Goal: Task Accomplishment & Management: Manage account settings

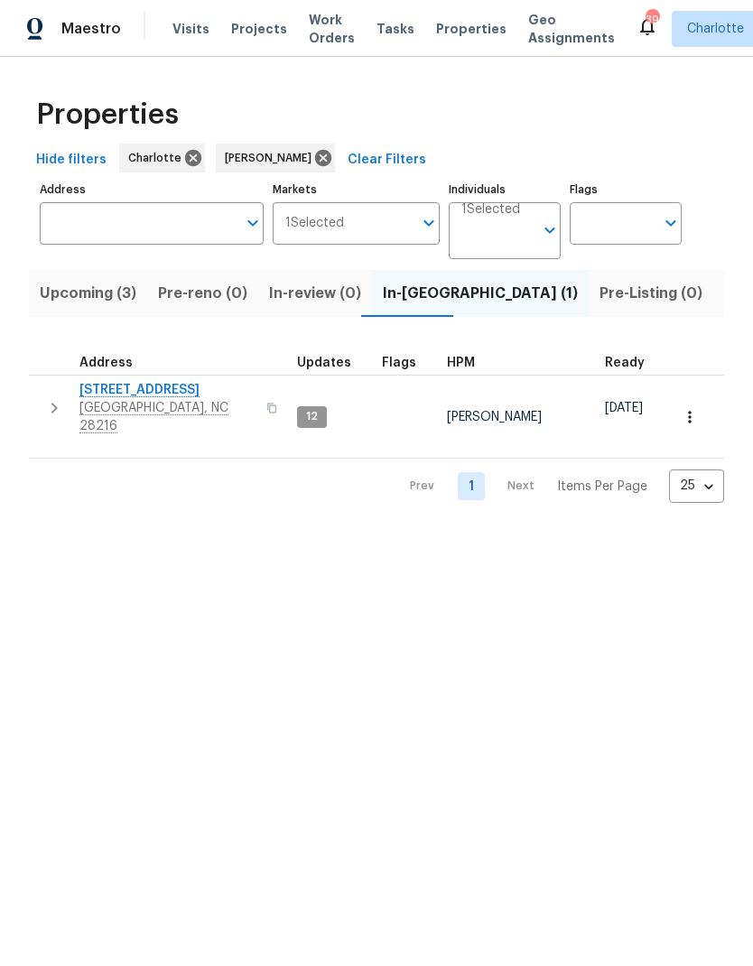
click at [70, 300] on span "Upcoming (3)" at bounding box center [88, 293] width 97 height 25
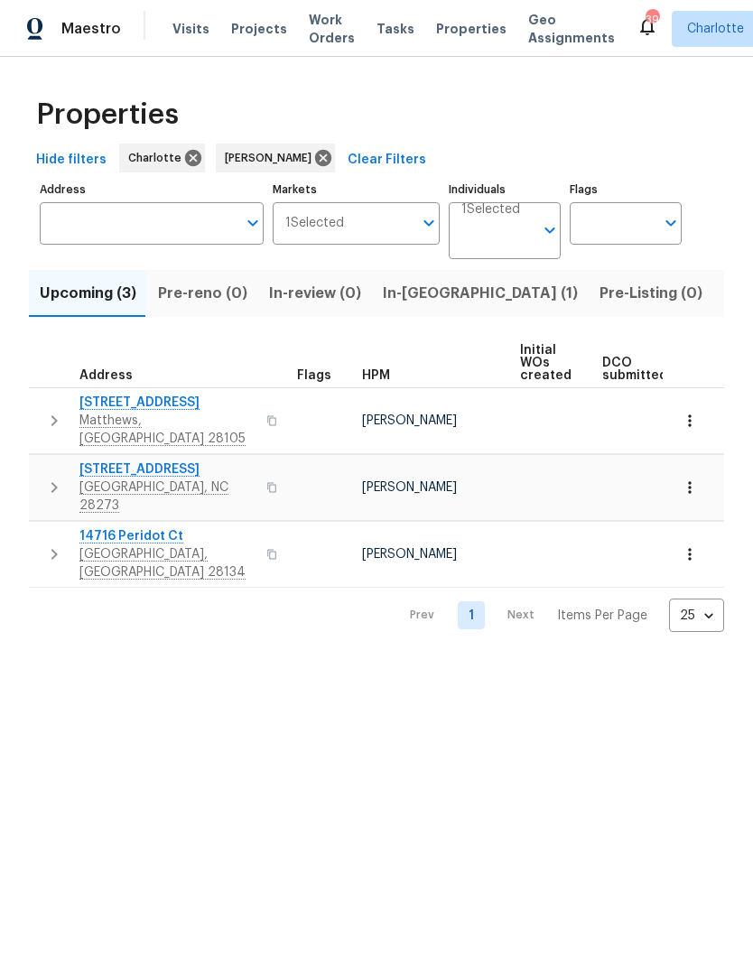
click at [42, 414] on button "button" at bounding box center [54, 421] width 36 height 54
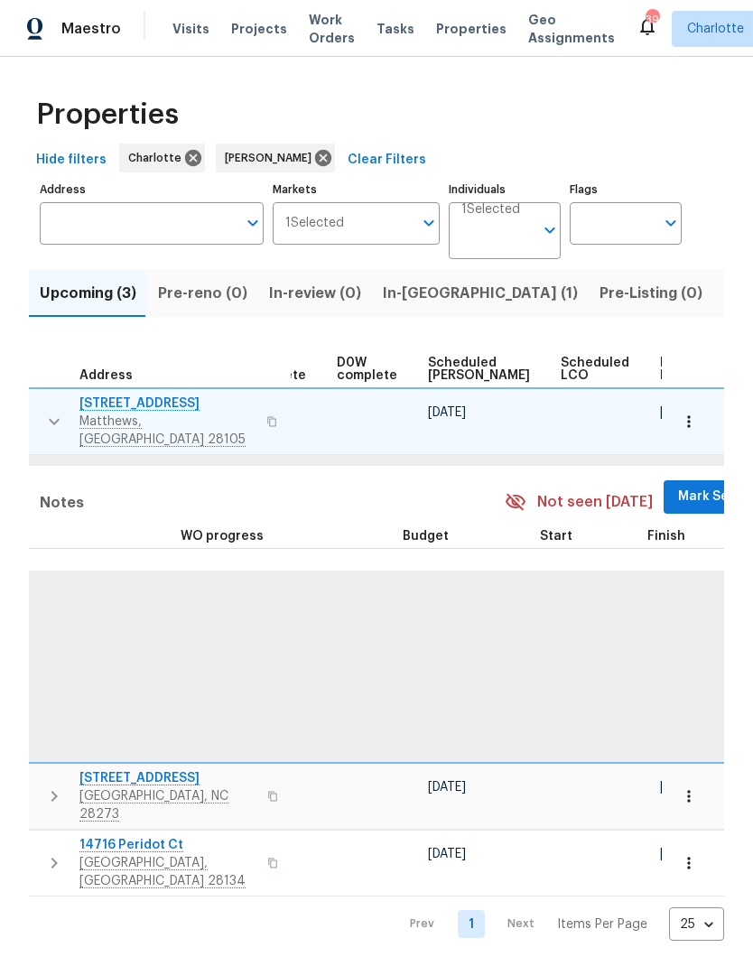
click at [678, 486] on span "Mark Seen" at bounding box center [711, 497] width 67 height 23
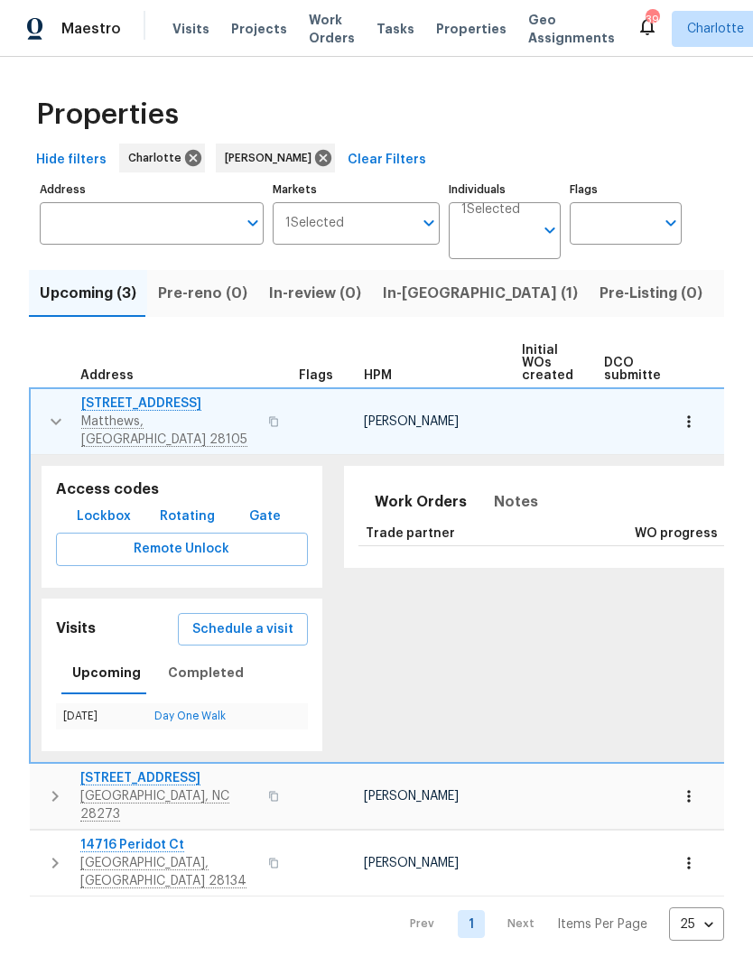
click at [47, 422] on icon "button" at bounding box center [56, 422] width 22 height 22
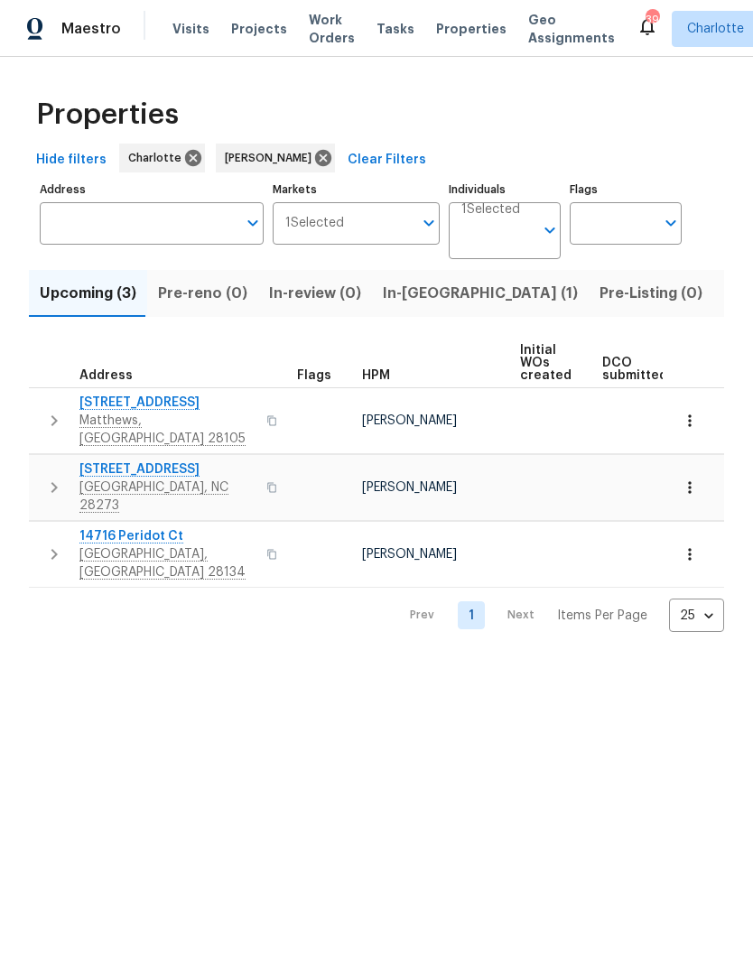
click at [55, 477] on button "button" at bounding box center [54, 487] width 36 height 54
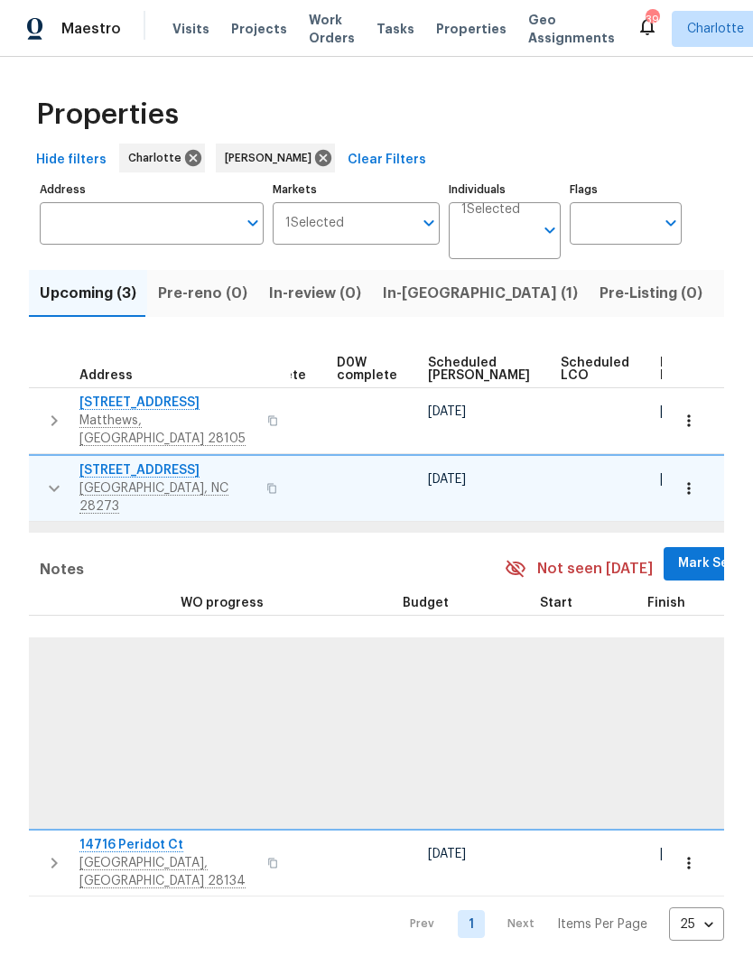
click at [678, 553] on span "Mark Seen" at bounding box center [711, 564] width 67 height 23
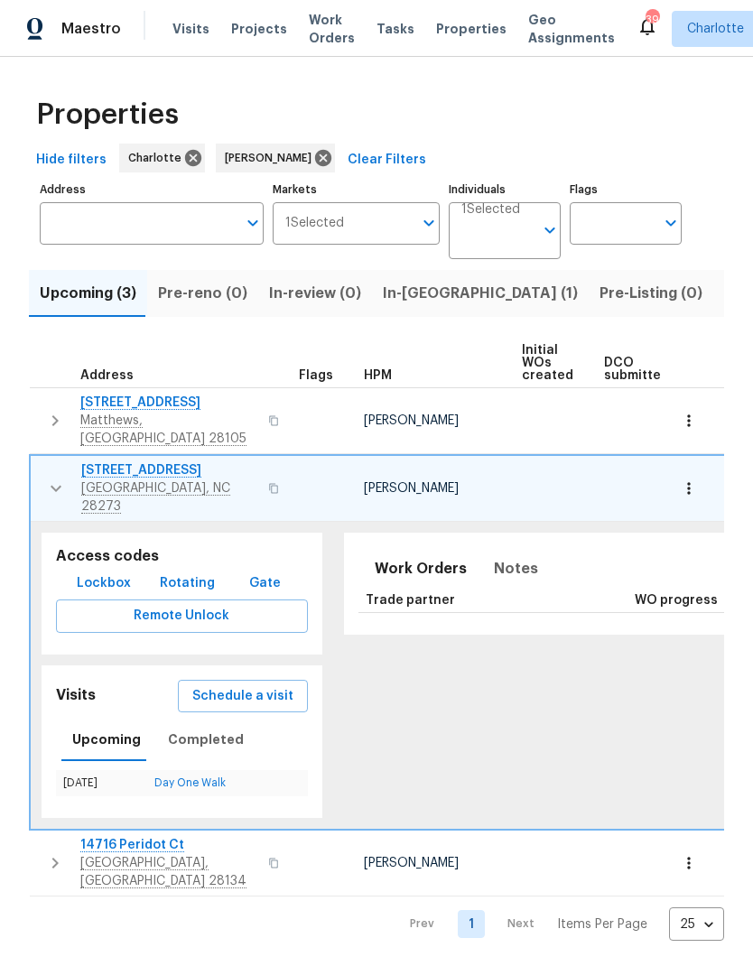
click at [39, 461] on button "button" at bounding box center [56, 488] width 36 height 54
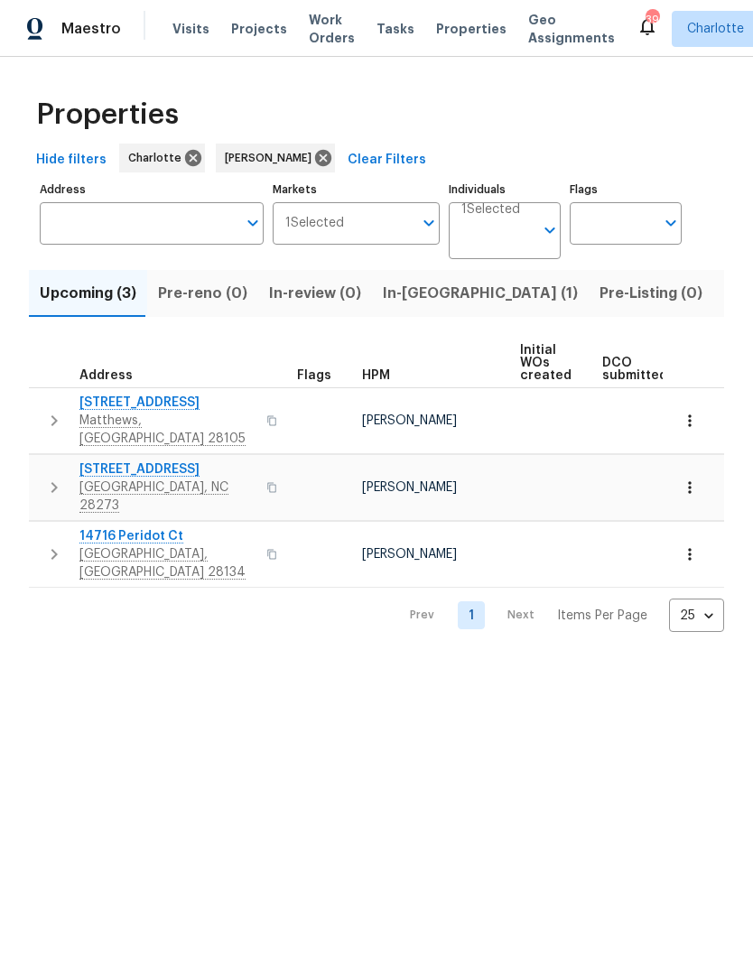
click at [47, 543] on icon "button" at bounding box center [54, 554] width 22 height 22
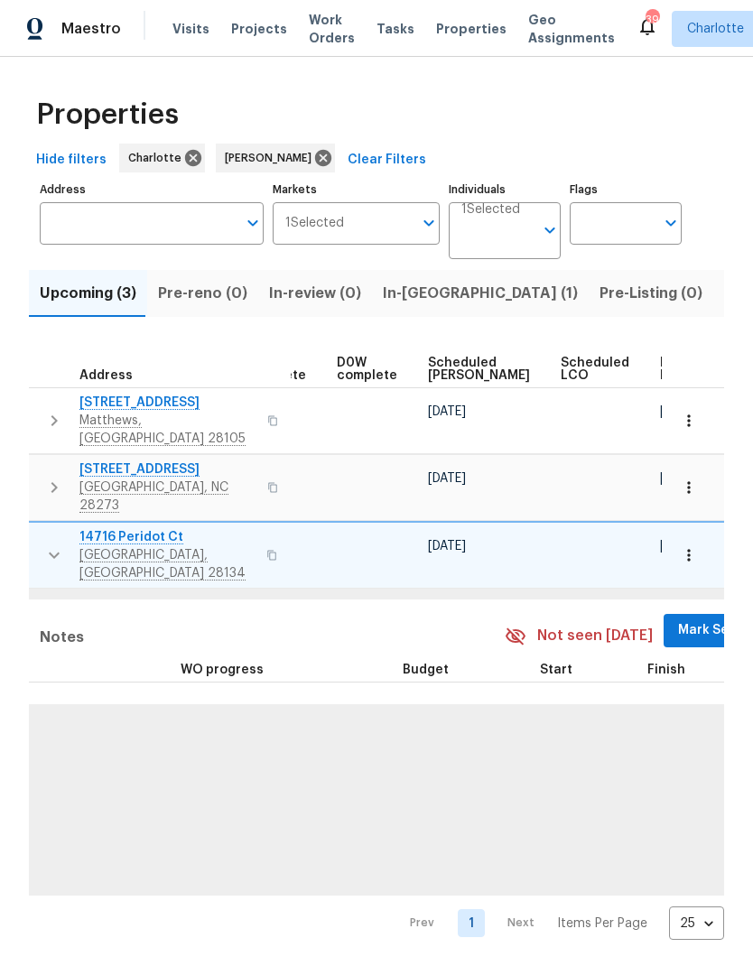
click at [678, 619] on span "Mark Seen" at bounding box center [711, 630] width 67 height 23
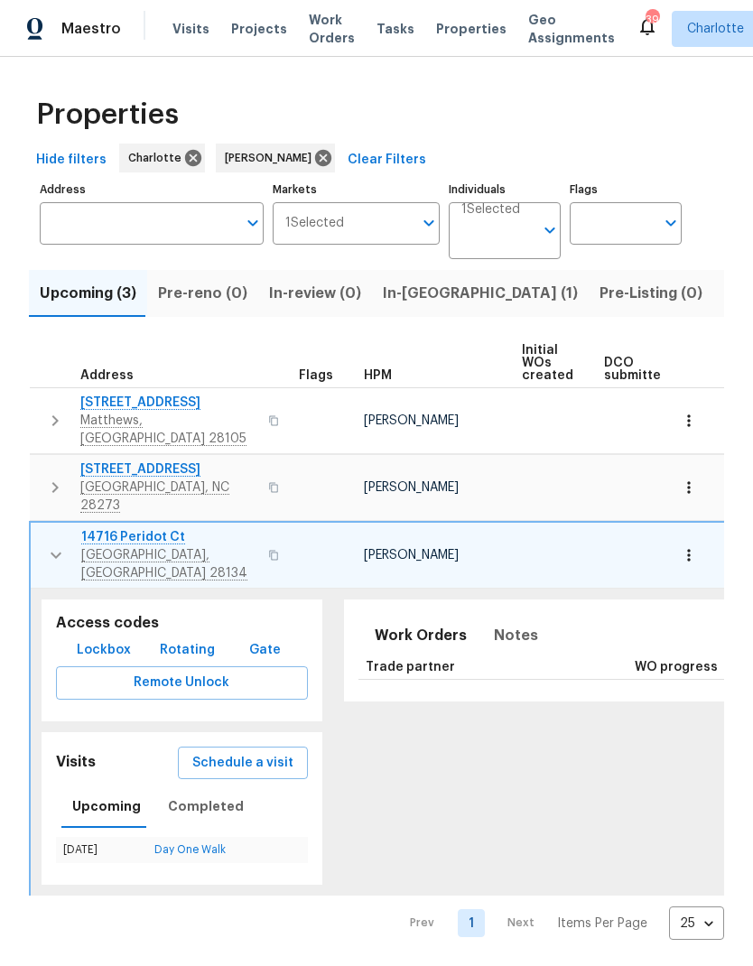
click at [42, 528] on button "button" at bounding box center [56, 555] width 36 height 54
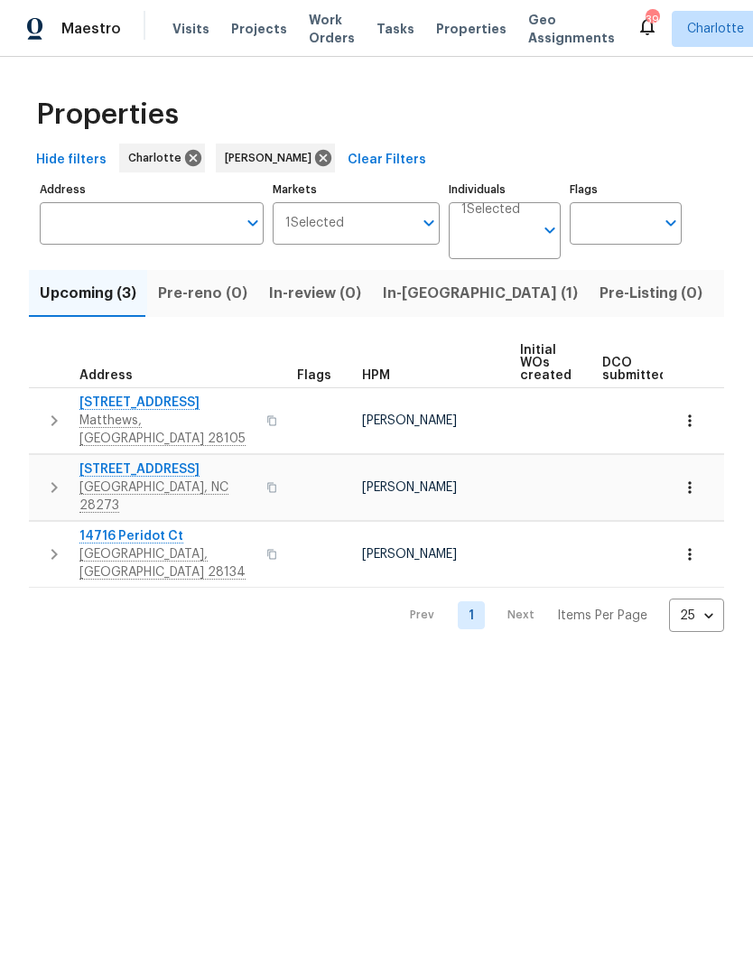
click at [426, 294] on span "In-reno (1)" at bounding box center [480, 293] width 195 height 25
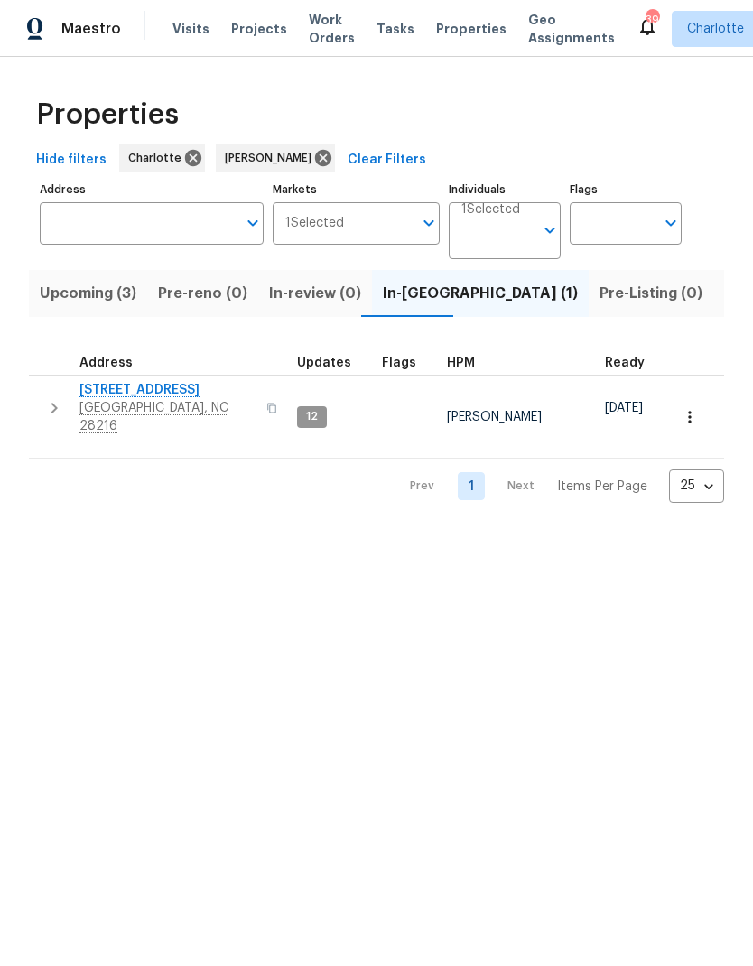
click at [40, 404] on button "button" at bounding box center [54, 408] width 36 height 54
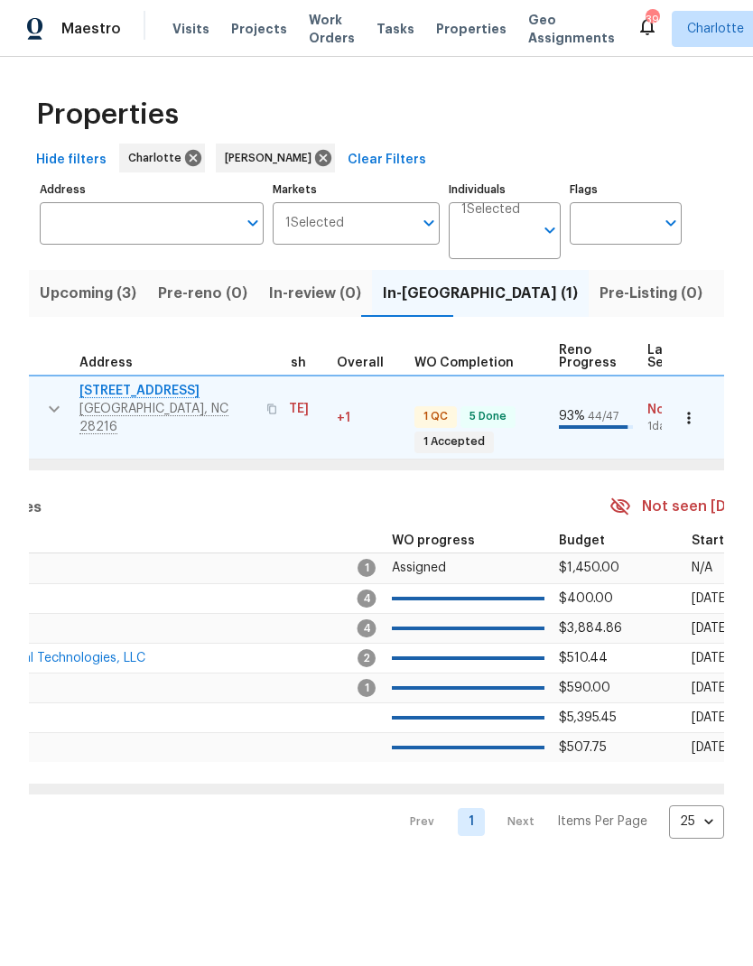
scroll to position [0, 609]
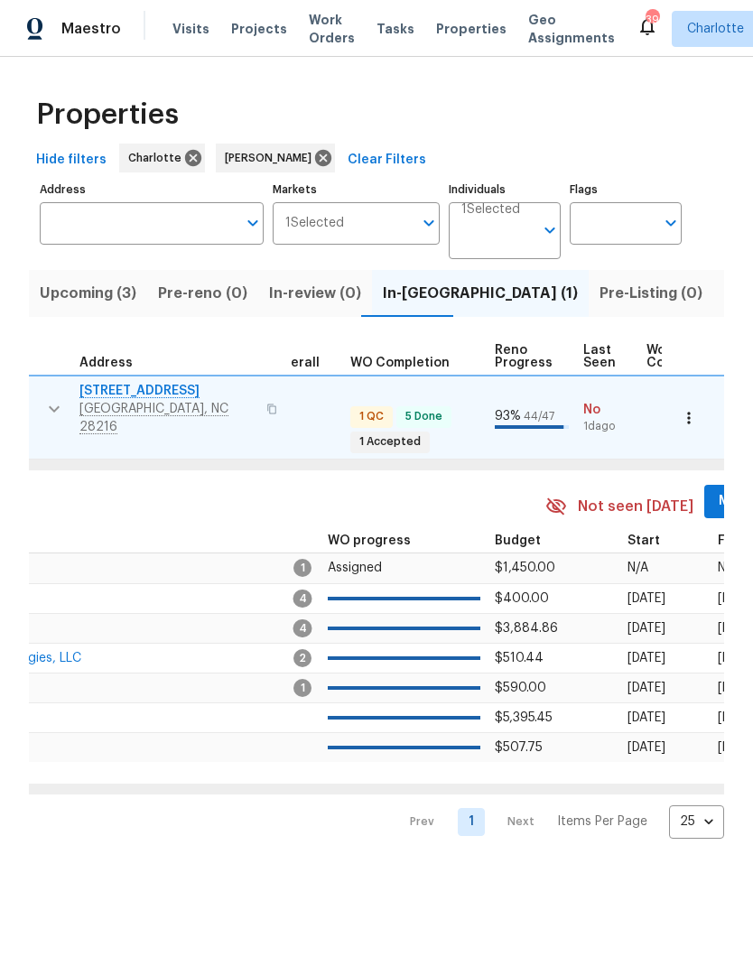
click at [719, 490] on span "Mark Seen" at bounding box center [752, 501] width 67 height 23
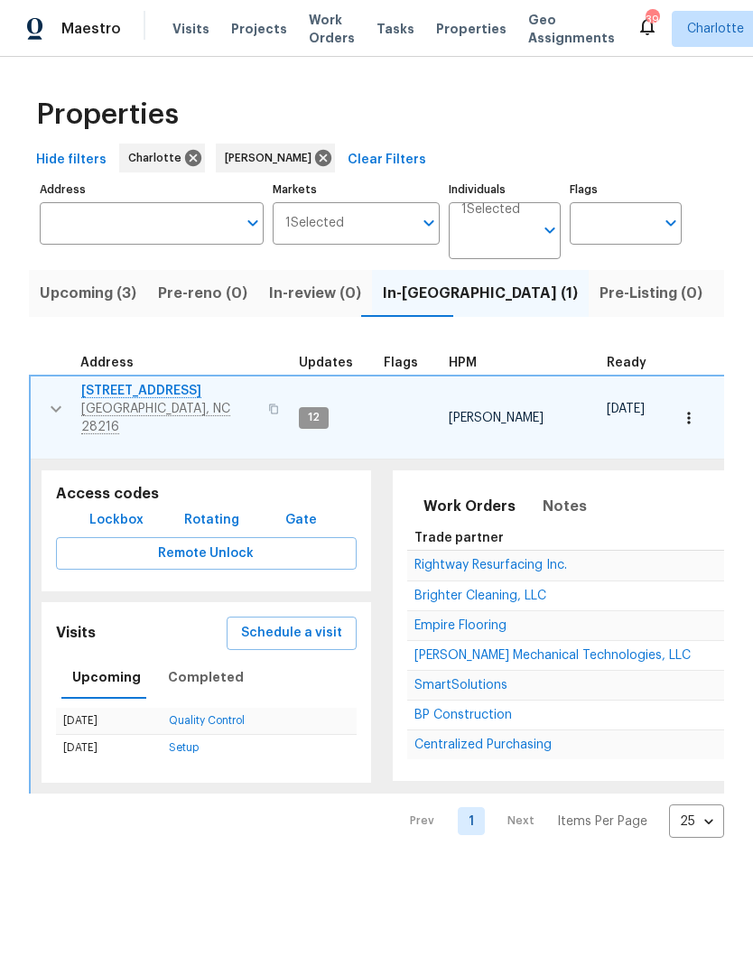
scroll to position [0, 0]
click at [43, 416] on td "9065 Cinnabay Dr Charlotte, NC 28216" at bounding box center [161, 408] width 261 height 65
click at [553, 494] on span "Notes" at bounding box center [565, 506] width 44 height 25
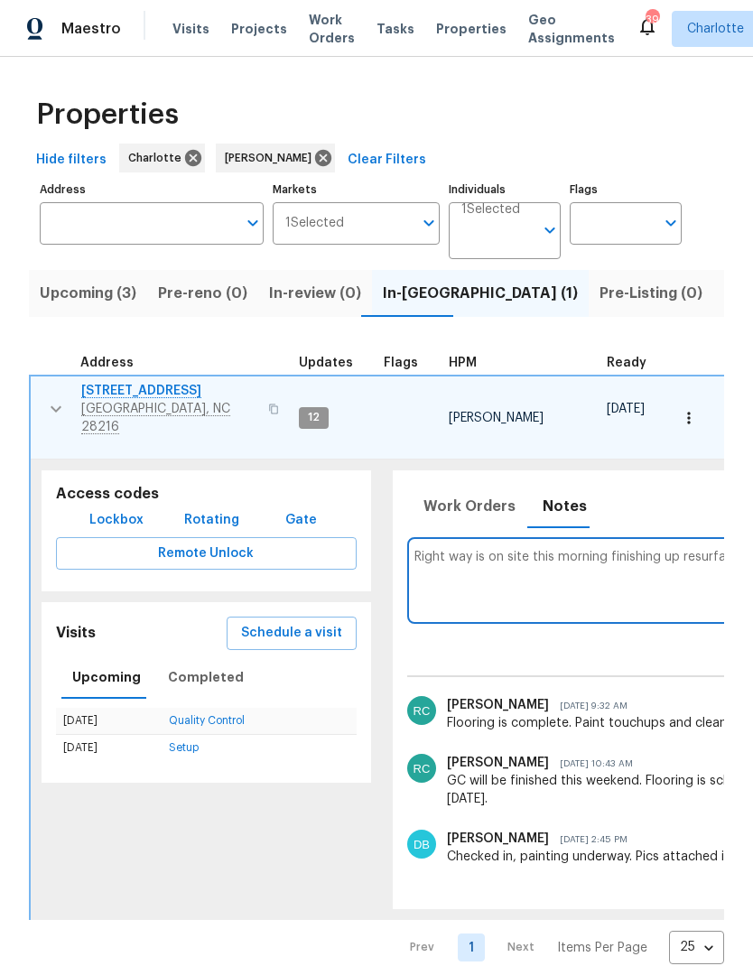
scroll to position [0, 367]
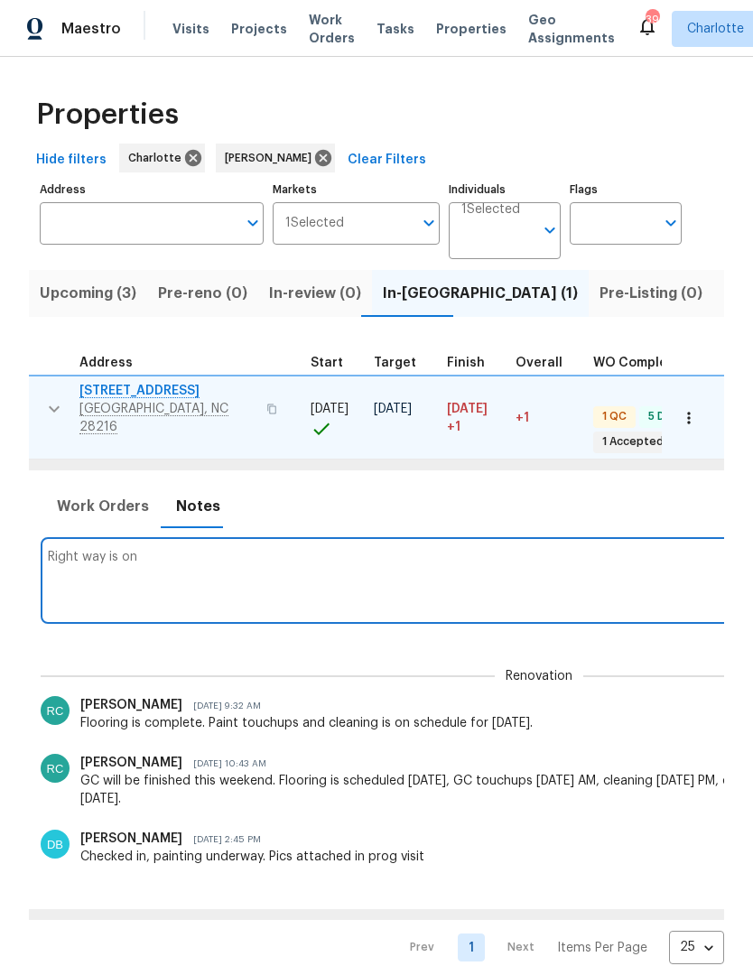
type textarea "Right way"
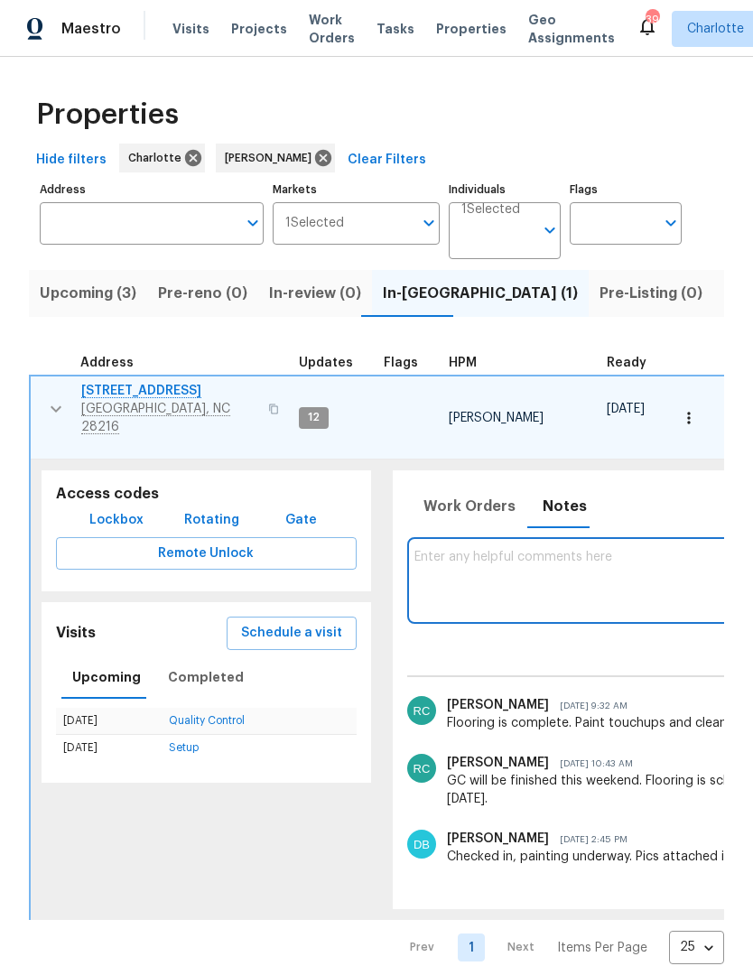
scroll to position [0, 0]
click at [42, 402] on button "button" at bounding box center [56, 409] width 36 height 54
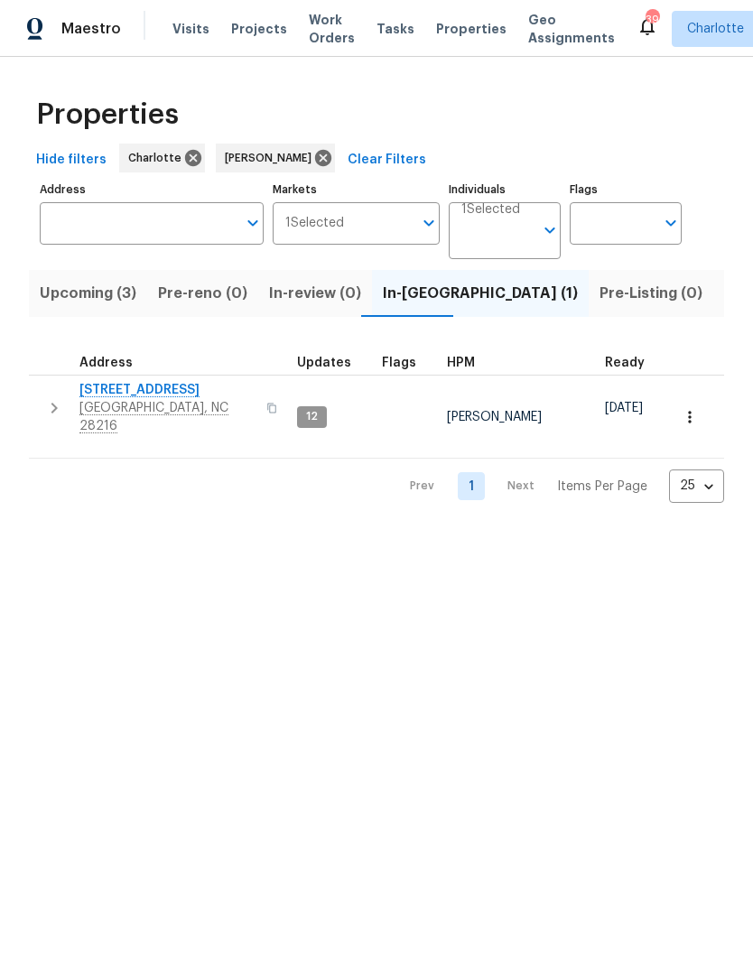
click at [36, 397] on button "button" at bounding box center [54, 408] width 36 height 54
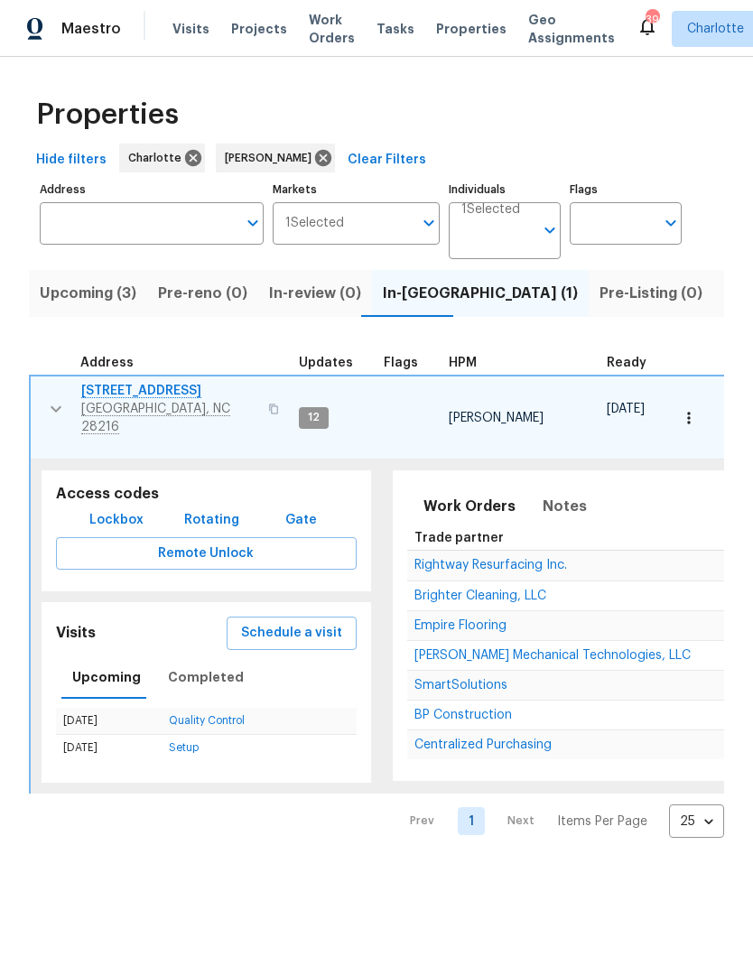
click at [45, 400] on icon "button" at bounding box center [56, 409] width 22 height 22
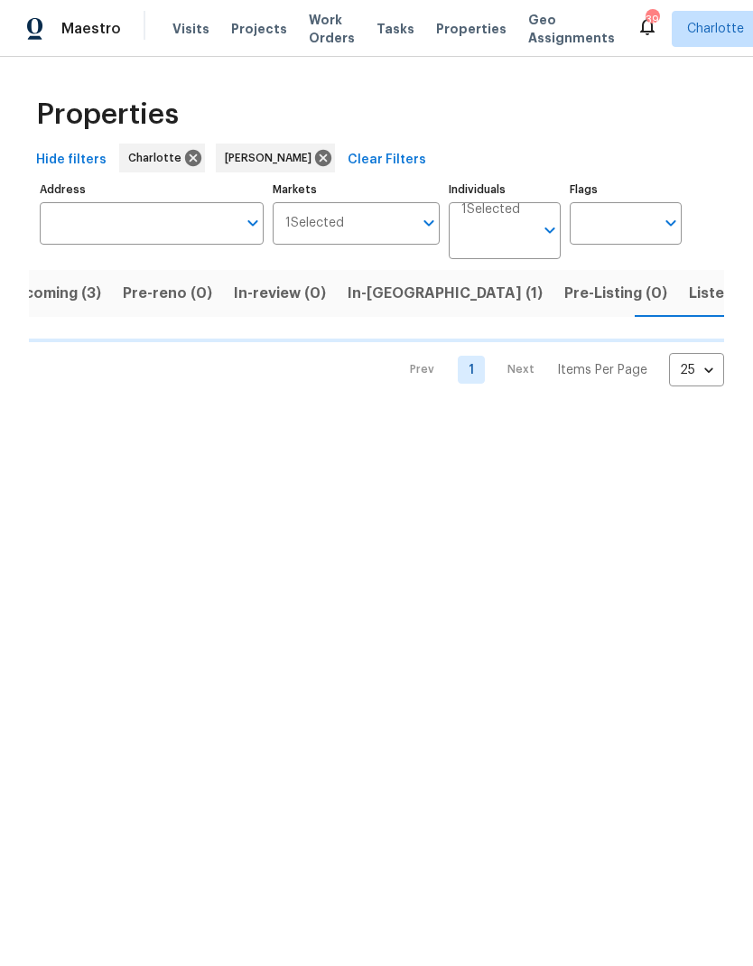
scroll to position [0, 35]
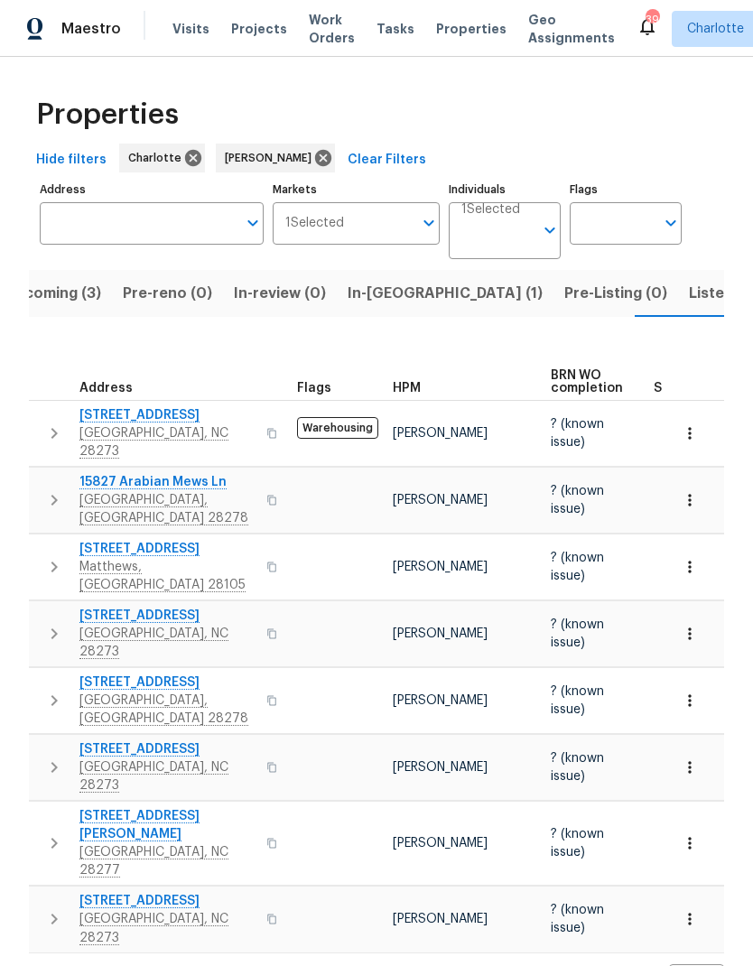
click at [40, 421] on button "button" at bounding box center [54, 433] width 36 height 54
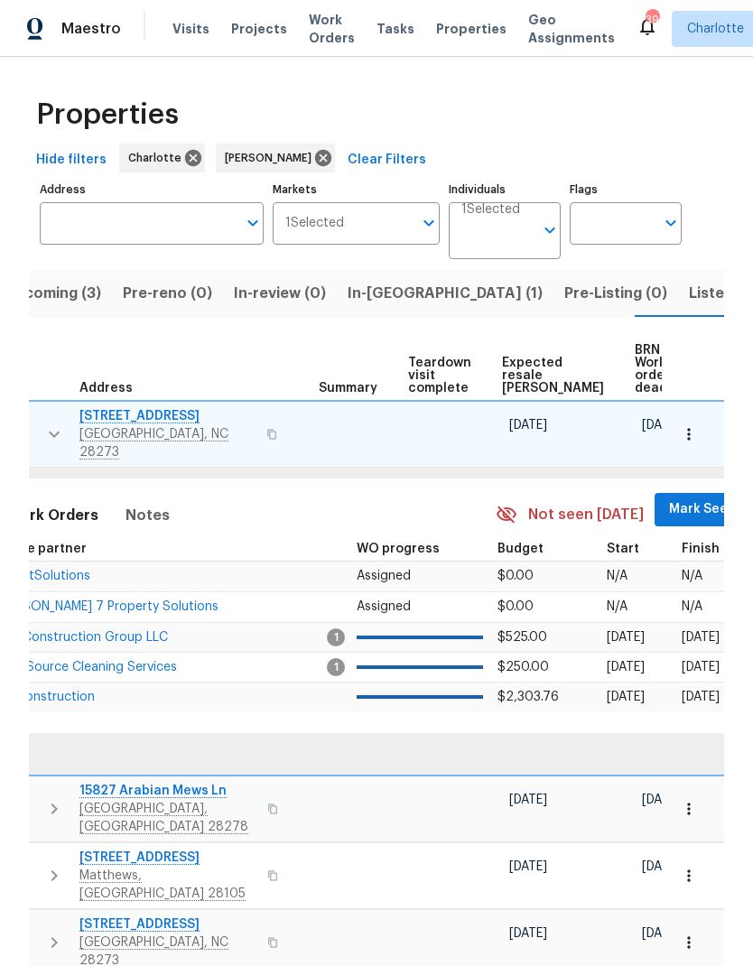
scroll to position [0, 336]
click at [670, 502] on span "Mark Seen" at bounding box center [703, 509] width 67 height 23
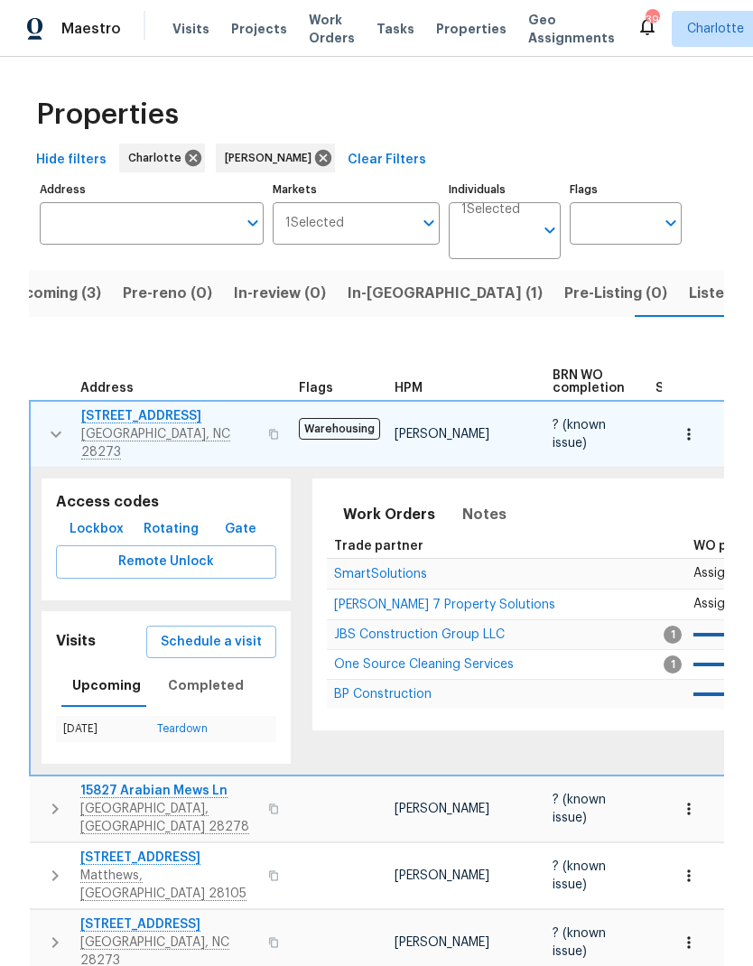
scroll to position [0, 0]
click at [50, 425] on icon "button" at bounding box center [56, 434] width 22 height 22
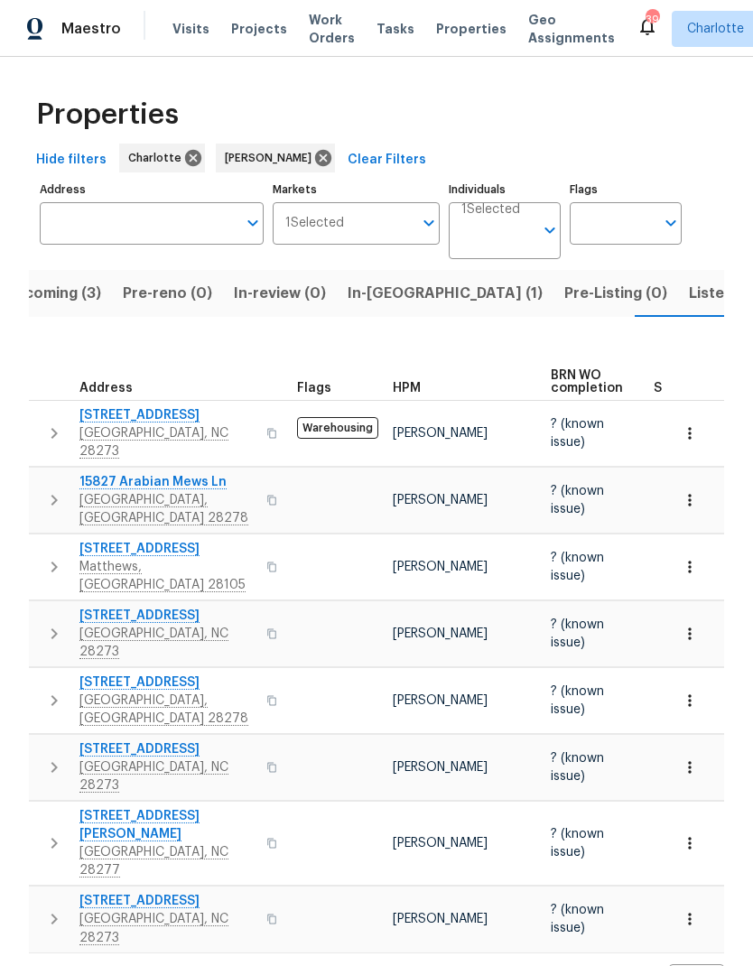
click at [49, 473] on button "button" at bounding box center [54, 500] width 36 height 54
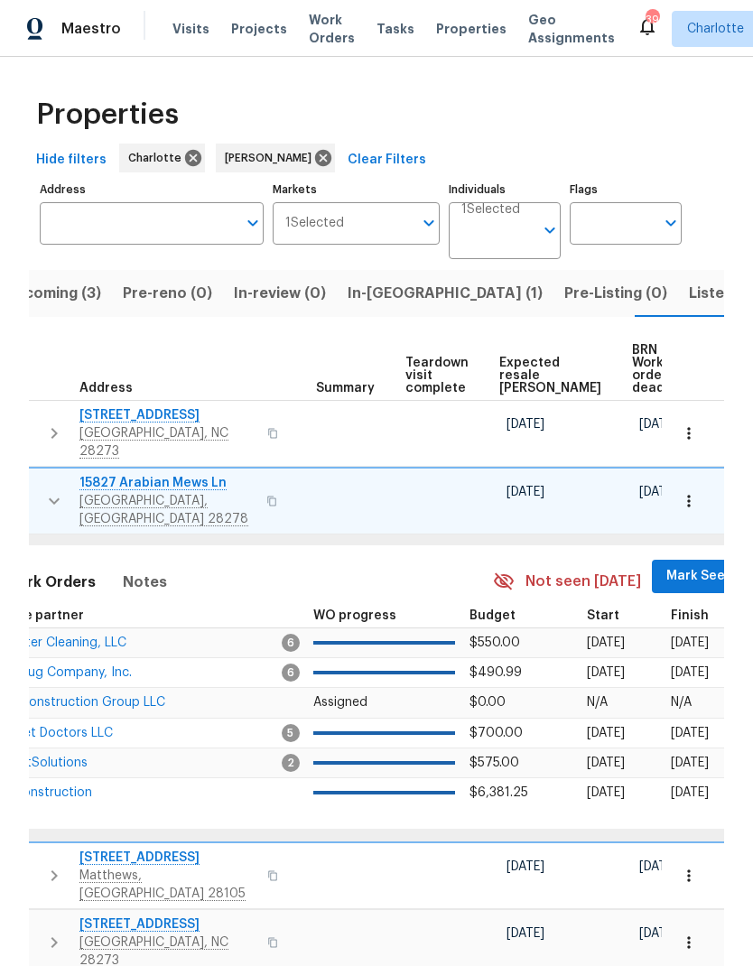
scroll to position [0, 336]
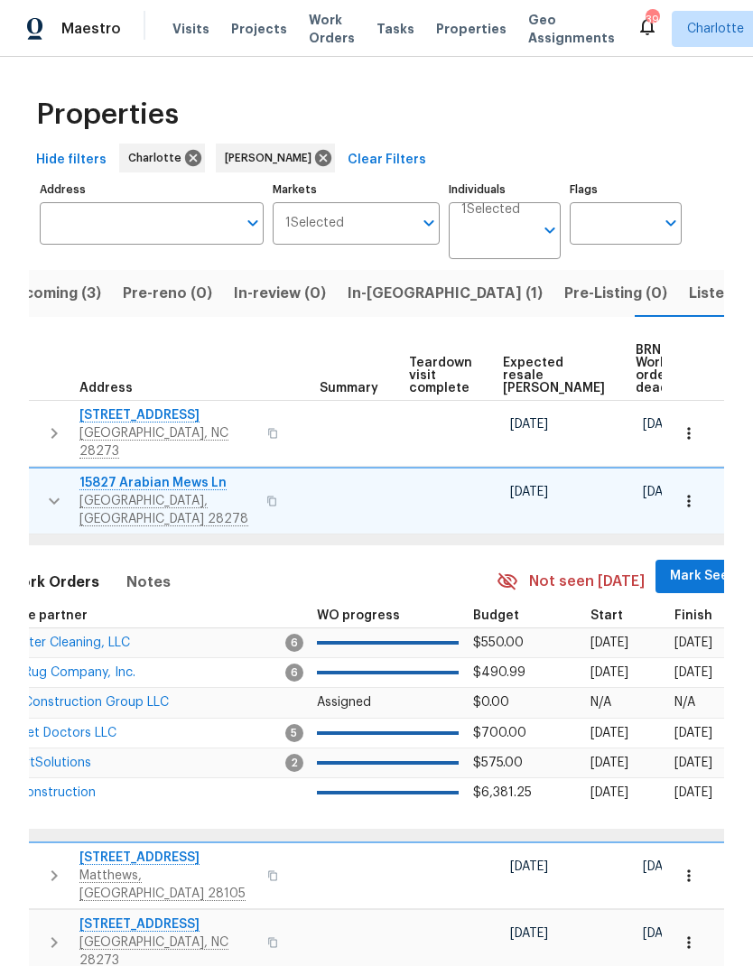
click at [670, 567] on span "Mark Seen" at bounding box center [703, 576] width 67 height 23
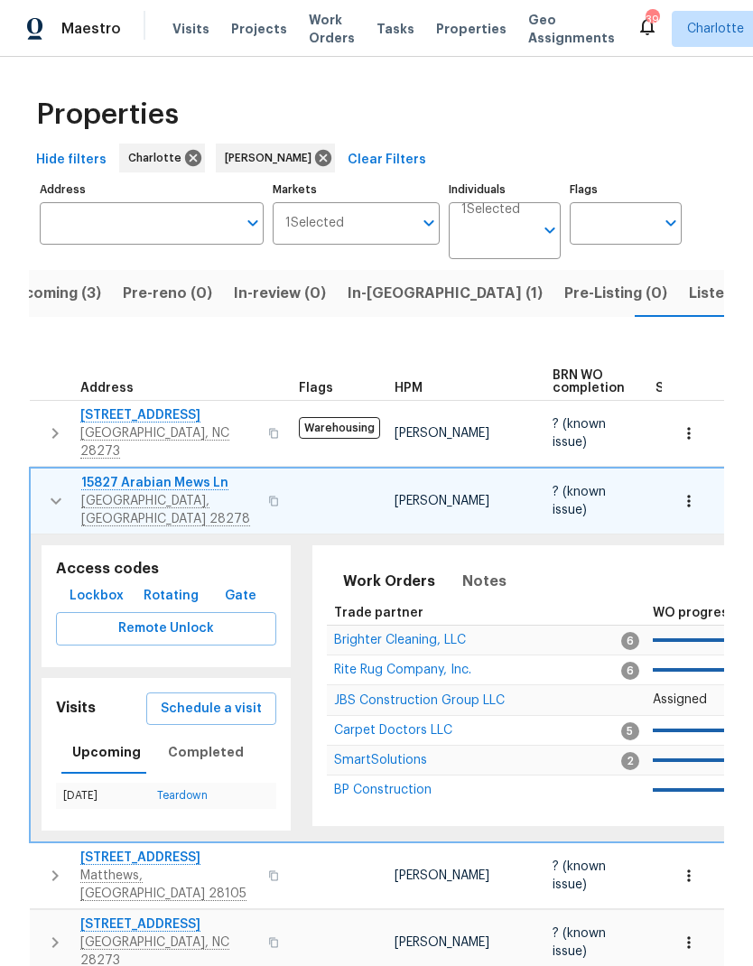
scroll to position [0, 0]
click at [42, 477] on button "button" at bounding box center [56, 501] width 36 height 54
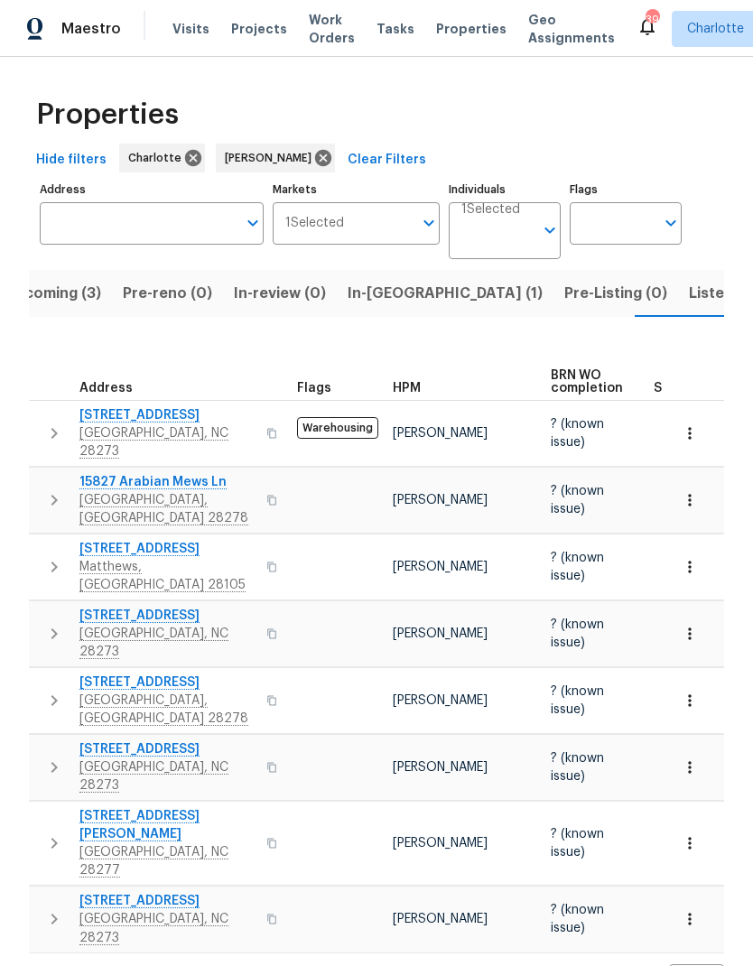
click at [51, 556] on icon "button" at bounding box center [54, 567] width 22 height 22
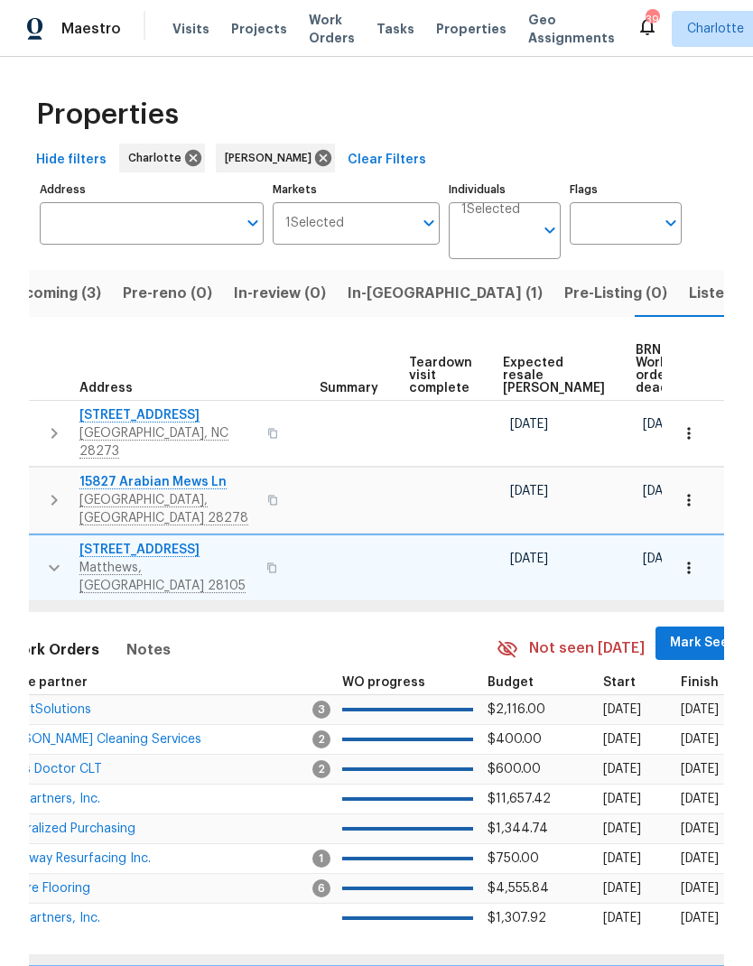
click at [670, 632] on span "Mark Seen" at bounding box center [703, 643] width 67 height 23
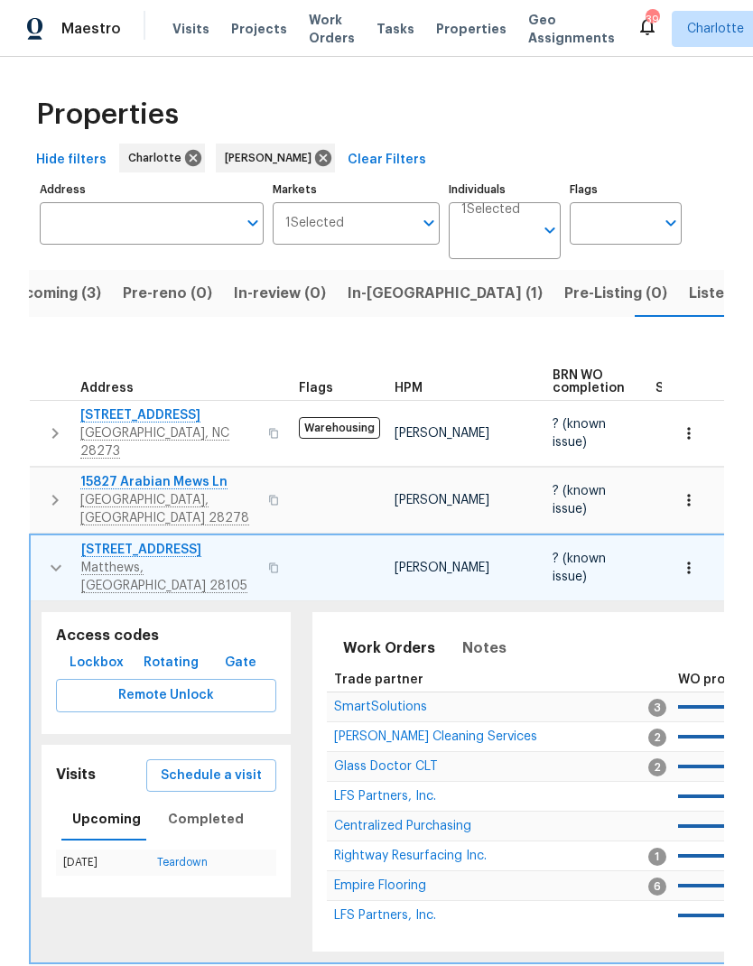
click at [49, 557] on icon "button" at bounding box center [56, 568] width 22 height 22
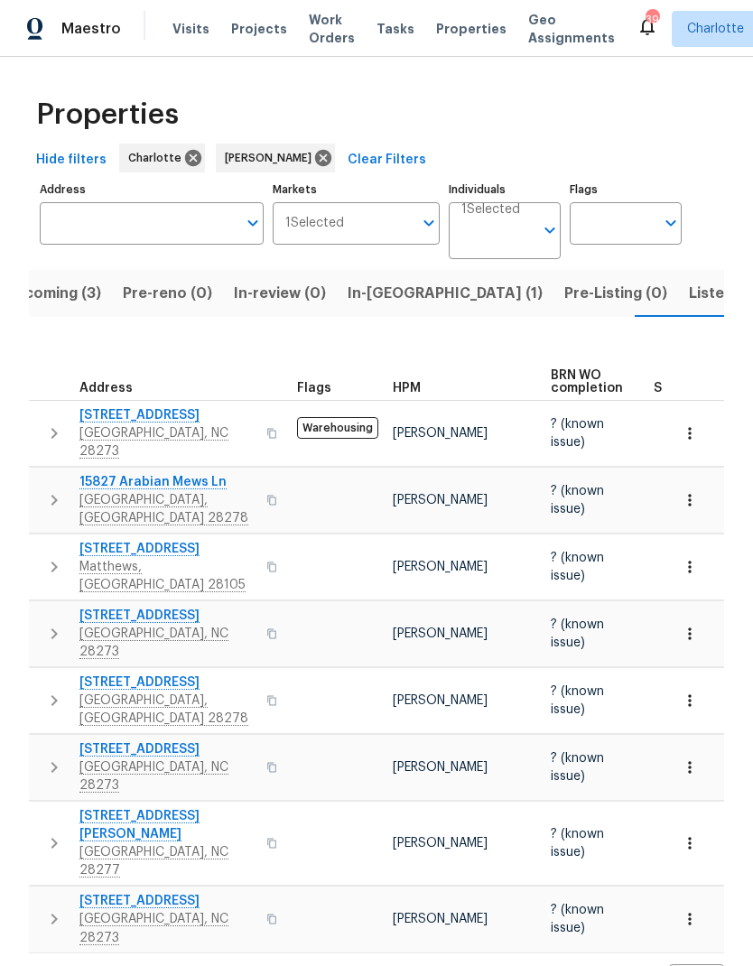
click at [47, 623] on icon "button" at bounding box center [54, 634] width 22 height 22
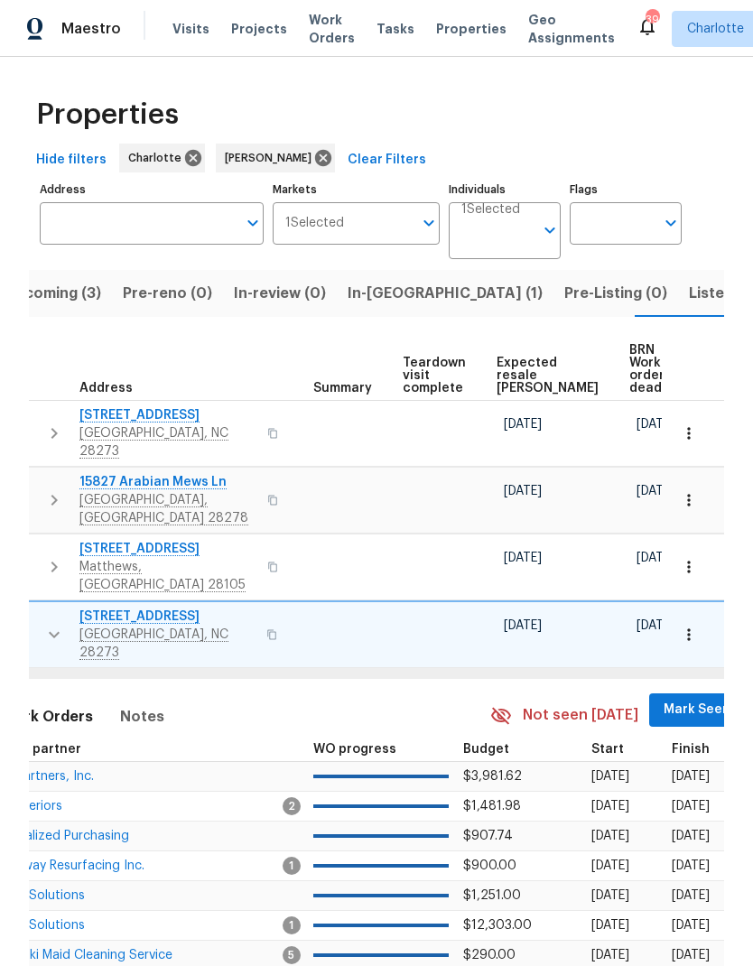
scroll to position [0, 336]
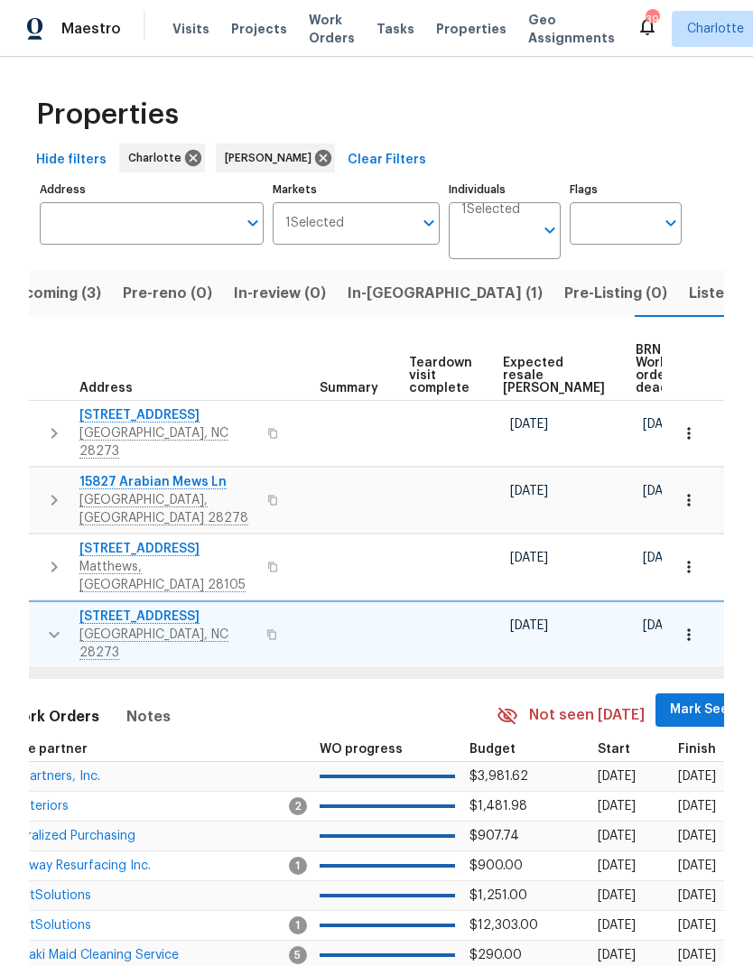
click at [670, 699] on span "Mark Seen" at bounding box center [703, 710] width 67 height 23
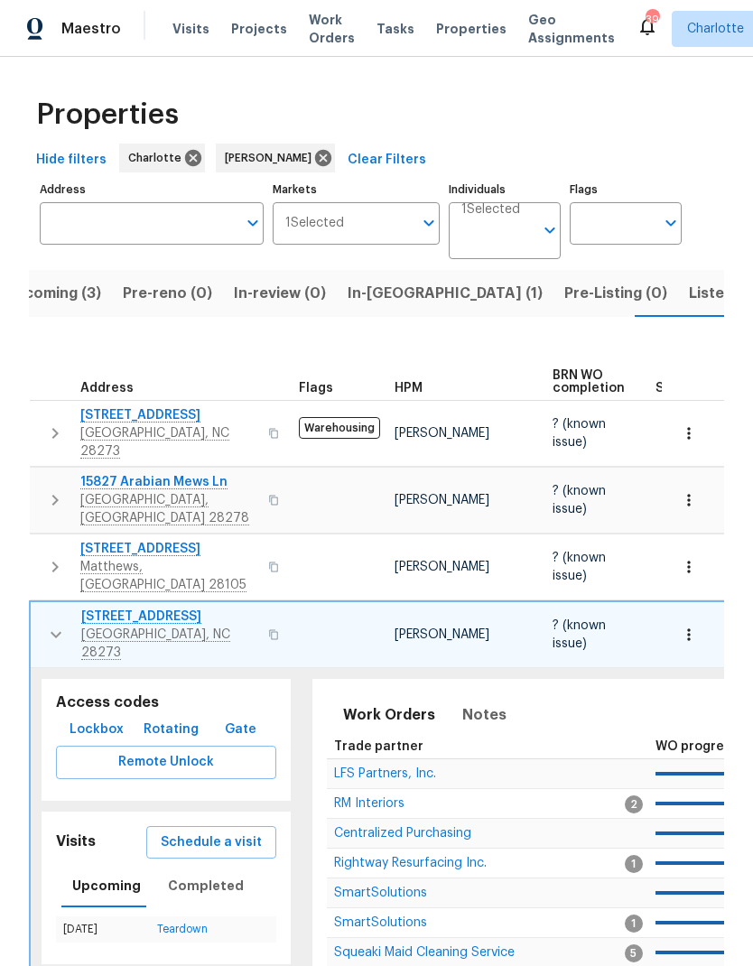
scroll to position [0, 0]
click at [45, 624] on icon "button" at bounding box center [56, 635] width 22 height 22
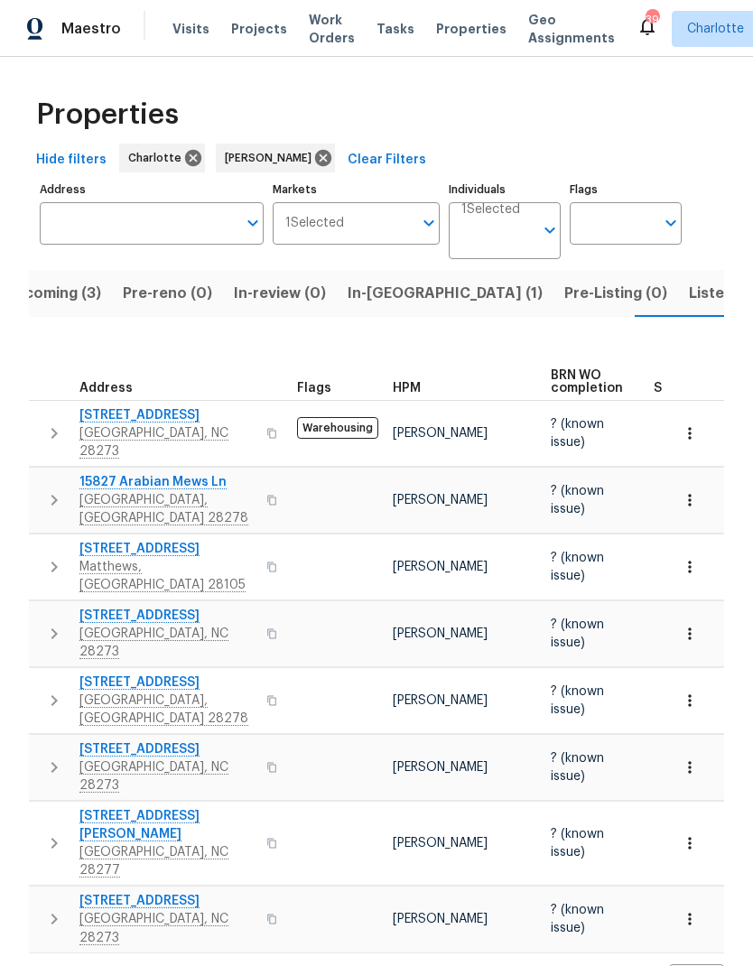
click at [49, 690] on icon "button" at bounding box center [54, 701] width 22 height 22
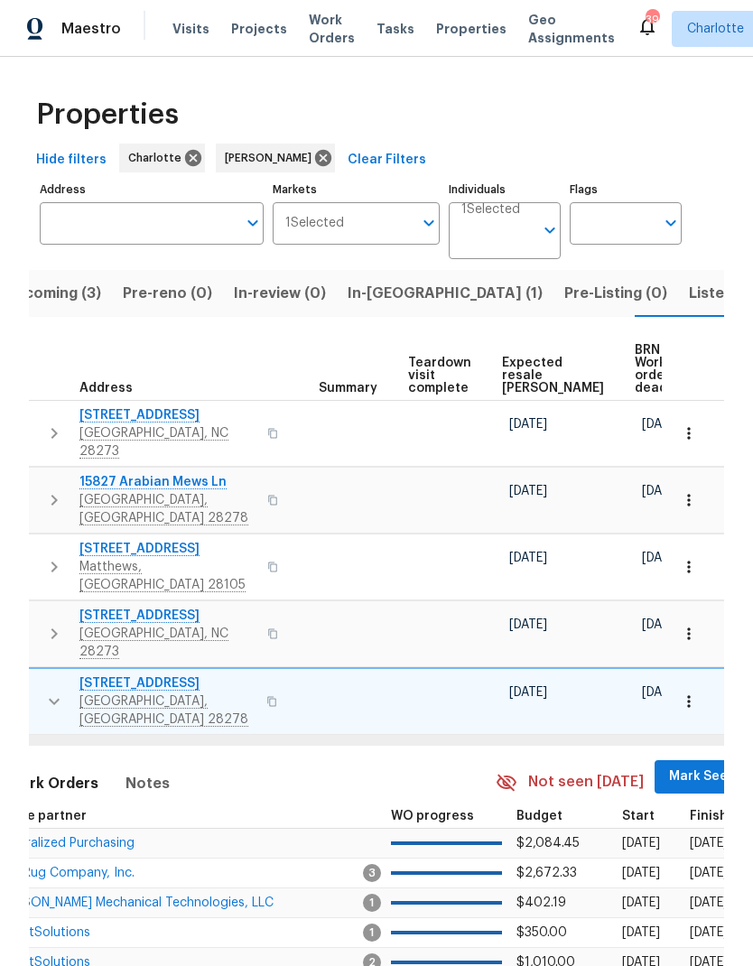
scroll to position [0, 336]
click at [670, 766] on span "Mark Seen" at bounding box center [703, 777] width 67 height 23
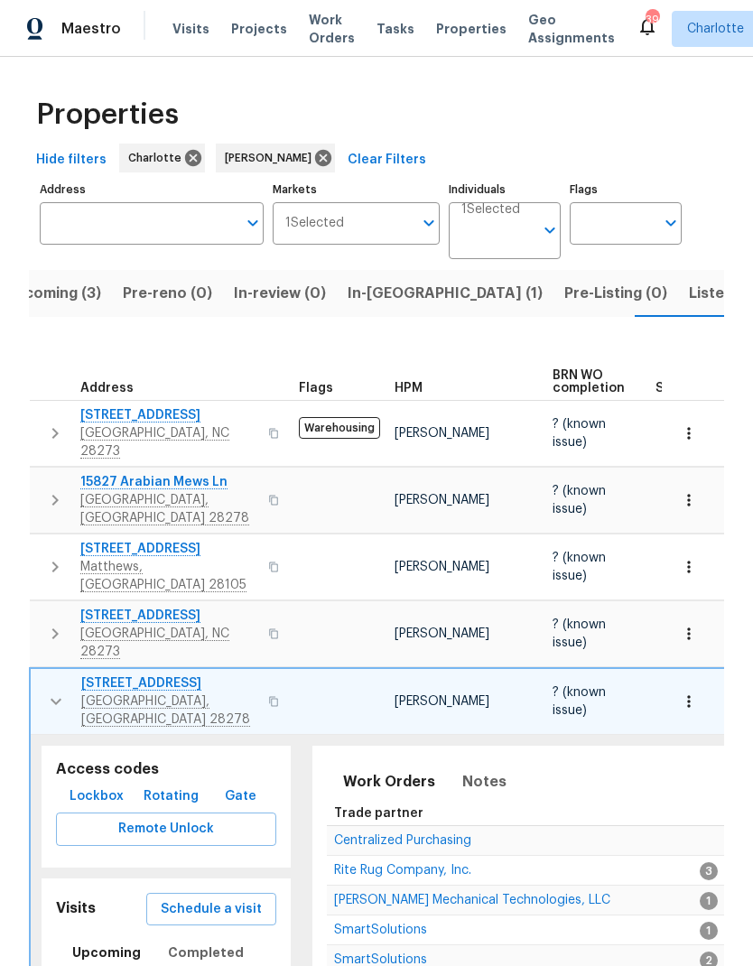
scroll to position [0, 0]
click at [45, 691] on icon "button" at bounding box center [56, 702] width 22 height 22
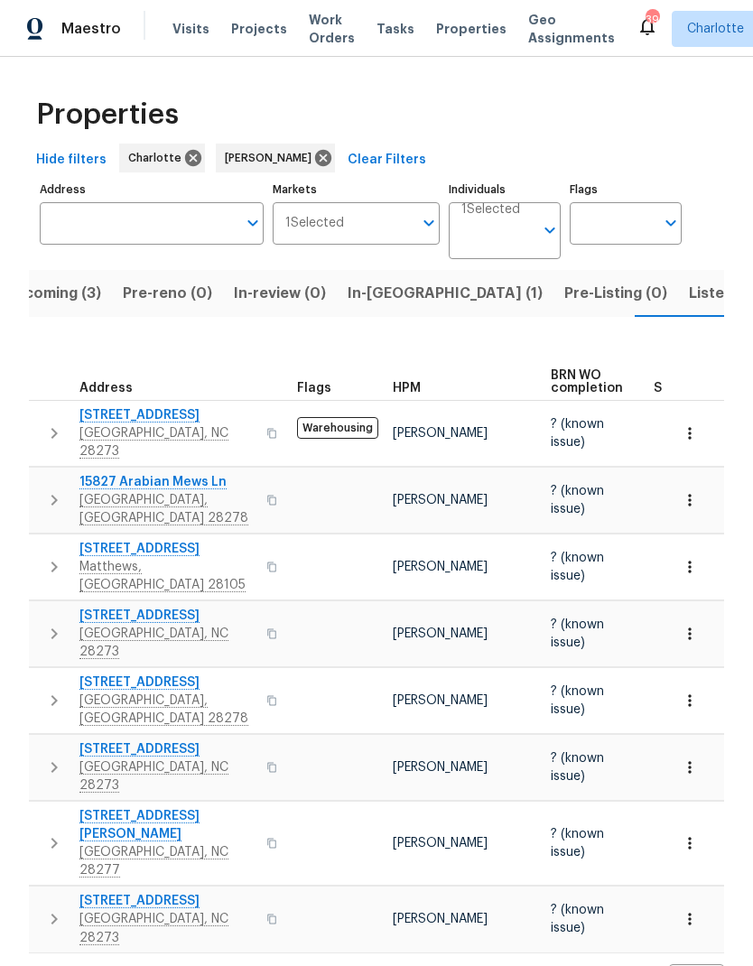
click at [44, 757] on icon "button" at bounding box center [54, 768] width 22 height 22
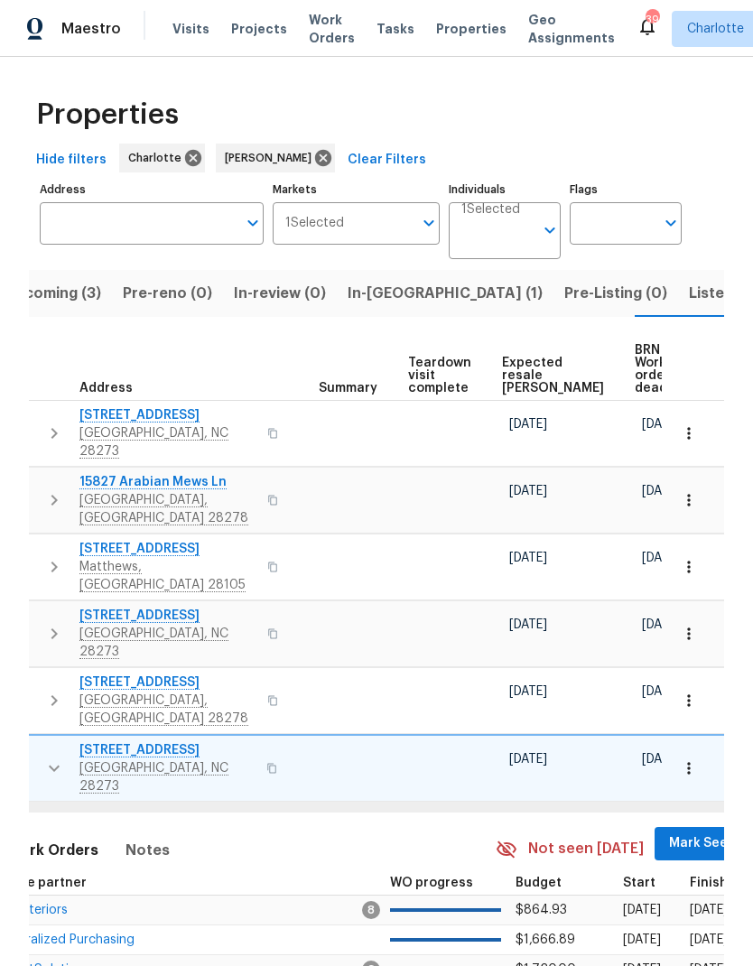
scroll to position [0, 336]
click at [670, 832] on span "Mark Seen" at bounding box center [703, 843] width 67 height 23
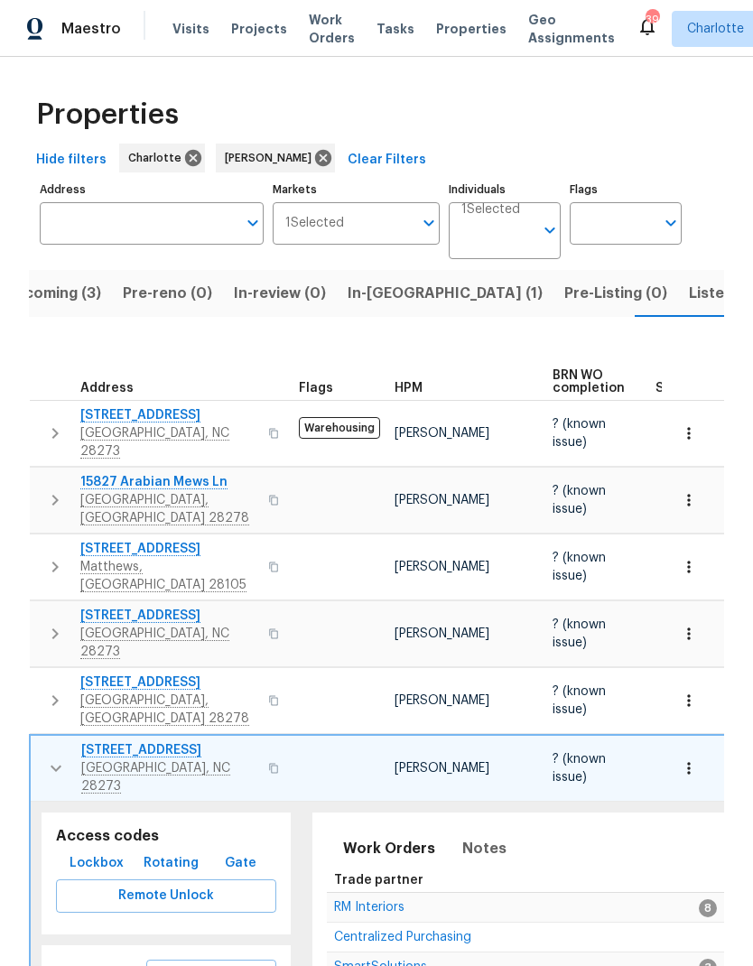
scroll to position [0, 0]
click at [45, 757] on icon "button" at bounding box center [56, 768] width 22 height 22
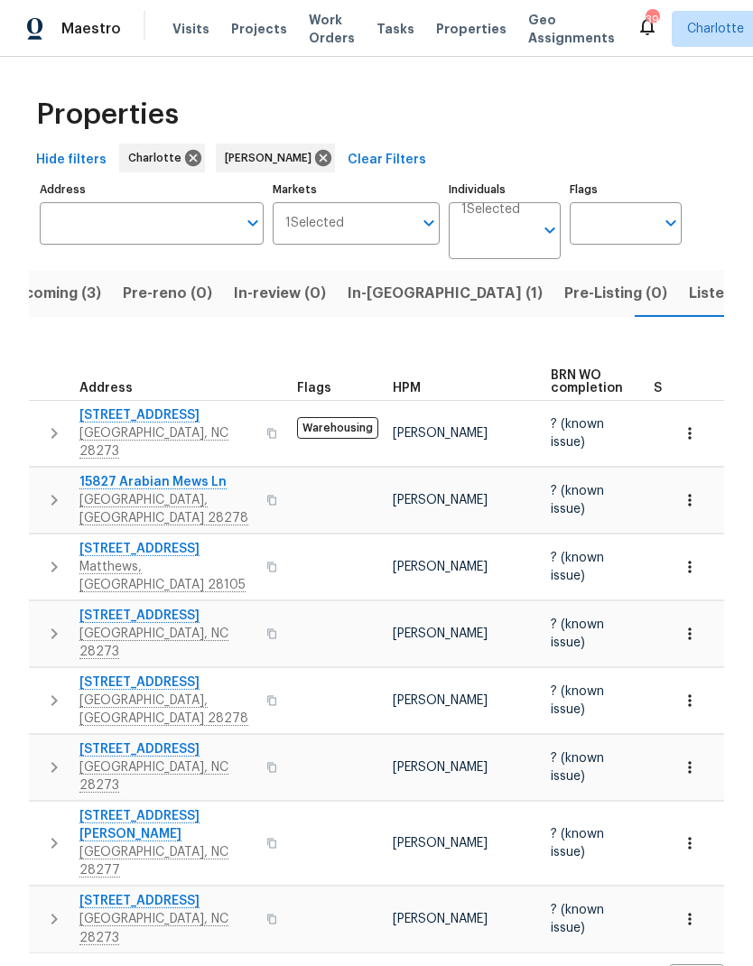
click at [39, 807] on button "button" at bounding box center [54, 843] width 36 height 72
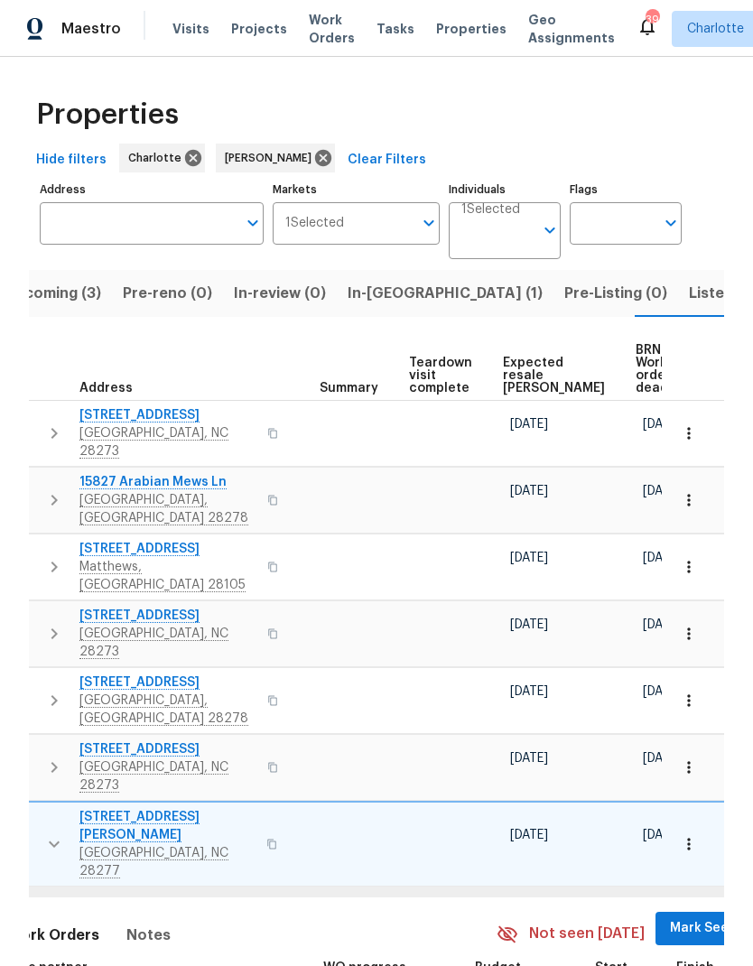
click at [670, 917] on span "Mark Seen" at bounding box center [703, 928] width 67 height 23
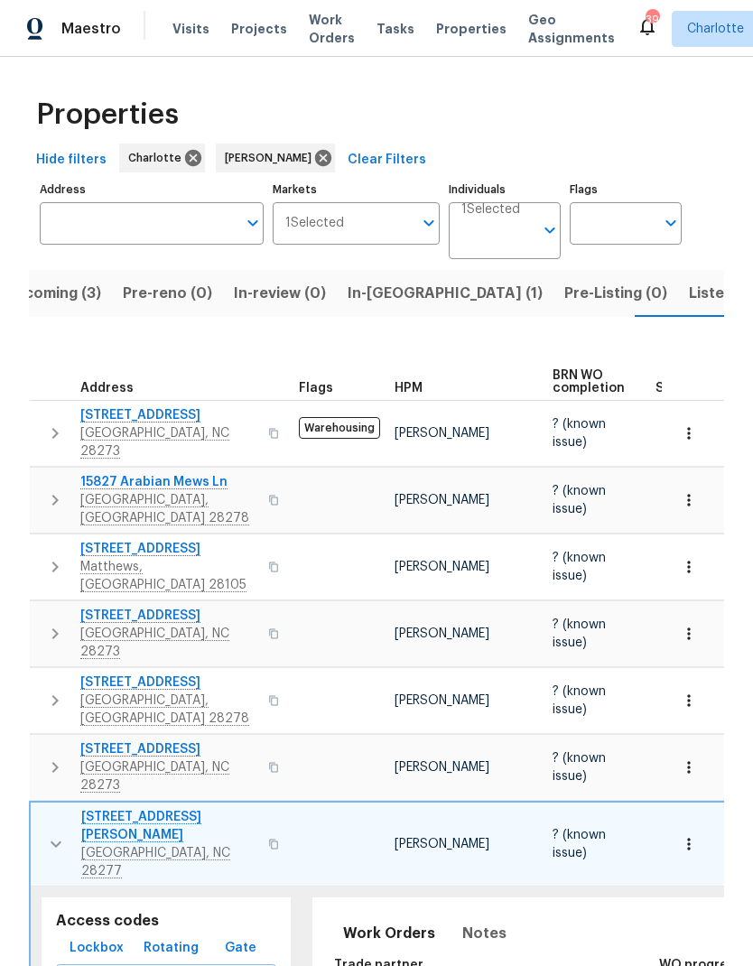
click at [66, 808] on button "button" at bounding box center [56, 844] width 36 height 72
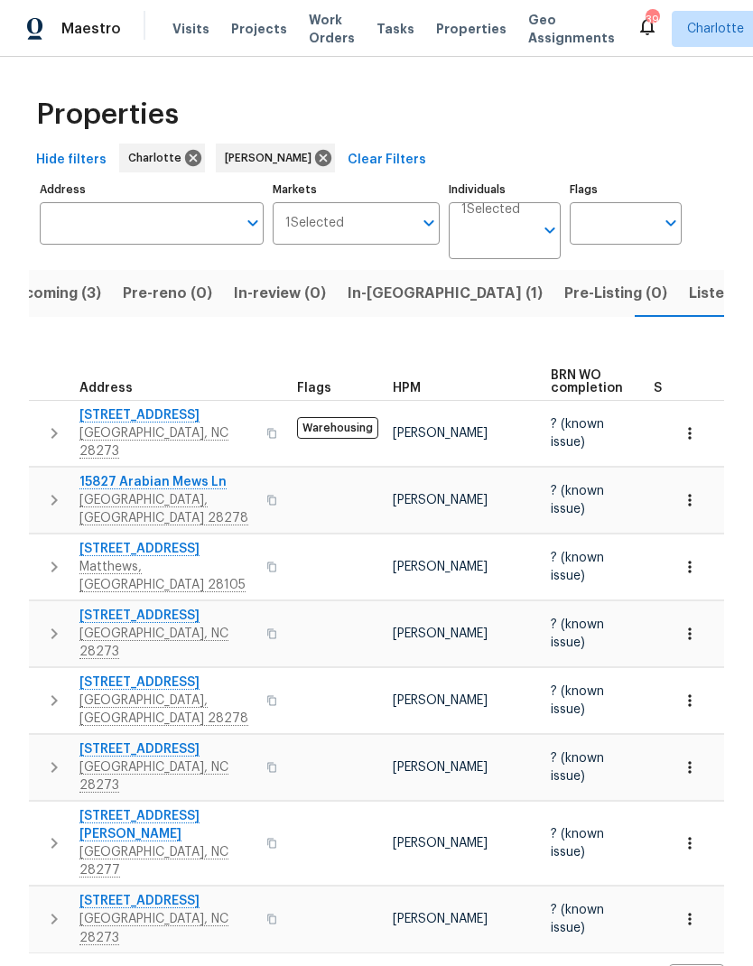
click at [49, 908] on icon "button" at bounding box center [54, 919] width 22 height 22
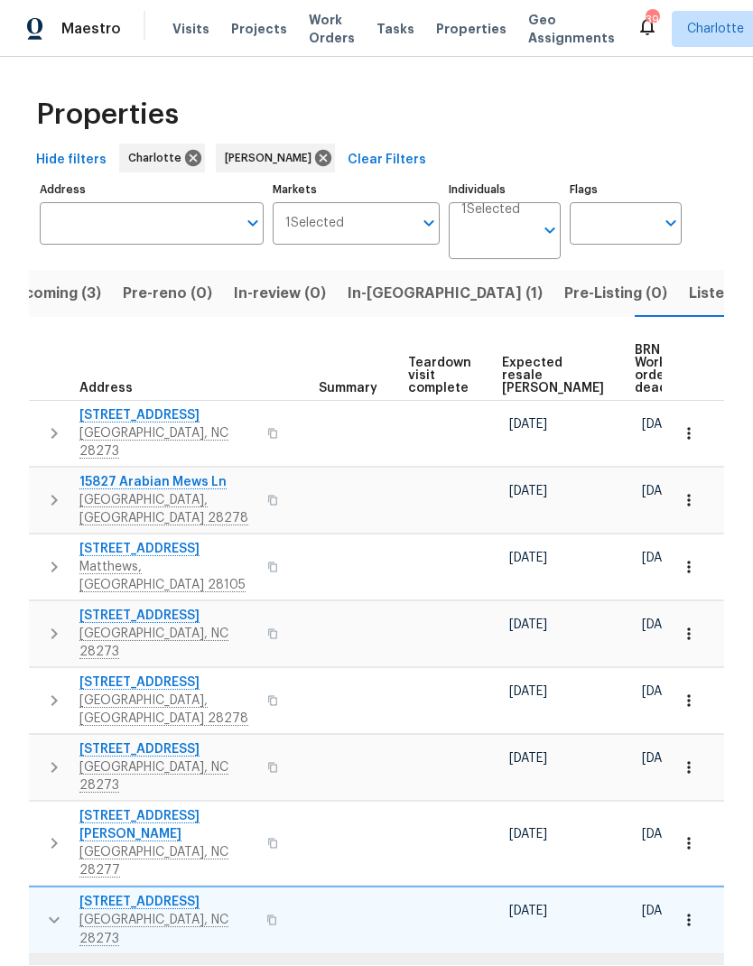
scroll to position [0, 336]
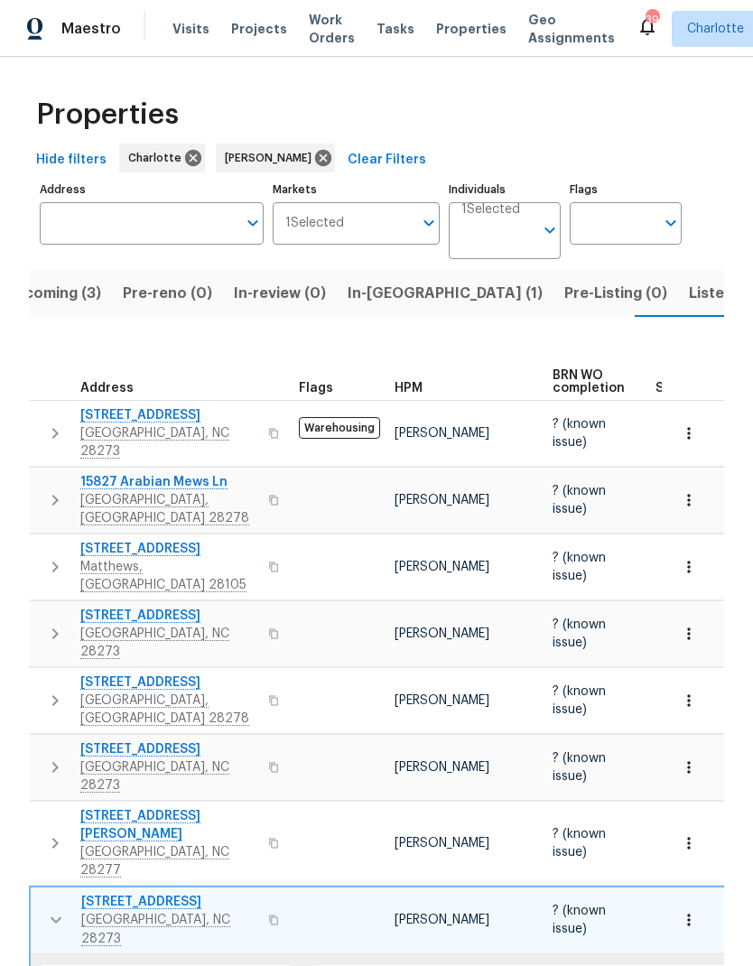
scroll to position [0, 0]
click at [60, 909] on icon "button" at bounding box center [56, 920] width 22 height 22
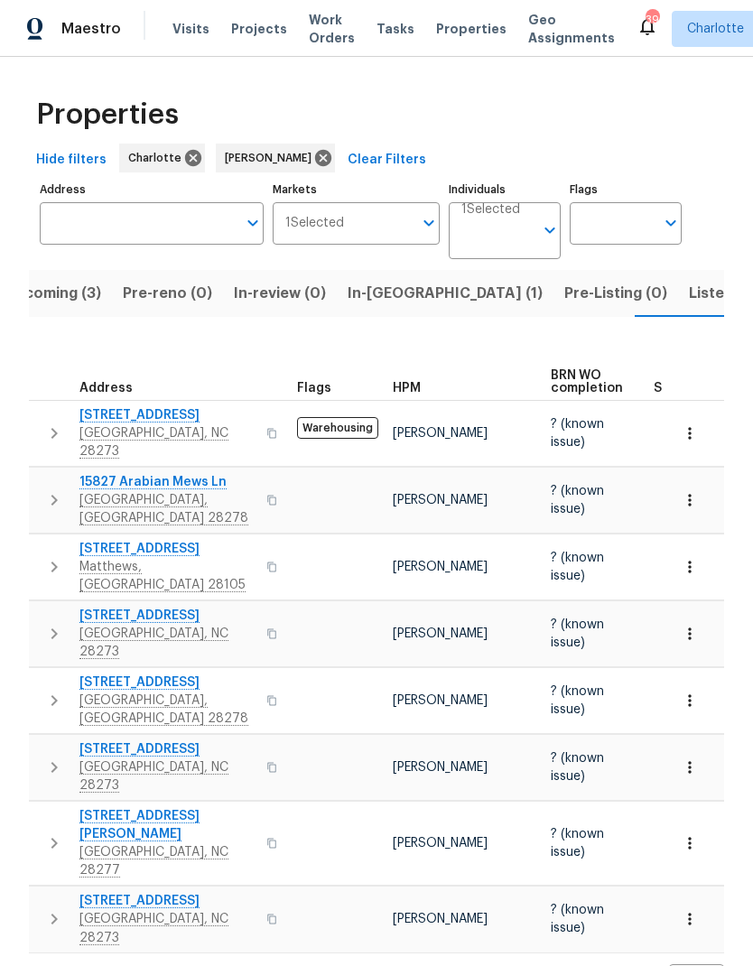
click at [689, 285] on span "Listed (20)" at bounding box center [728, 293] width 79 height 25
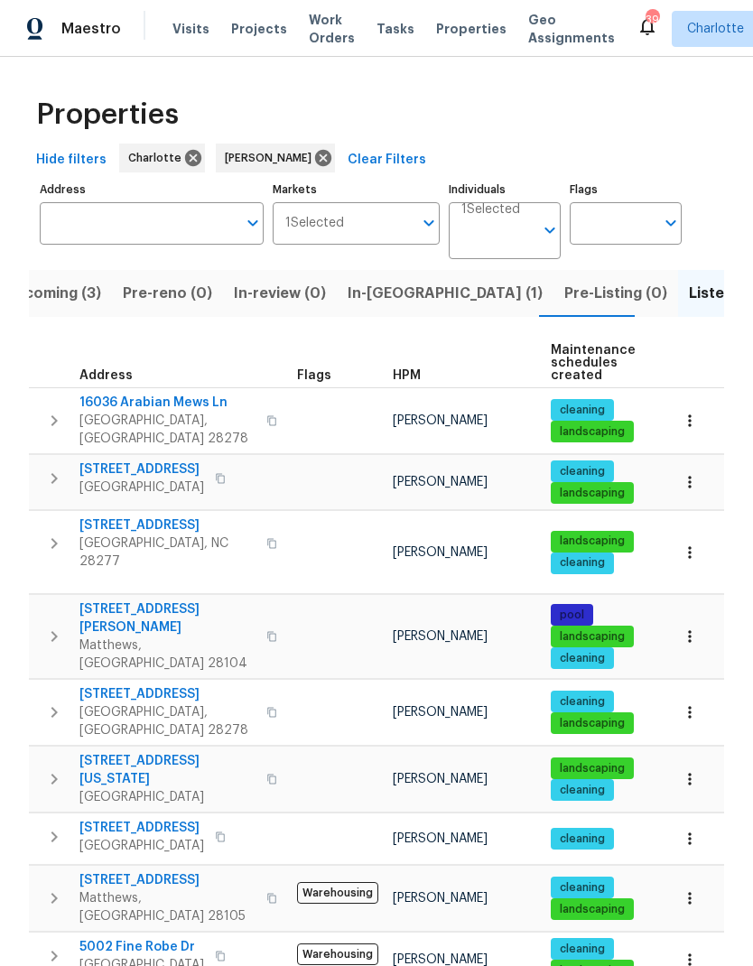
click at [50, 410] on icon "button" at bounding box center [54, 421] width 22 height 22
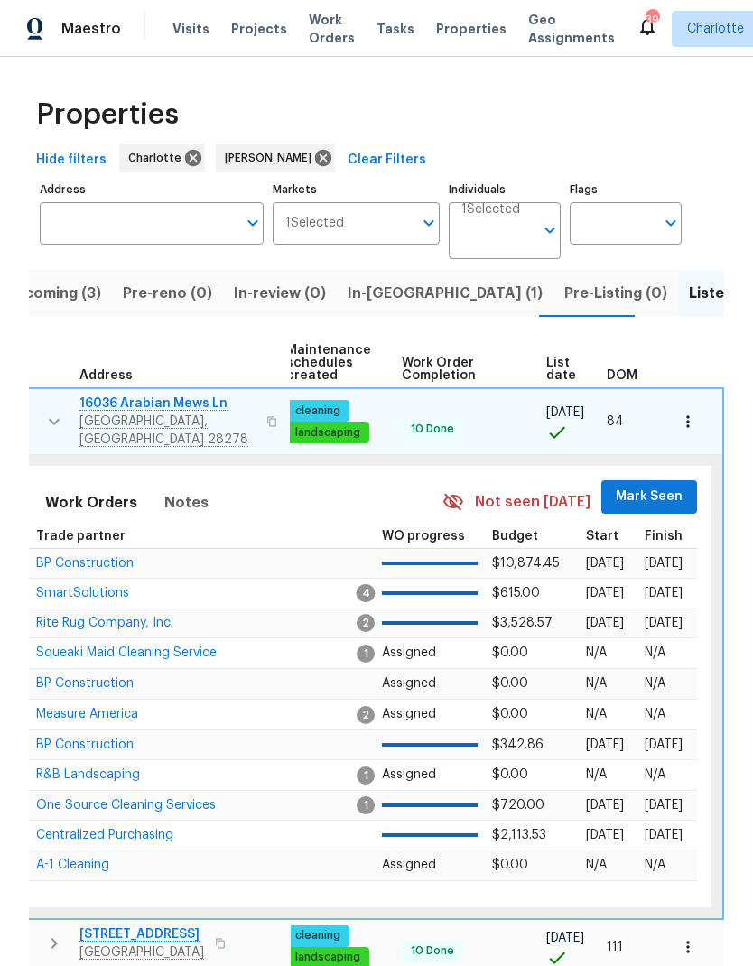
scroll to position [0, 265]
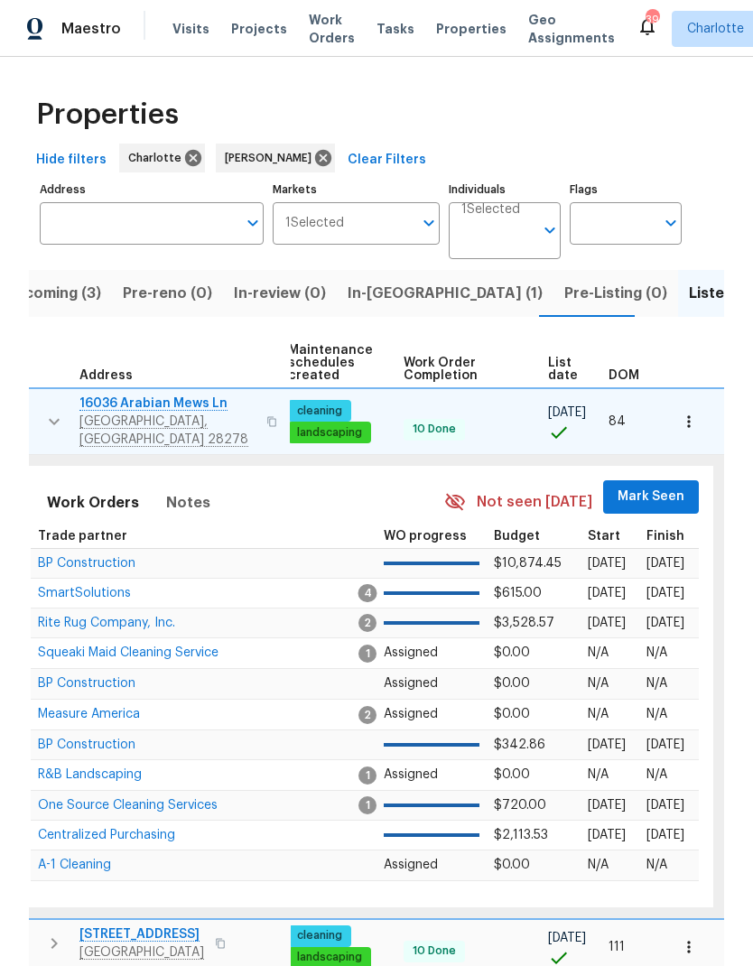
click at [646, 494] on span "Mark Seen" at bounding box center [651, 497] width 67 height 23
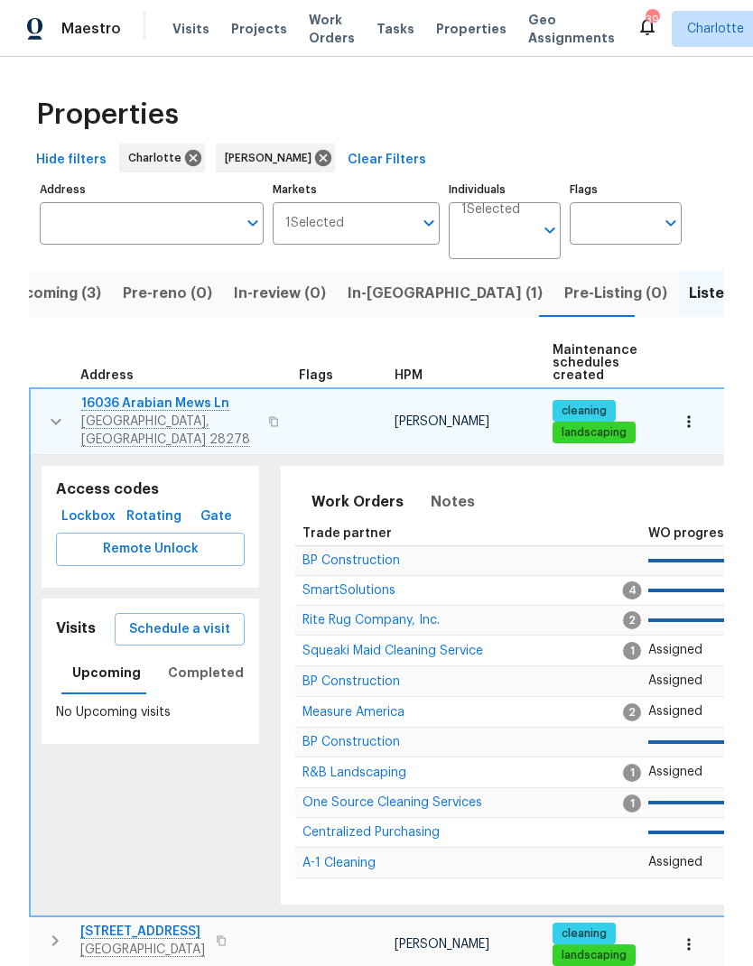
scroll to position [0, 0]
click at [49, 413] on icon "button" at bounding box center [56, 422] width 22 height 22
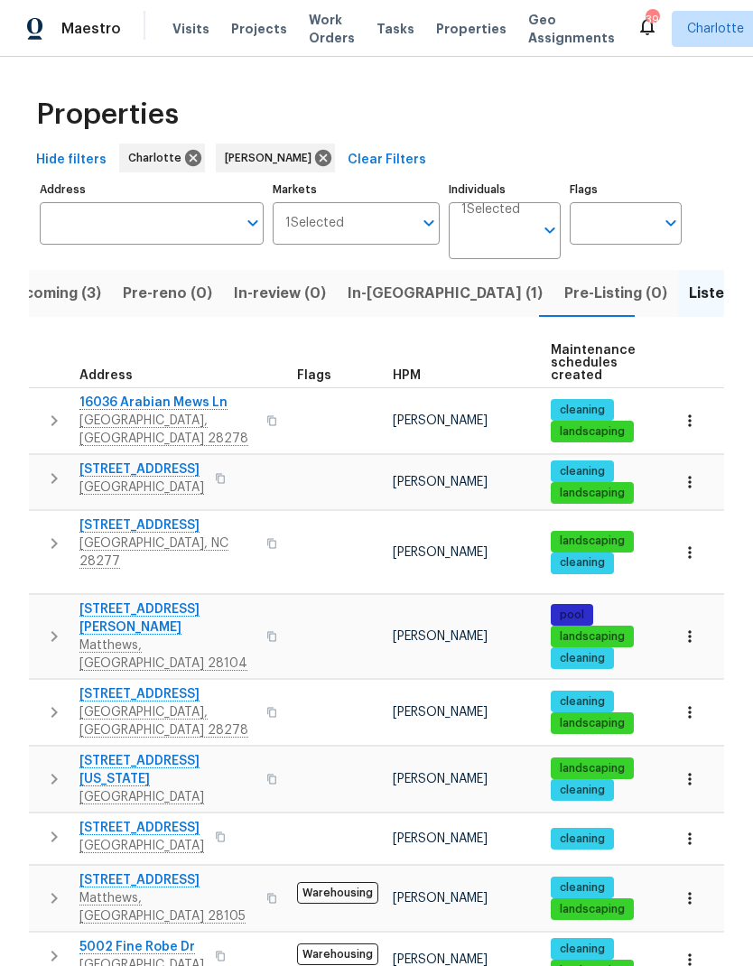
click at [49, 469] on icon "button" at bounding box center [54, 479] width 22 height 22
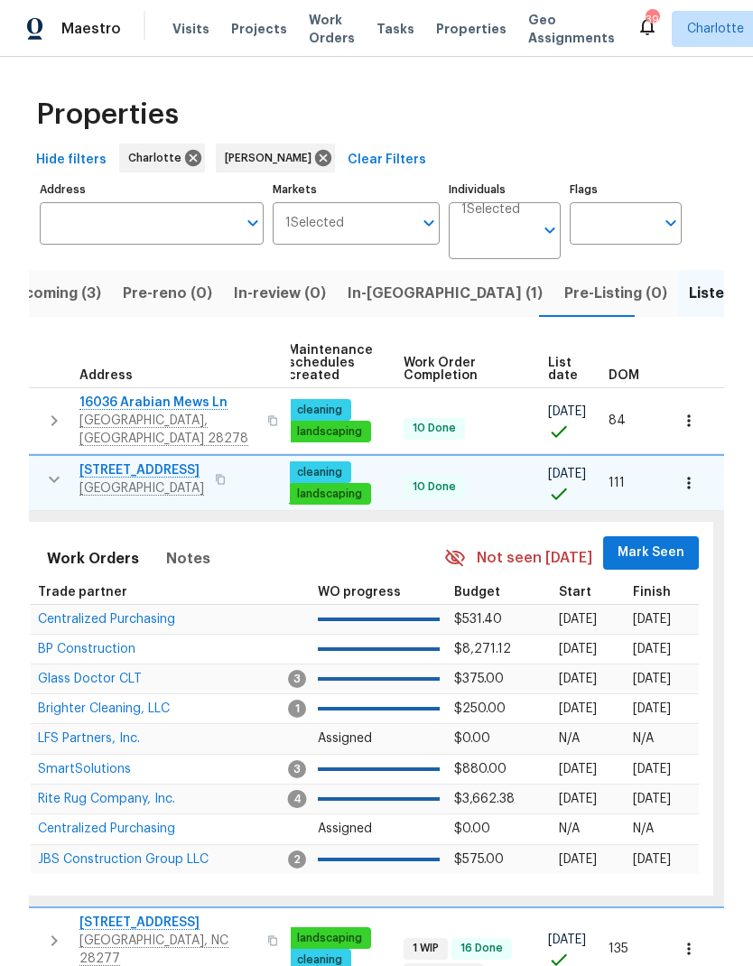
click at [651, 542] on span "Mark Seen" at bounding box center [651, 553] width 67 height 23
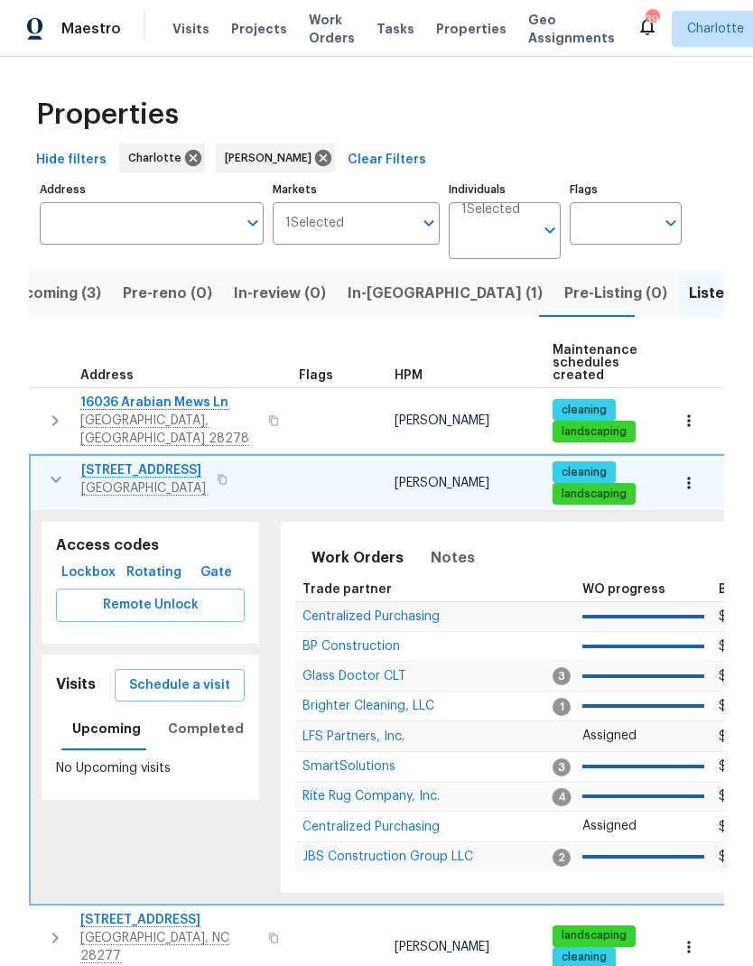
click at [51, 469] on icon "button" at bounding box center [56, 480] width 22 height 22
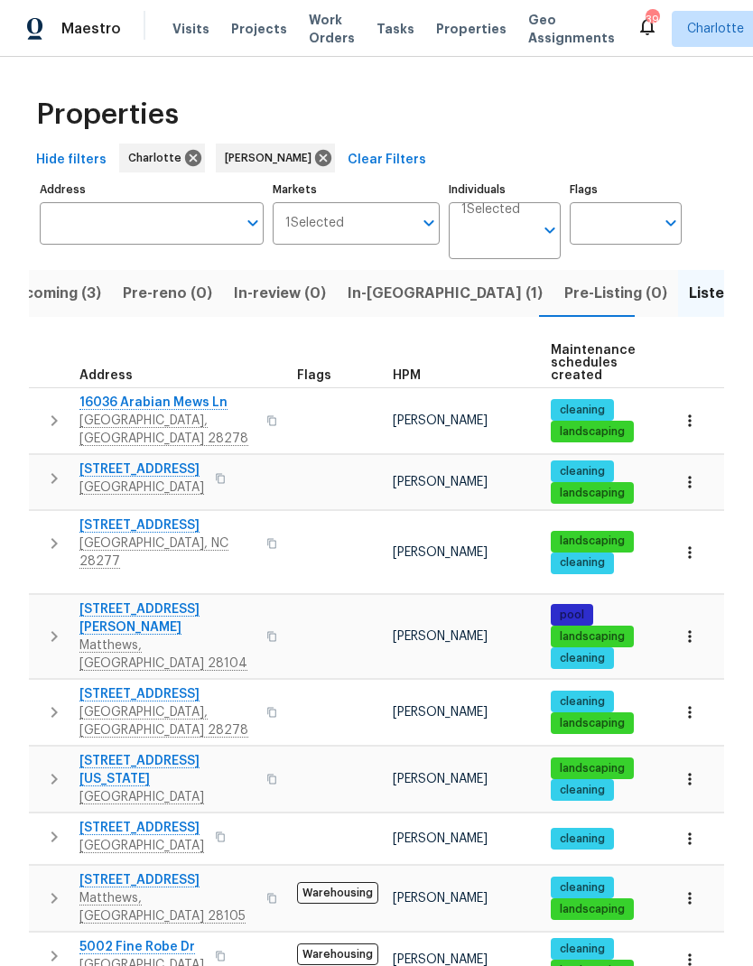
click at [56, 533] on icon "button" at bounding box center [54, 544] width 22 height 22
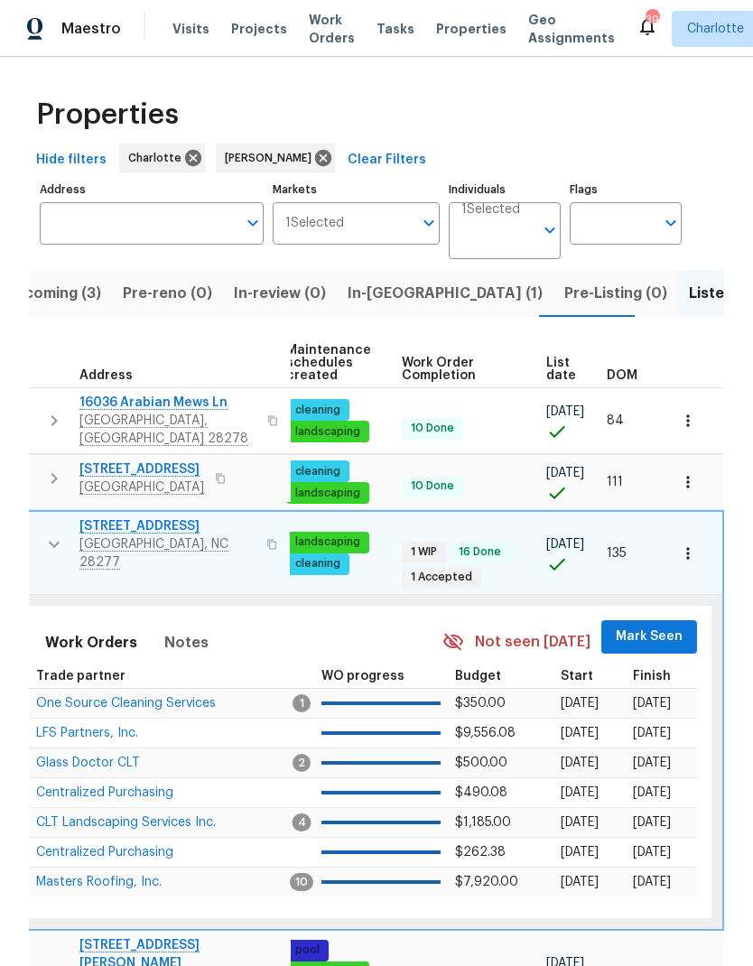
scroll to position [0, 265]
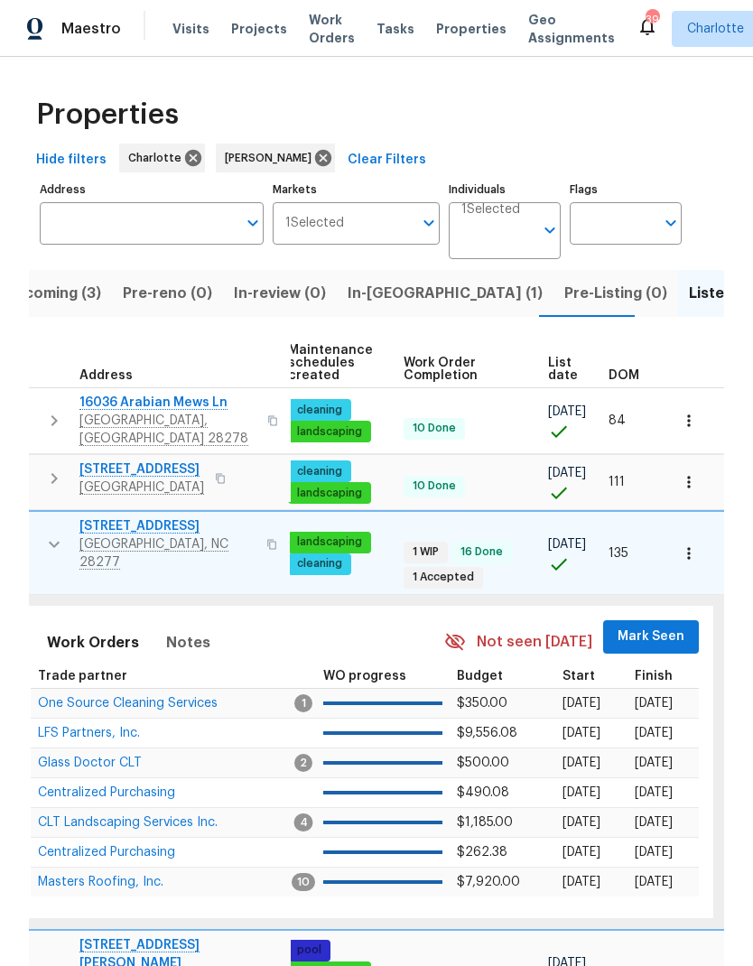
click at [647, 626] on span "Mark Seen" at bounding box center [651, 637] width 67 height 23
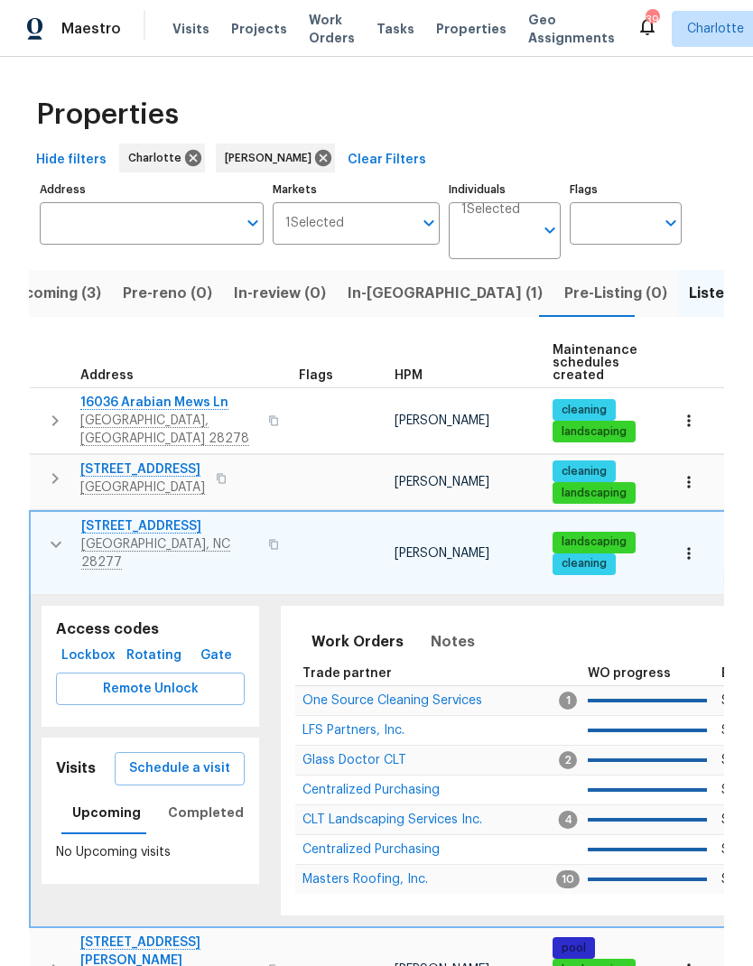
scroll to position [0, 0]
click at [55, 534] on icon "button" at bounding box center [56, 545] width 22 height 22
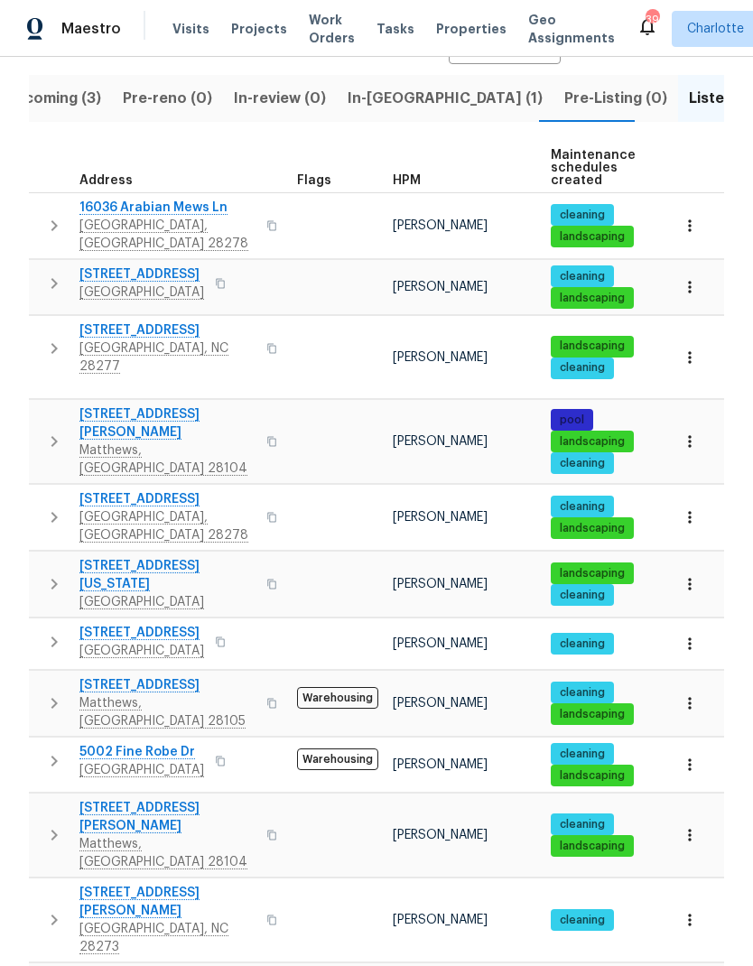
scroll to position [193, 0]
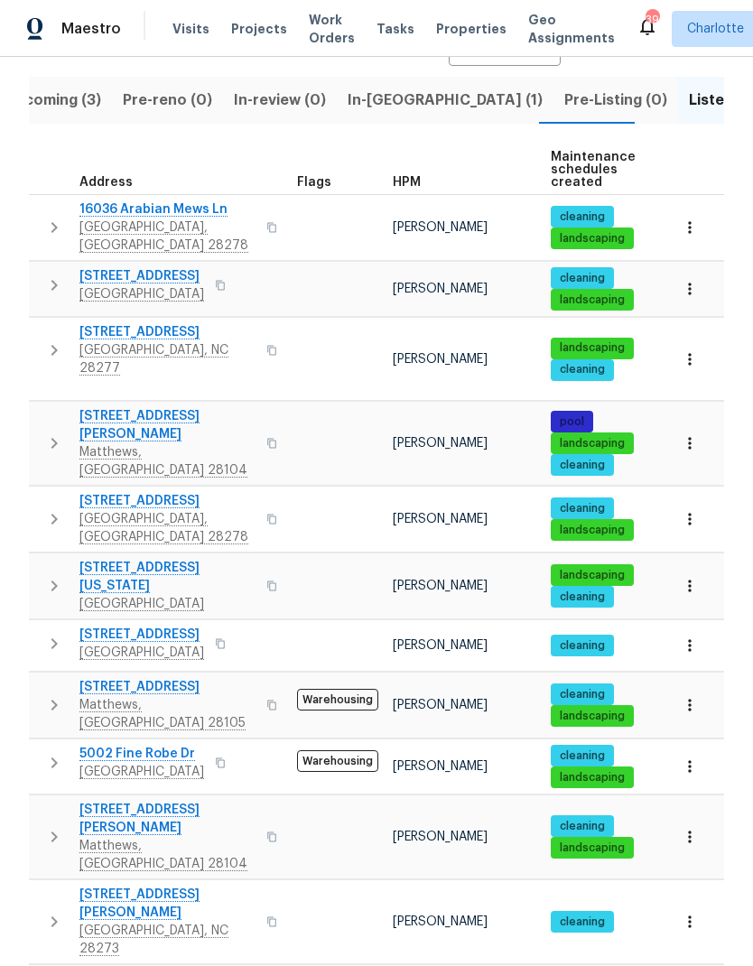
click at [40, 407] on button "button" at bounding box center [54, 443] width 36 height 72
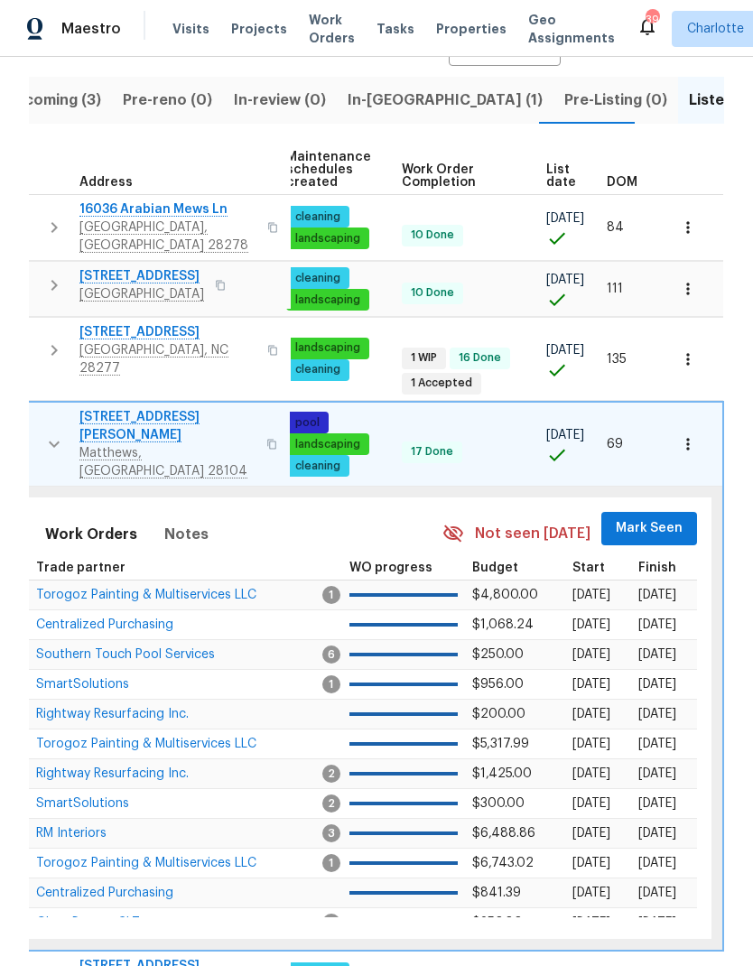
scroll to position [0, 265]
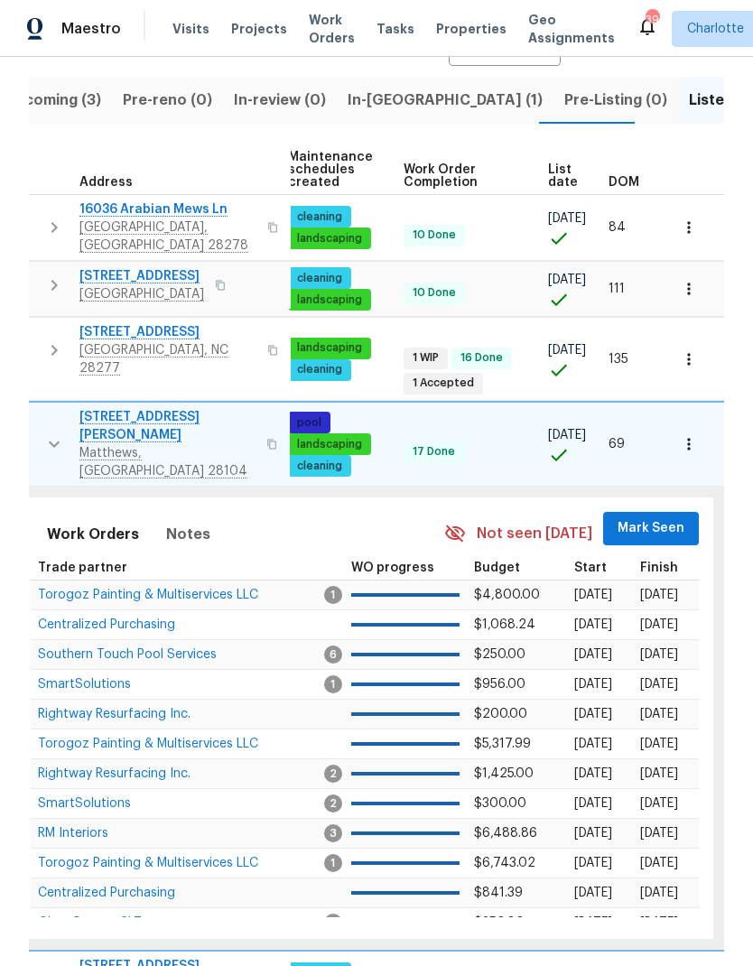
click at [656, 517] on span "Mark Seen" at bounding box center [651, 528] width 67 height 23
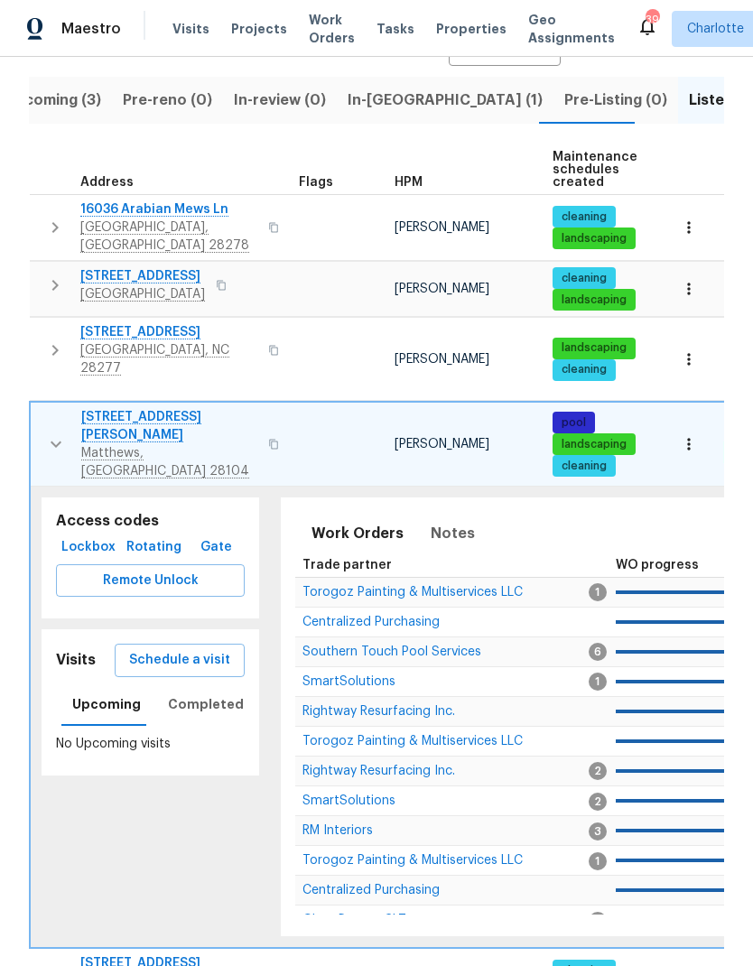
scroll to position [0, 0]
click at [38, 408] on button "button" at bounding box center [56, 444] width 36 height 72
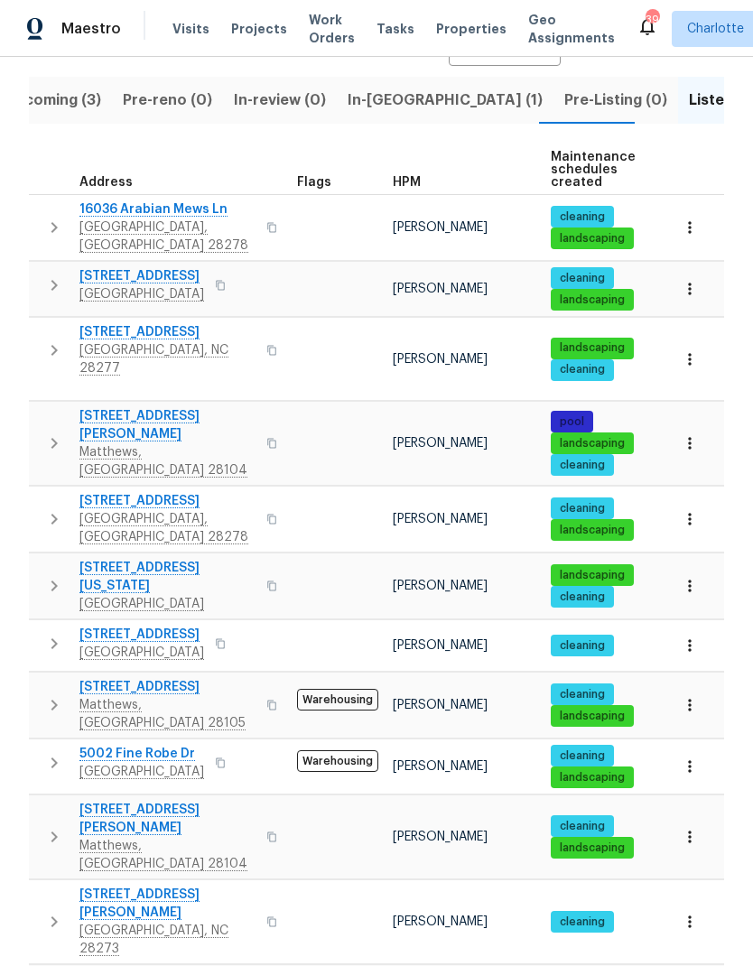
click at [47, 508] on icon "button" at bounding box center [54, 519] width 22 height 22
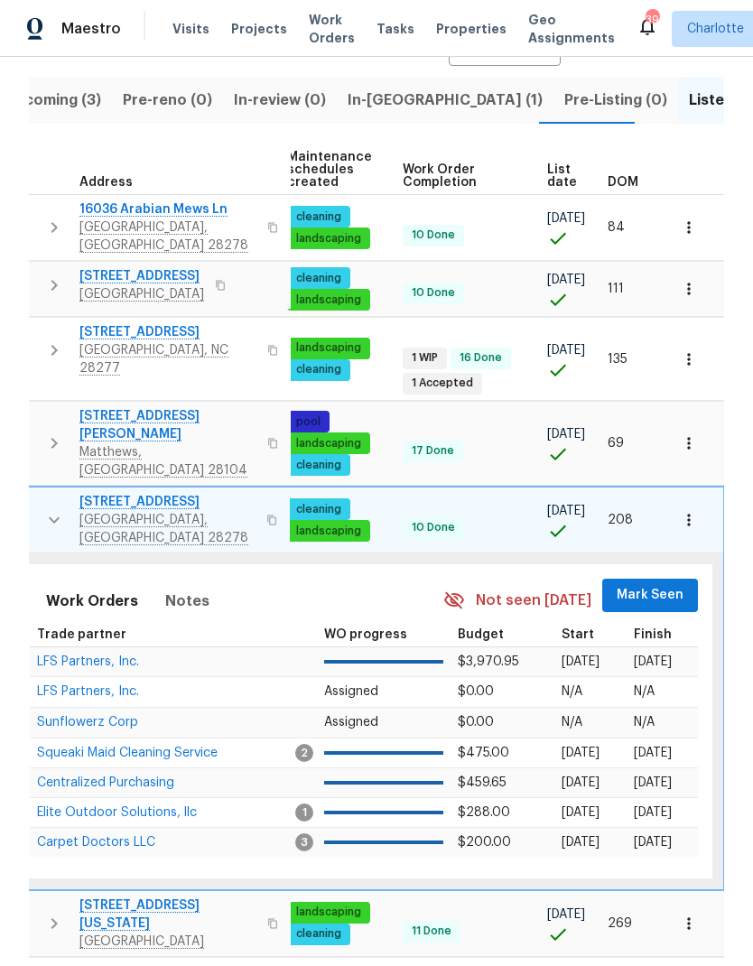
click at [642, 584] on span "Mark Seen" at bounding box center [650, 595] width 67 height 23
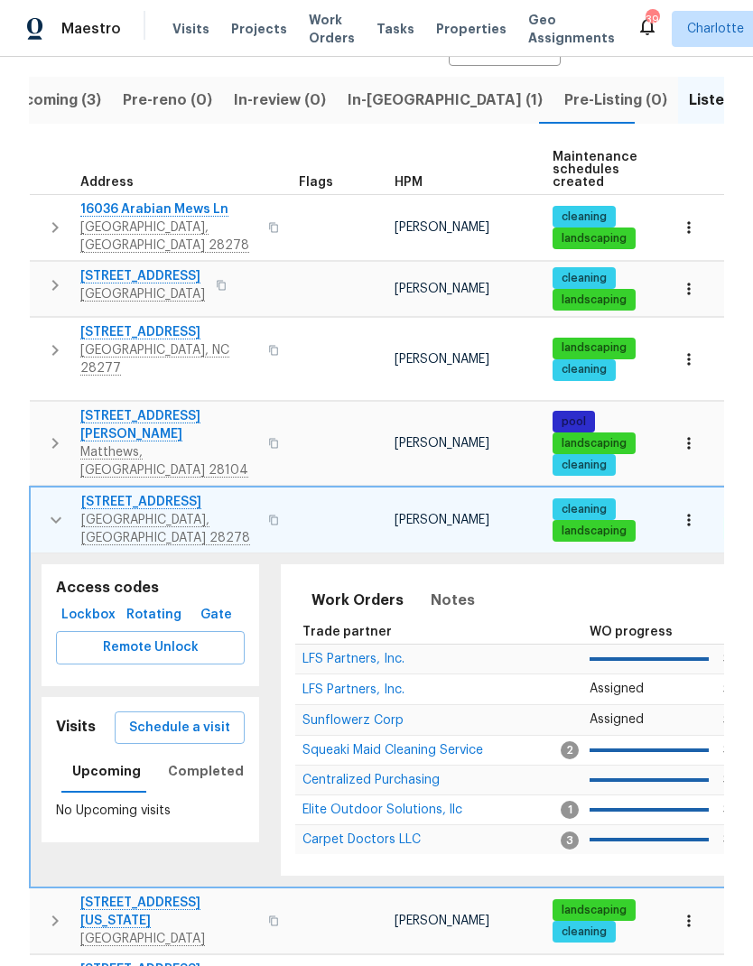
click at [49, 509] on icon "button" at bounding box center [56, 520] width 22 height 22
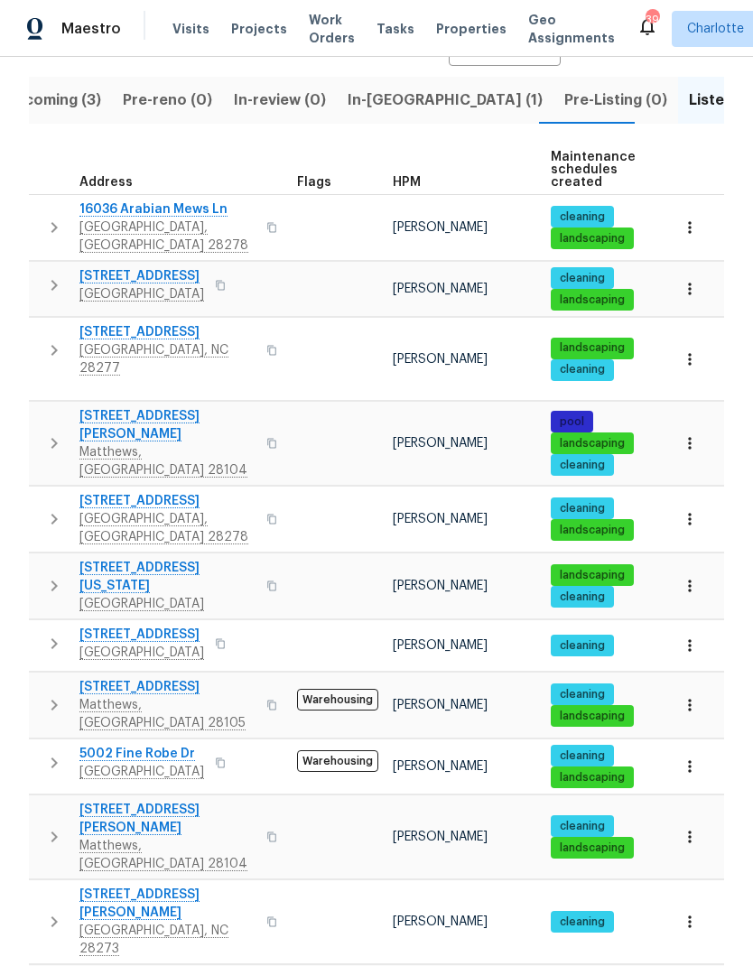
click at [48, 575] on icon "button" at bounding box center [54, 586] width 22 height 22
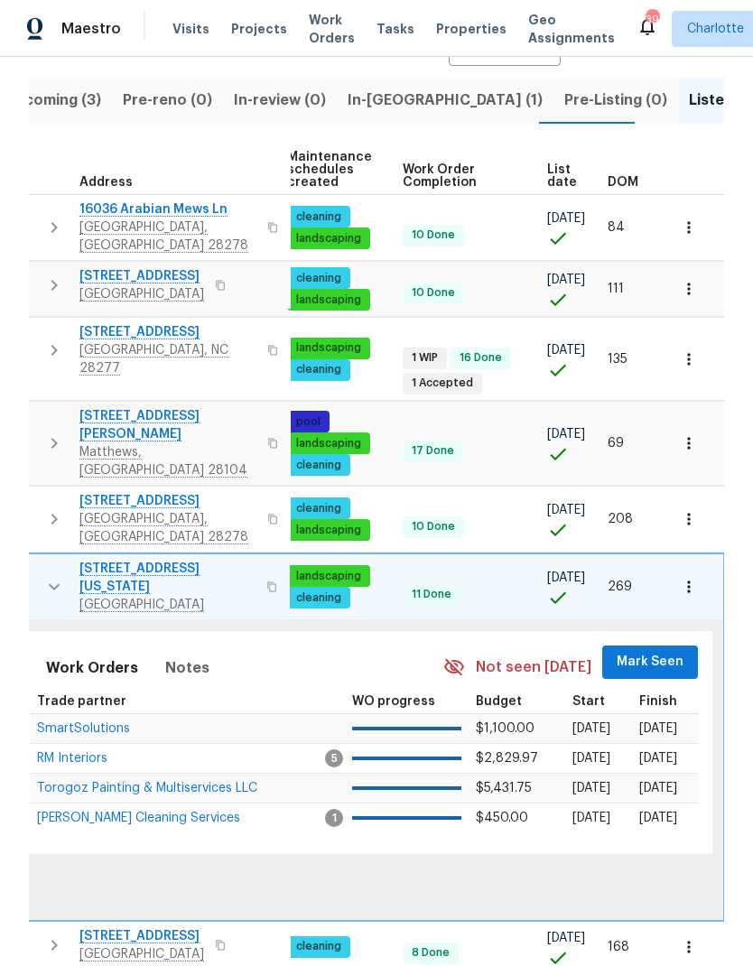
click at [643, 651] on span "Mark Seen" at bounding box center [650, 662] width 67 height 23
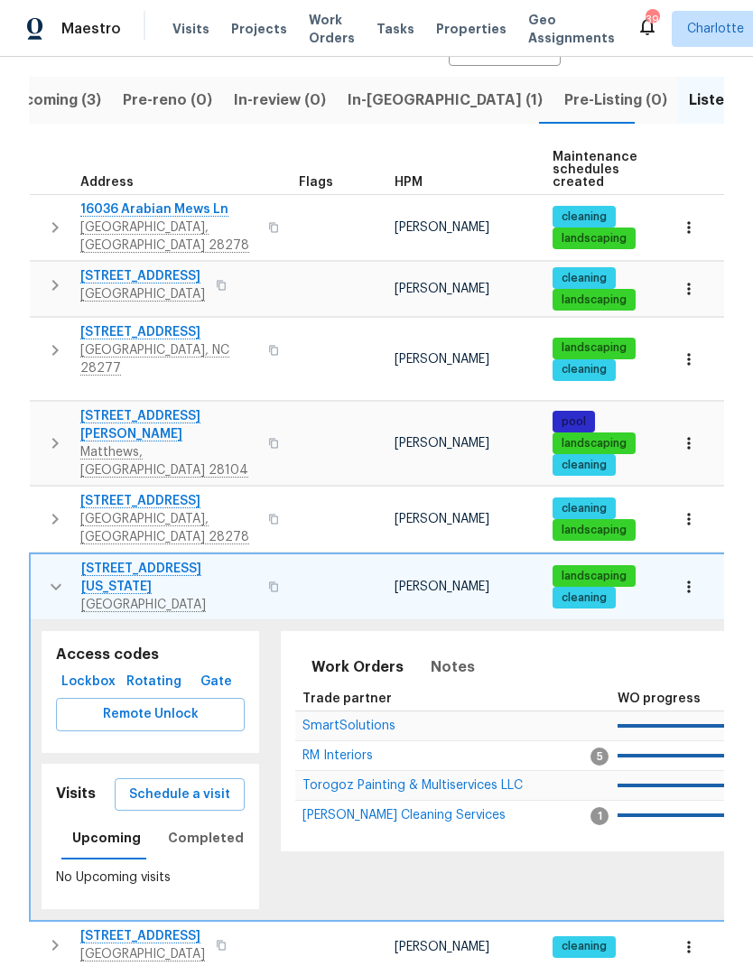
click at [57, 576] on icon "button" at bounding box center [56, 587] width 22 height 22
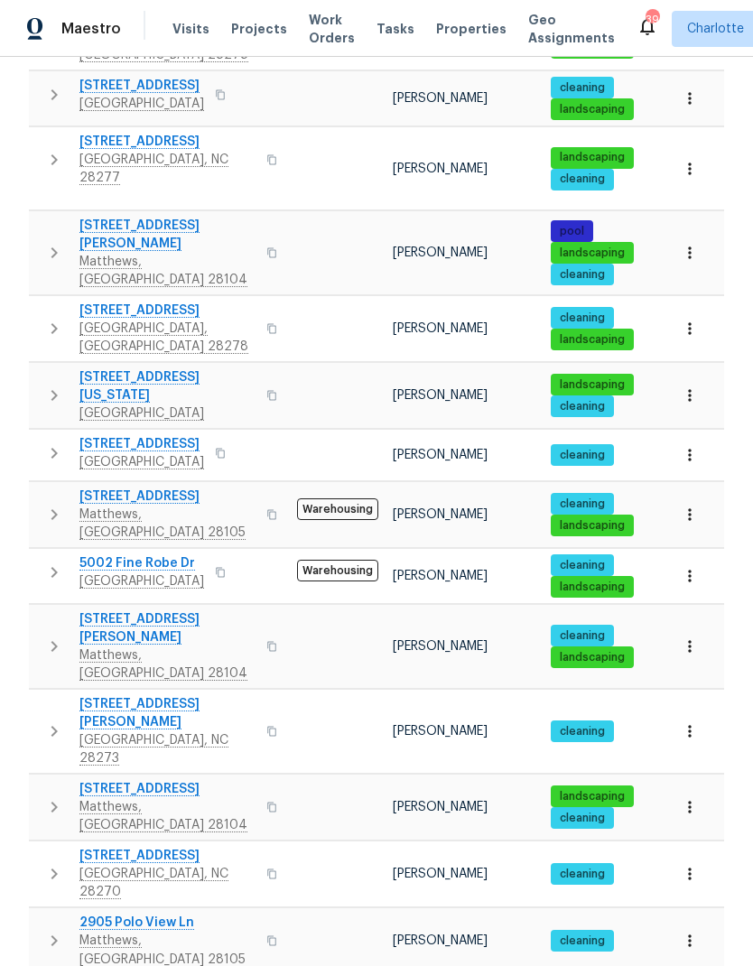
scroll to position [381, 0]
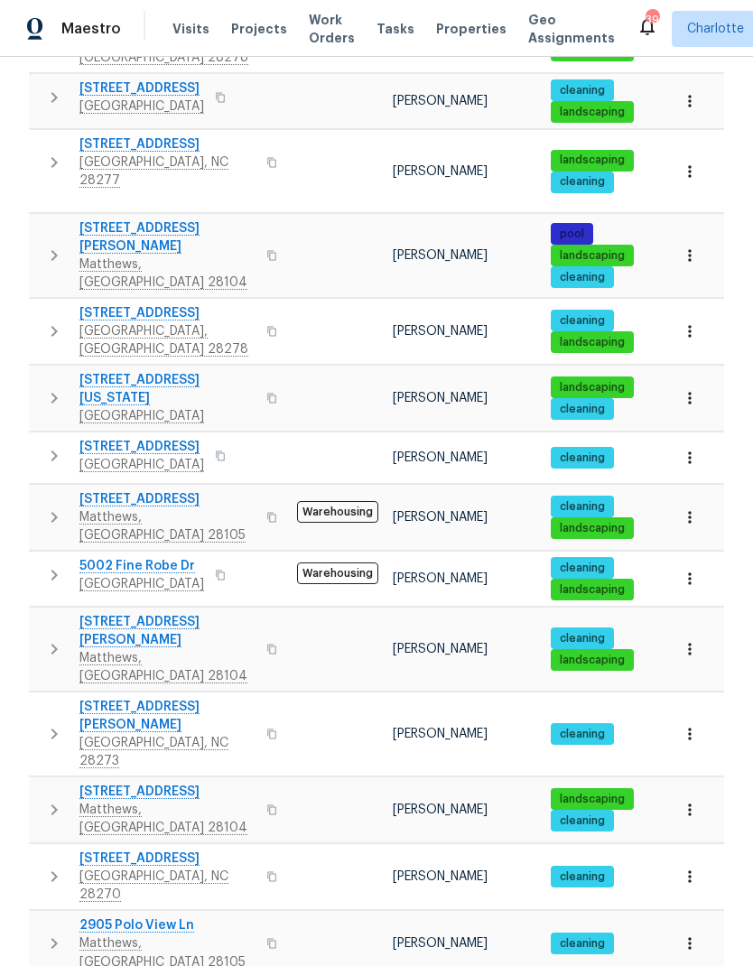
click at [40, 438] on button "button" at bounding box center [54, 456] width 36 height 36
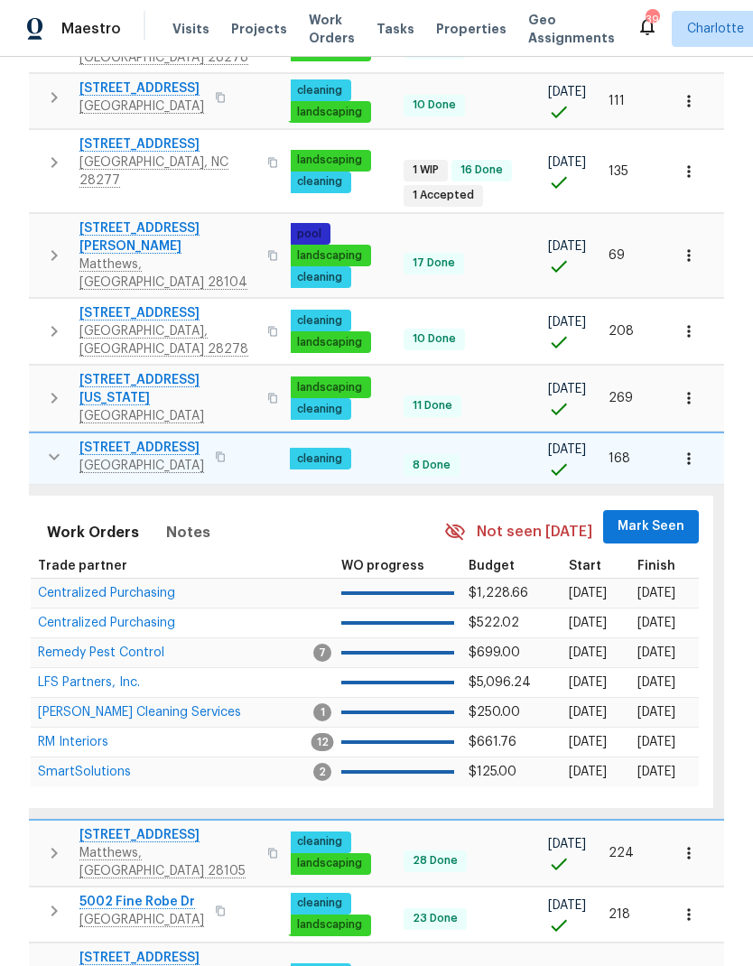
click at [641, 516] on span "Mark Seen" at bounding box center [651, 527] width 67 height 23
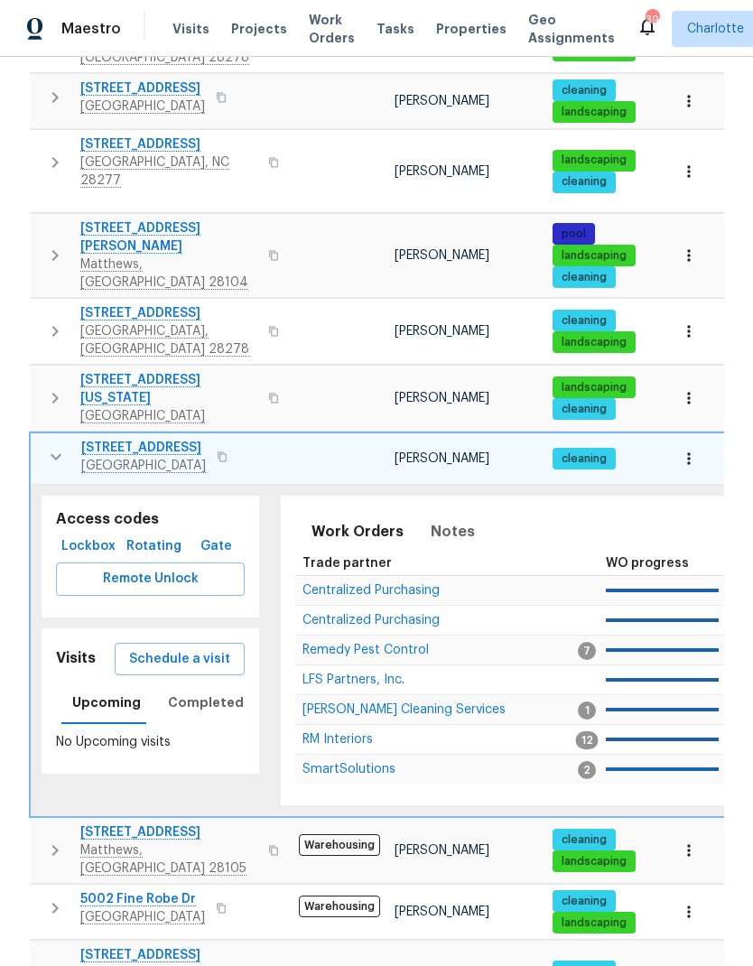
scroll to position [0, 0]
click at [45, 446] on icon "button" at bounding box center [56, 457] width 22 height 22
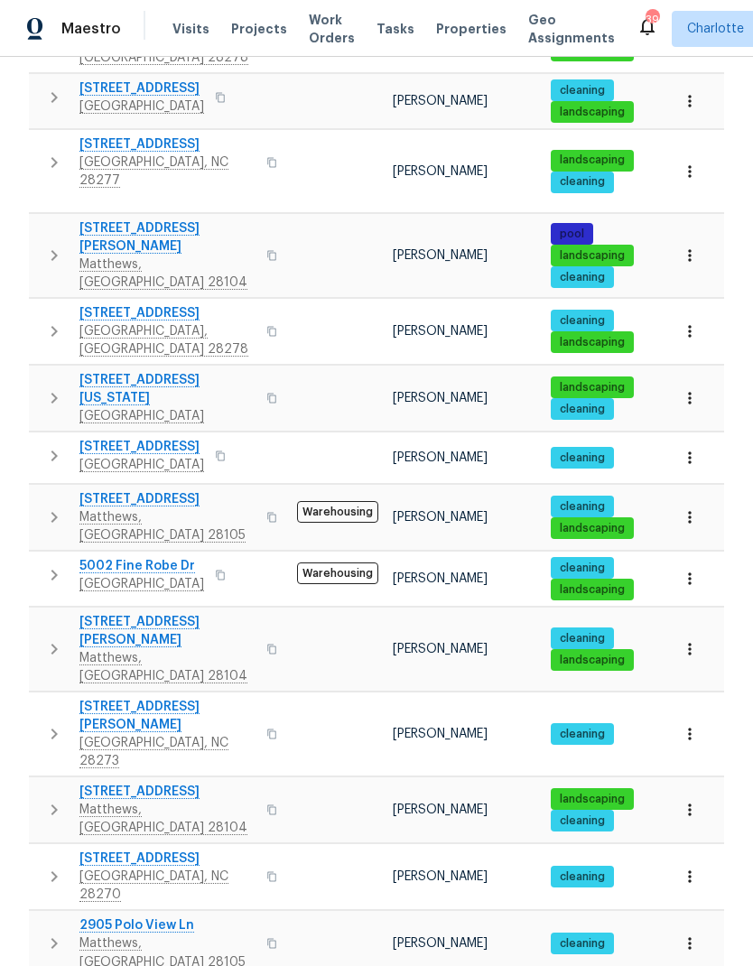
click at [52, 506] on icon "button" at bounding box center [54, 517] width 22 height 22
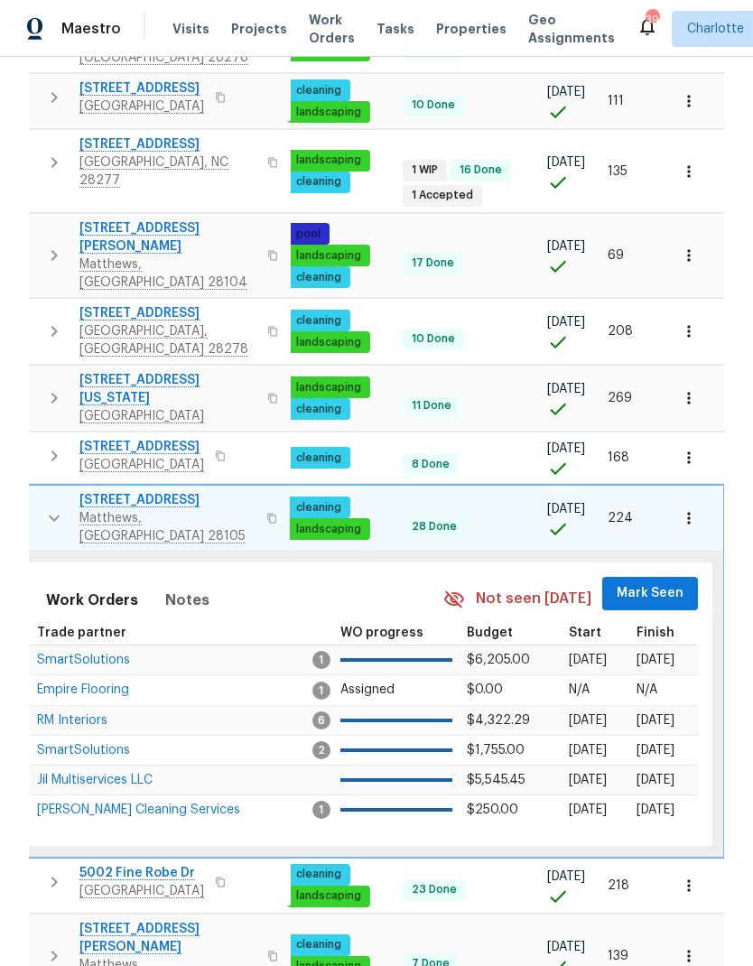
click at [646, 582] on span "Mark Seen" at bounding box center [650, 593] width 67 height 23
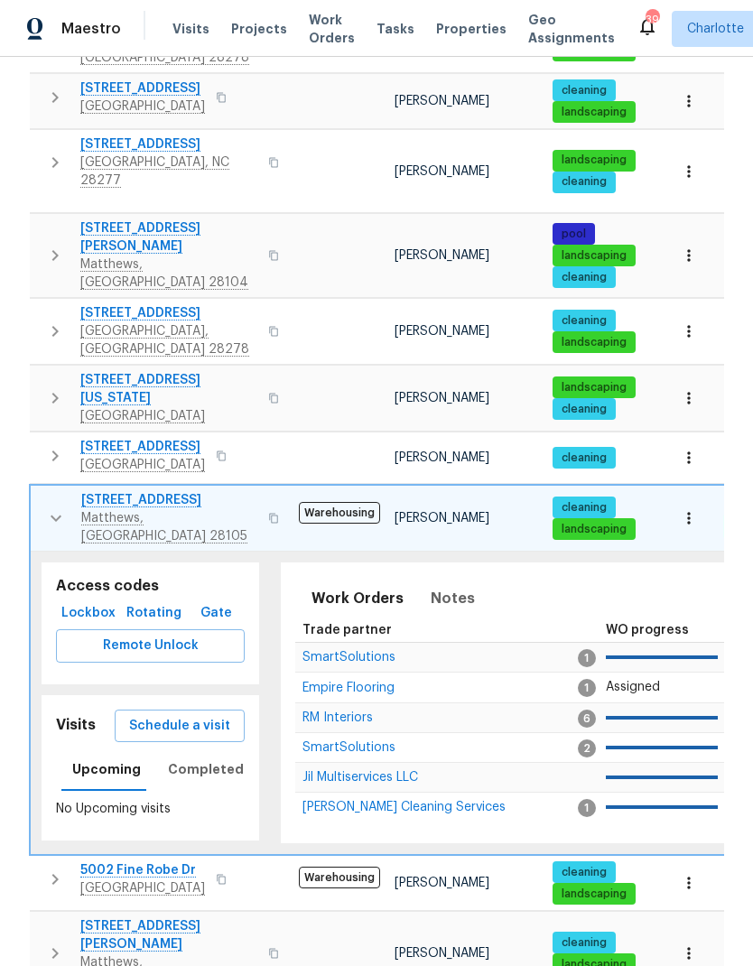
scroll to position [0, -1]
click at [53, 507] on icon "button" at bounding box center [56, 518] width 22 height 22
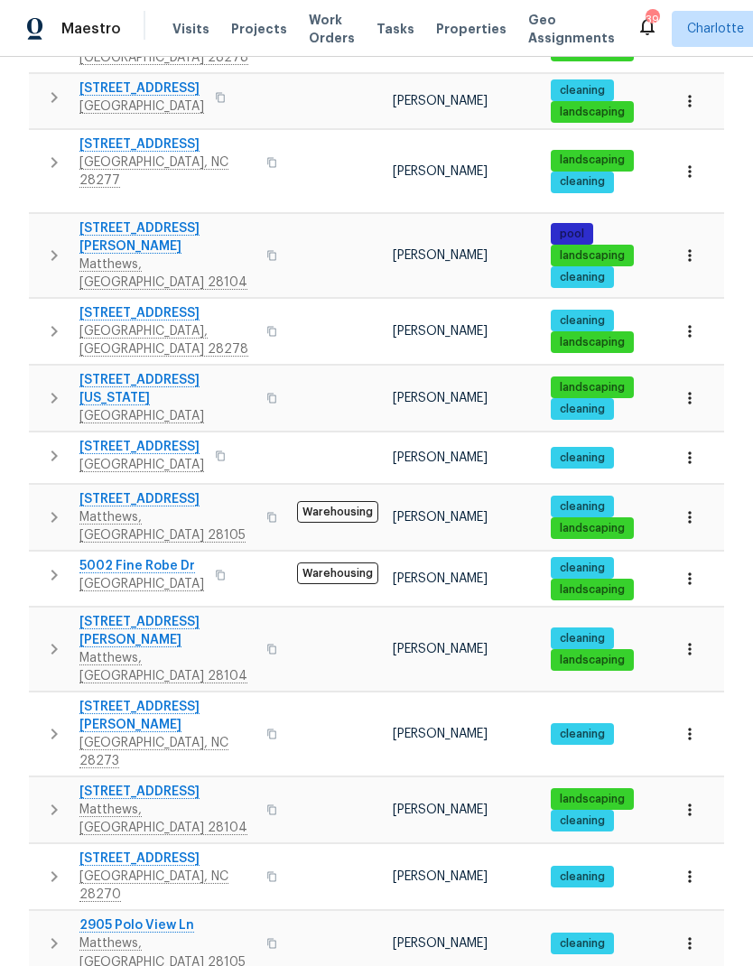
click at [53, 564] on icon "button" at bounding box center [54, 575] width 22 height 22
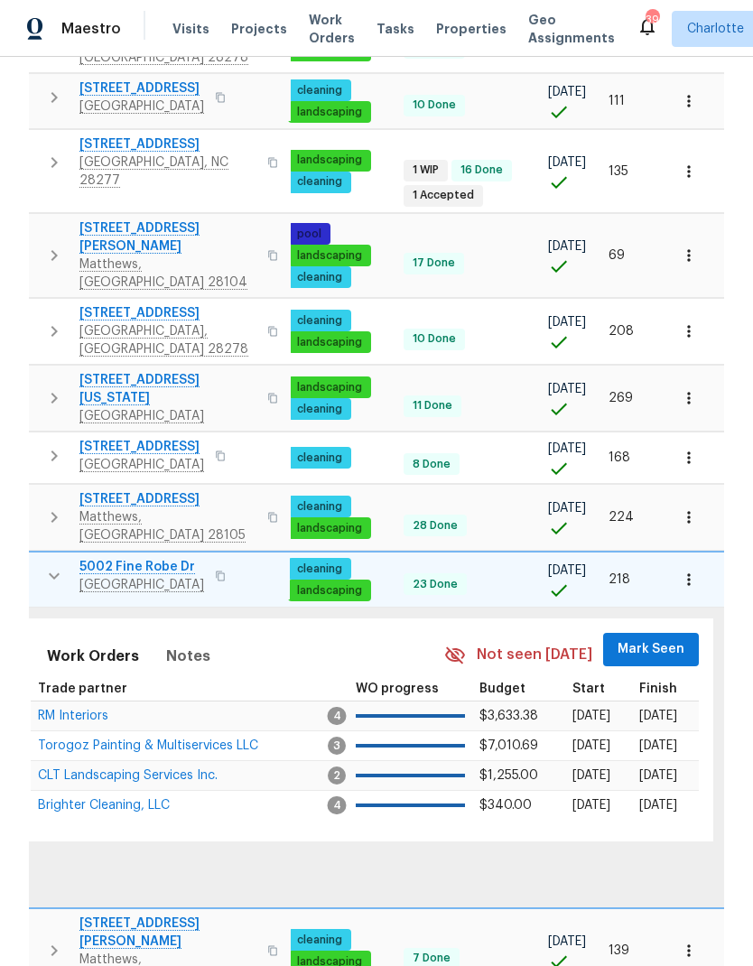
click at [646, 638] on span "Mark Seen" at bounding box center [651, 649] width 67 height 23
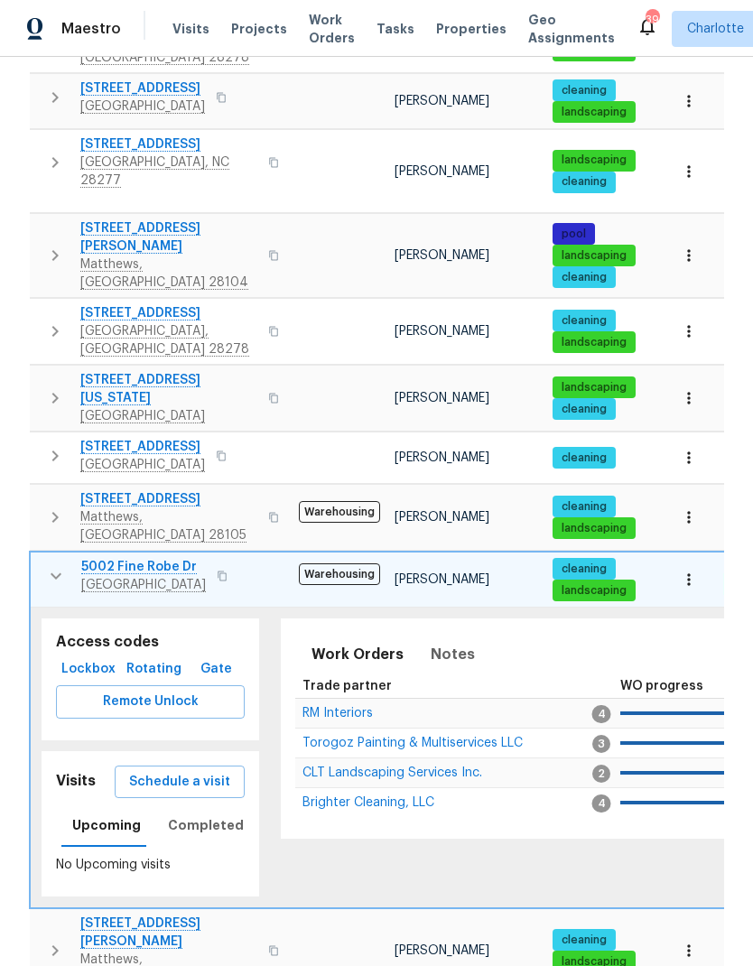
click at [42, 558] on button "button" at bounding box center [56, 576] width 36 height 36
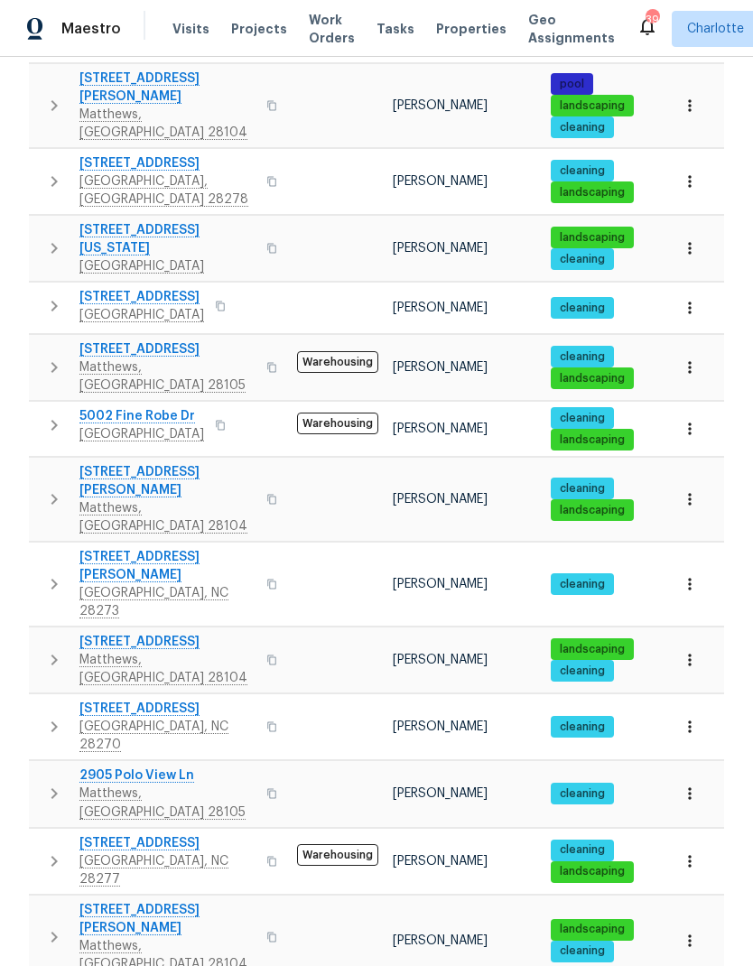
scroll to position [532, 0]
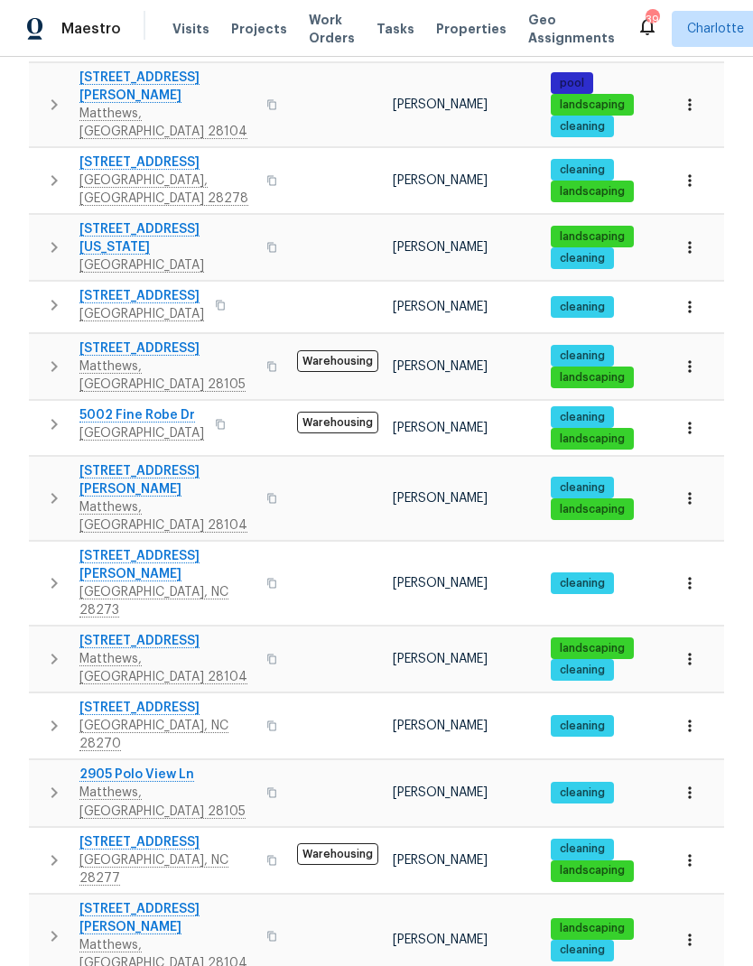
click at [41, 462] on button "button" at bounding box center [54, 498] width 36 height 72
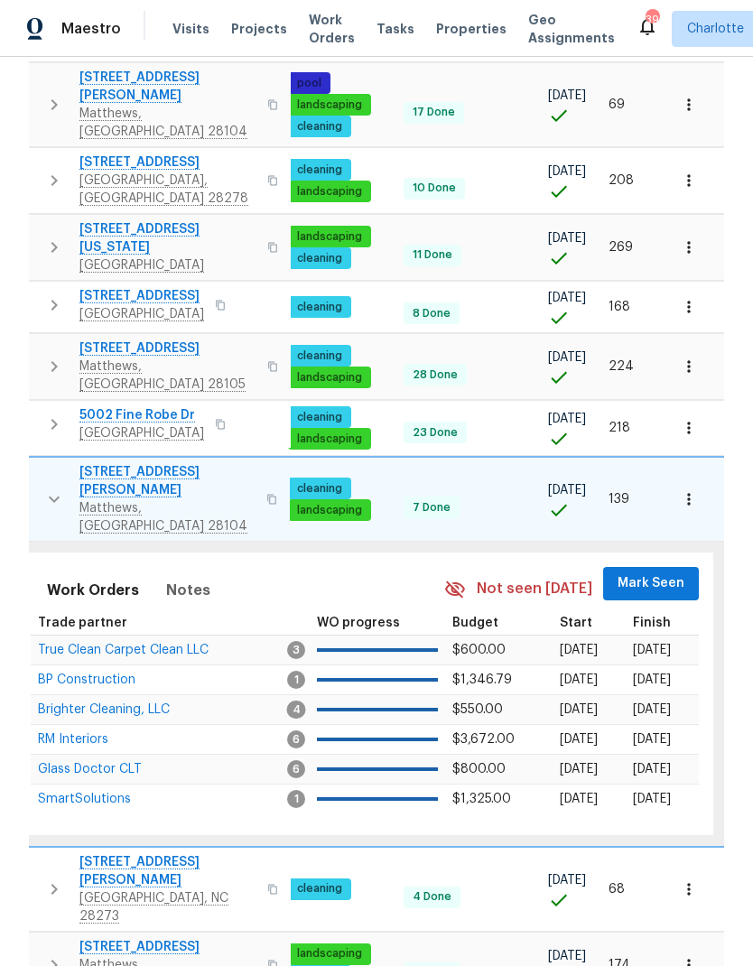
click at [645, 572] on span "Mark Seen" at bounding box center [651, 583] width 67 height 23
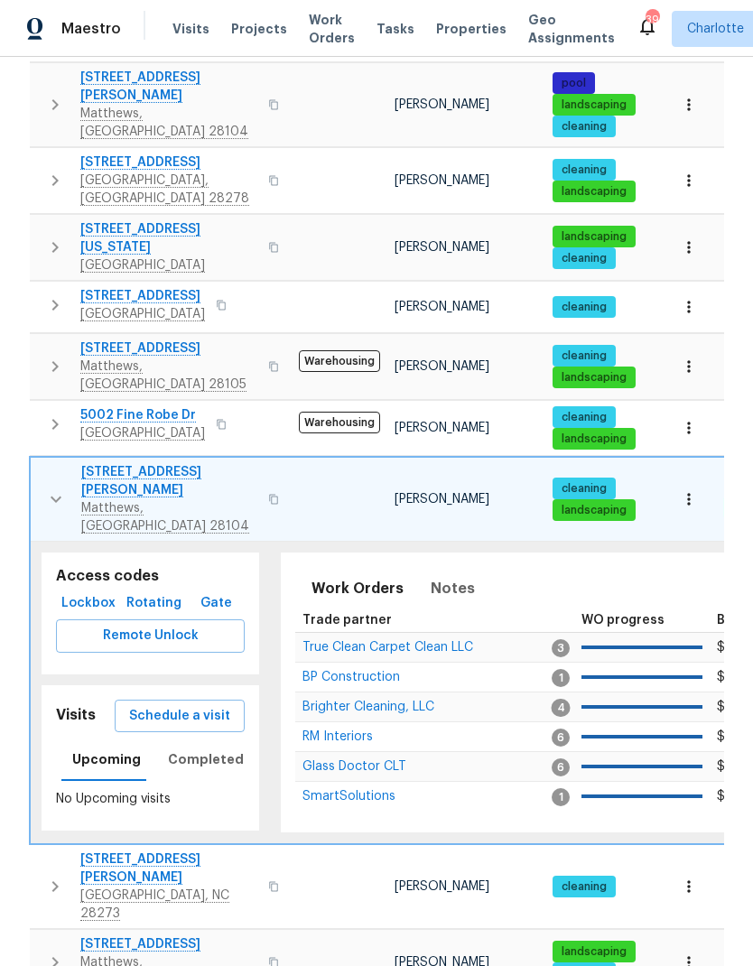
scroll to position [0, 0]
click at [40, 463] on button "button" at bounding box center [56, 499] width 36 height 72
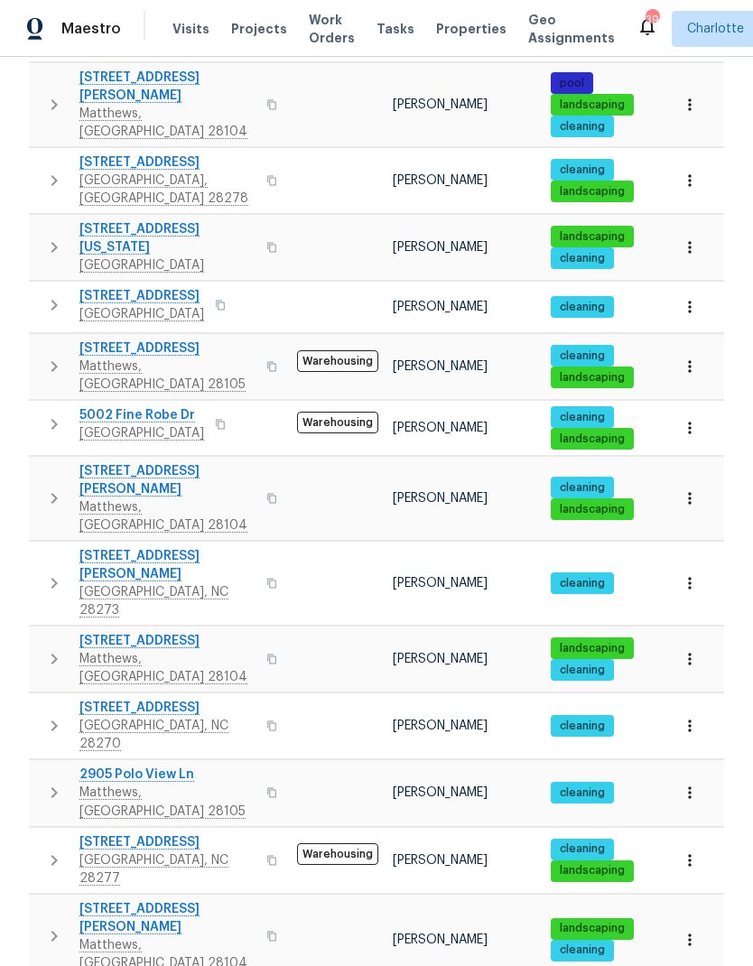
click at [51, 572] on icon "button" at bounding box center [54, 583] width 22 height 22
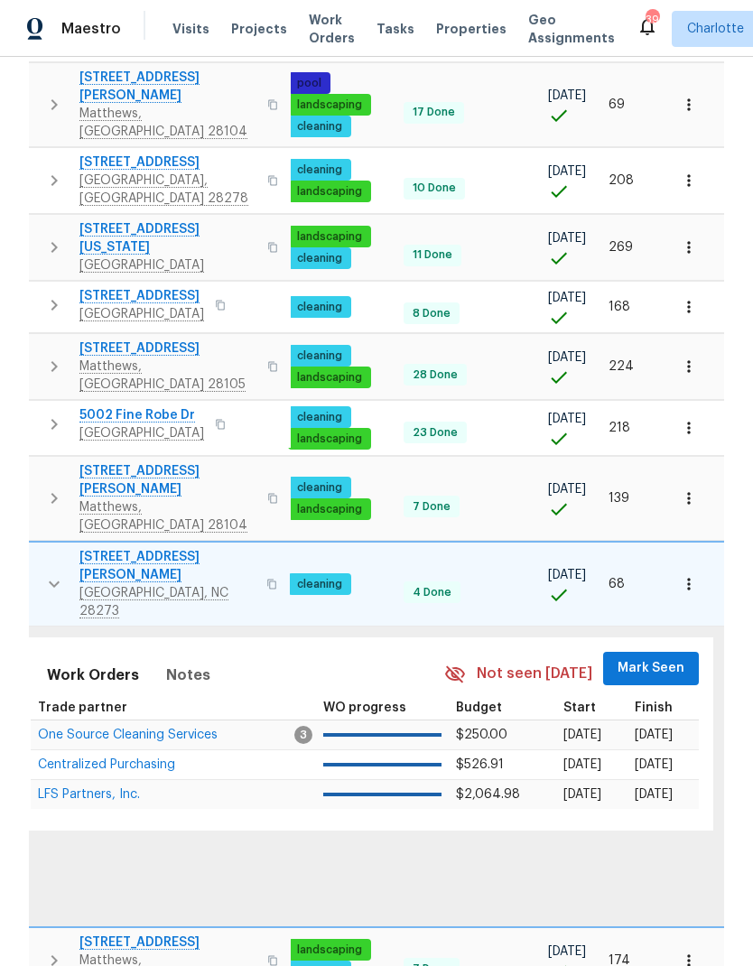
click at [638, 652] on button "Mark Seen" at bounding box center [651, 668] width 96 height 33
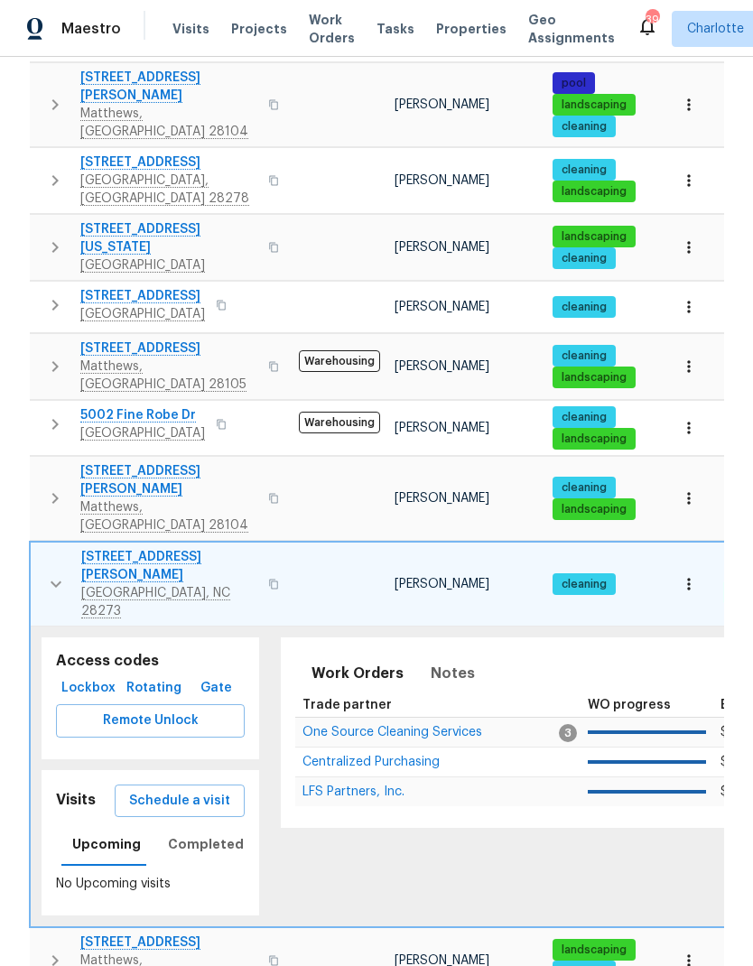
click at [50, 573] on icon "button" at bounding box center [56, 584] width 22 height 22
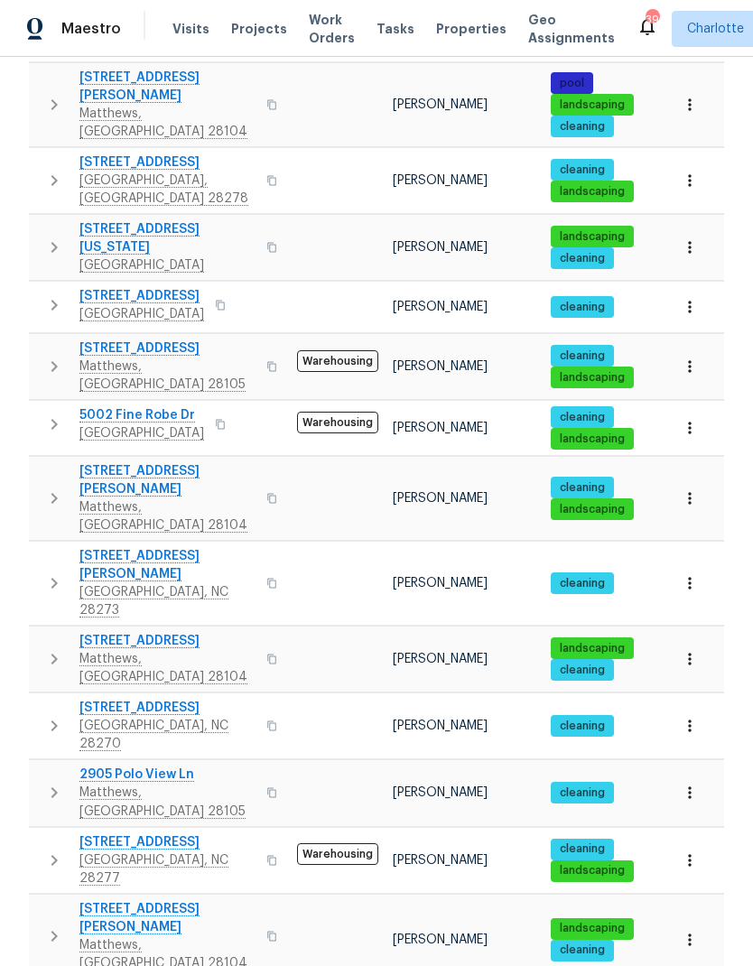
click at [53, 648] on icon "button" at bounding box center [54, 659] width 22 height 22
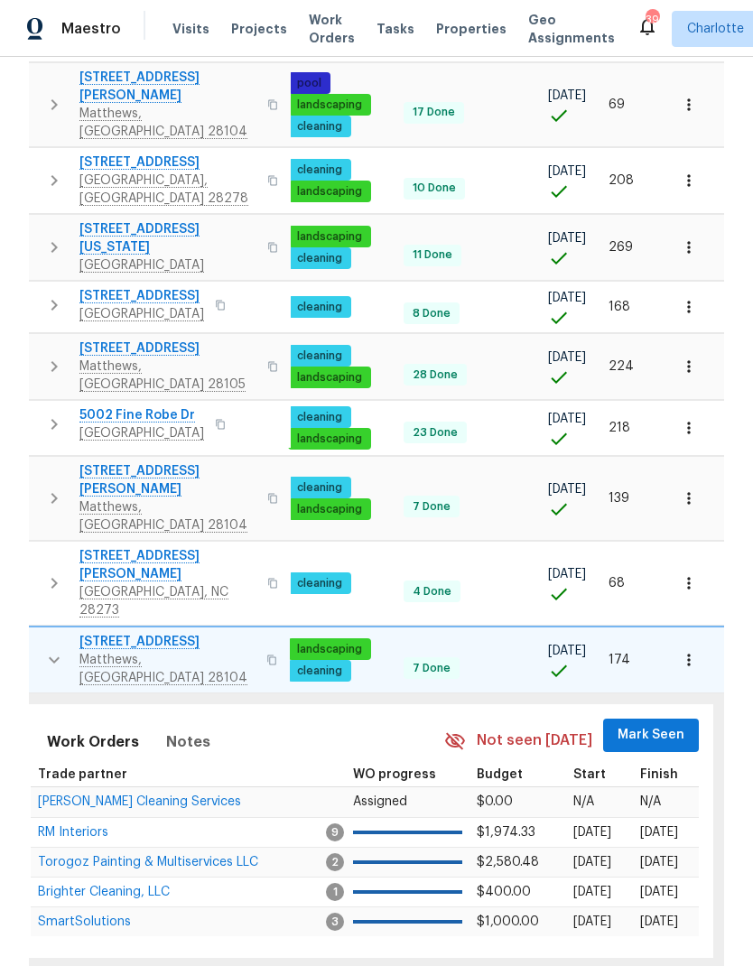
click at [648, 724] on span "Mark Seen" at bounding box center [651, 735] width 67 height 23
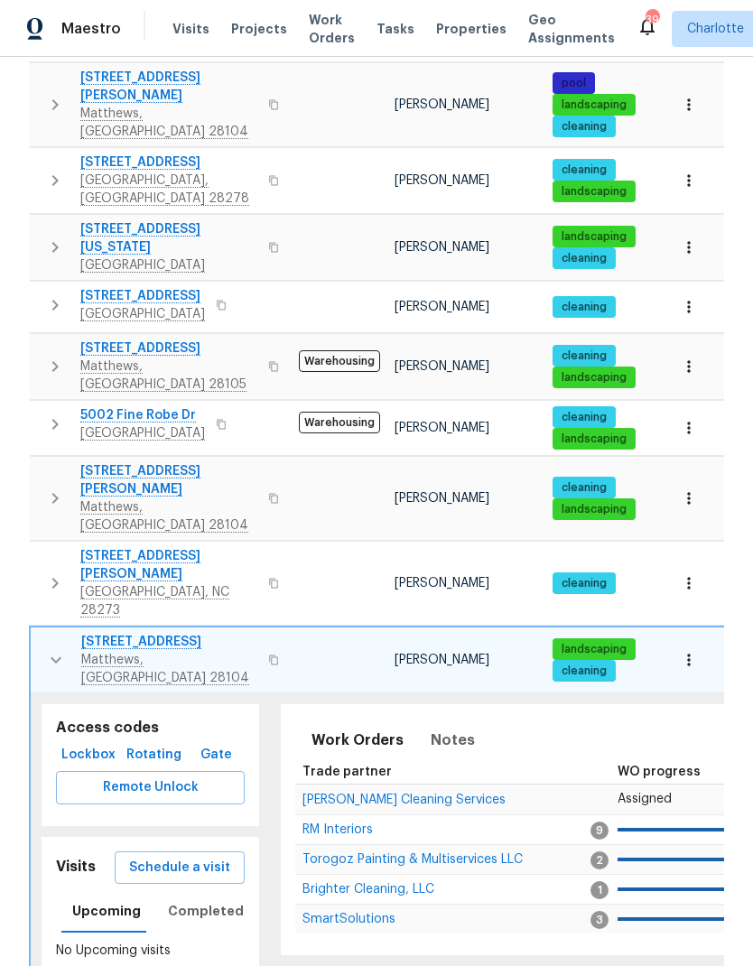
click at [51, 649] on icon "button" at bounding box center [56, 660] width 22 height 22
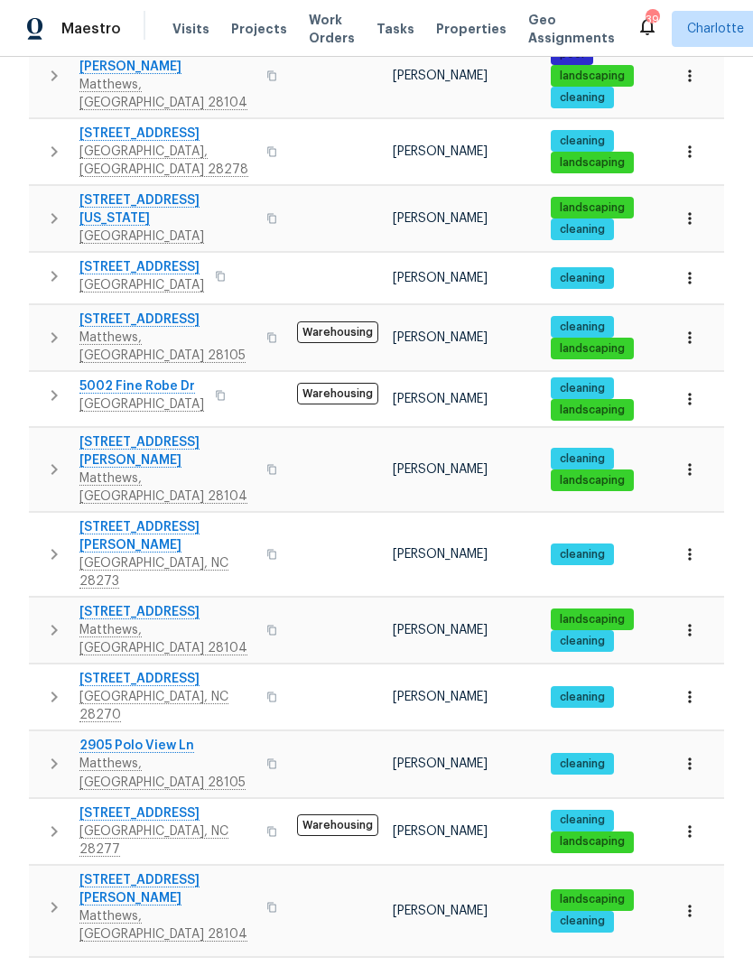
click at [44, 686] on icon "button" at bounding box center [54, 697] width 22 height 22
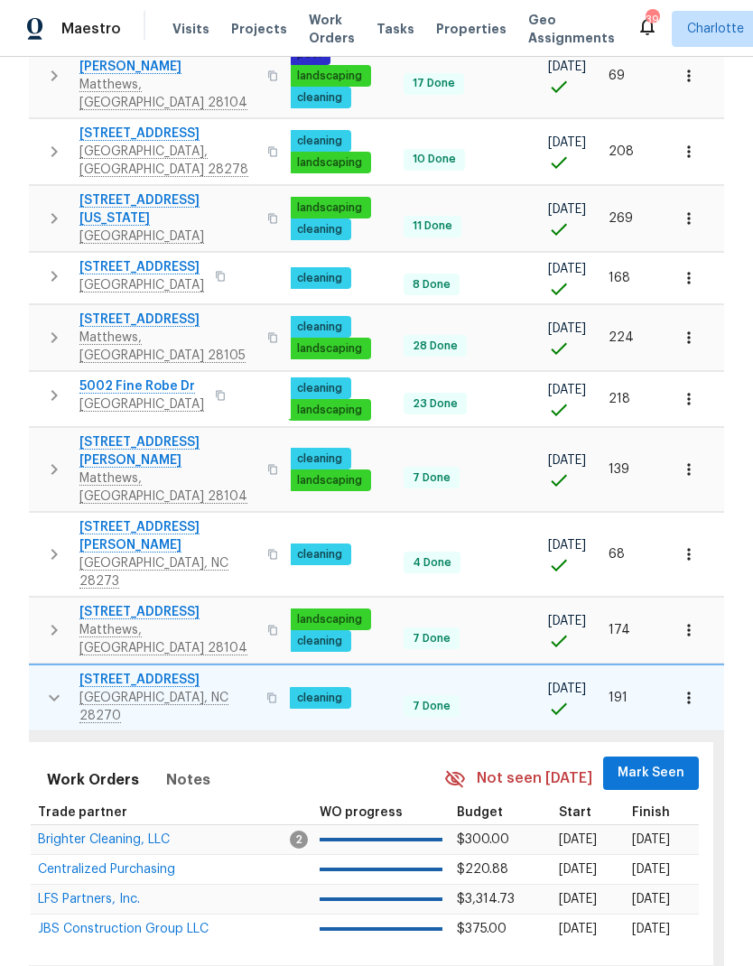
click at [648, 762] on span "Mark Seen" at bounding box center [651, 773] width 67 height 23
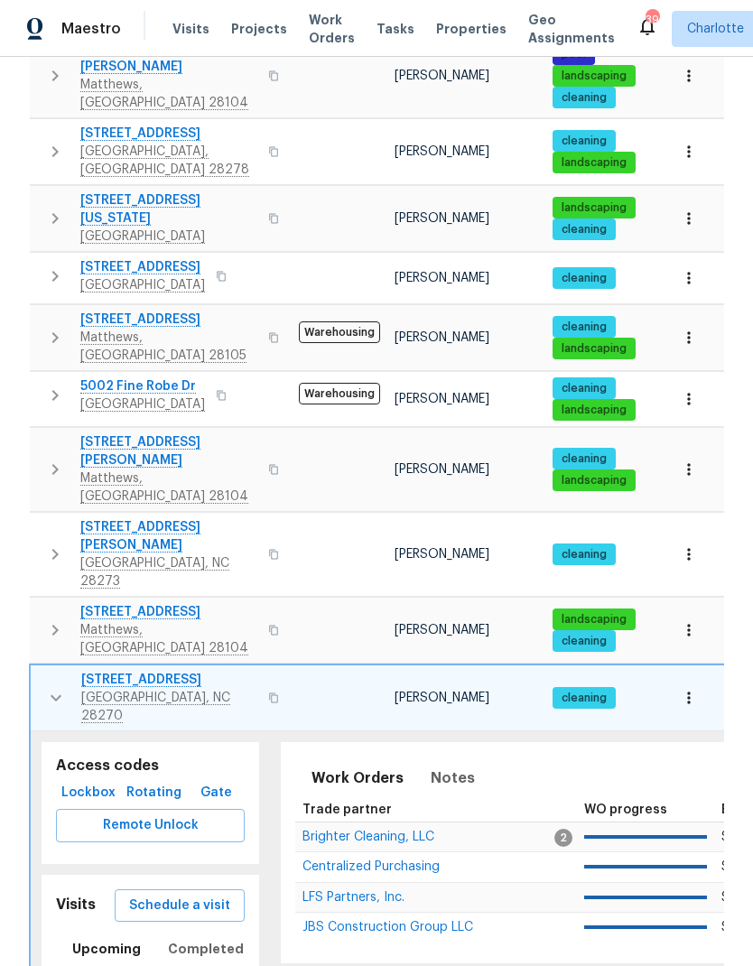
click at [51, 687] on icon "button" at bounding box center [56, 698] width 22 height 22
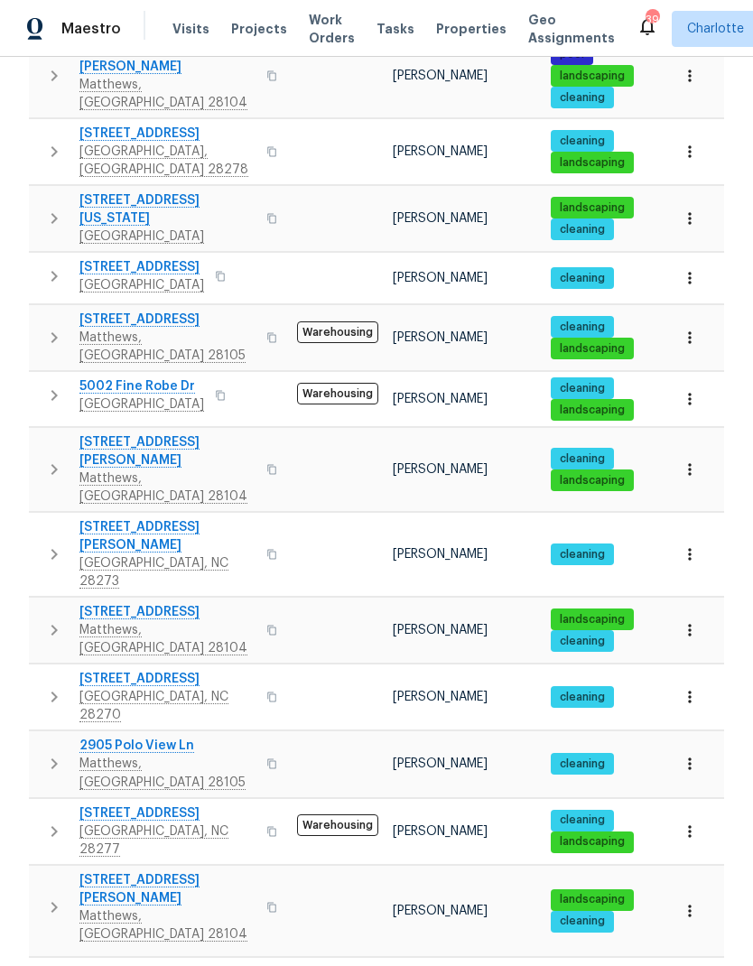
click at [52, 737] on button "button" at bounding box center [54, 764] width 36 height 54
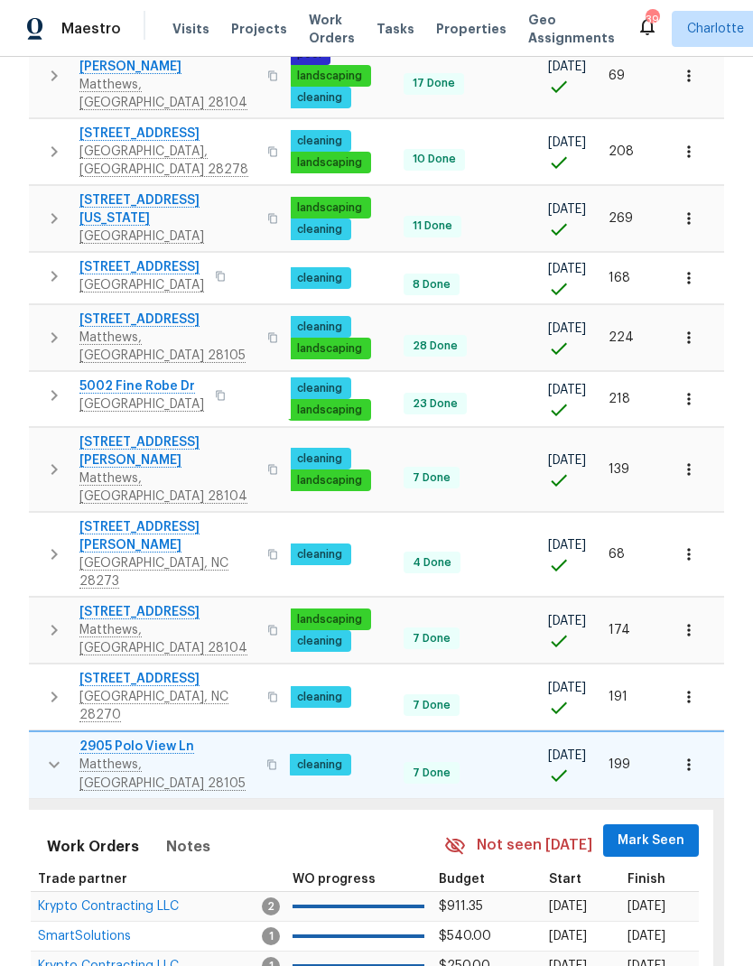
click at [637, 830] on span "Mark Seen" at bounding box center [651, 841] width 67 height 23
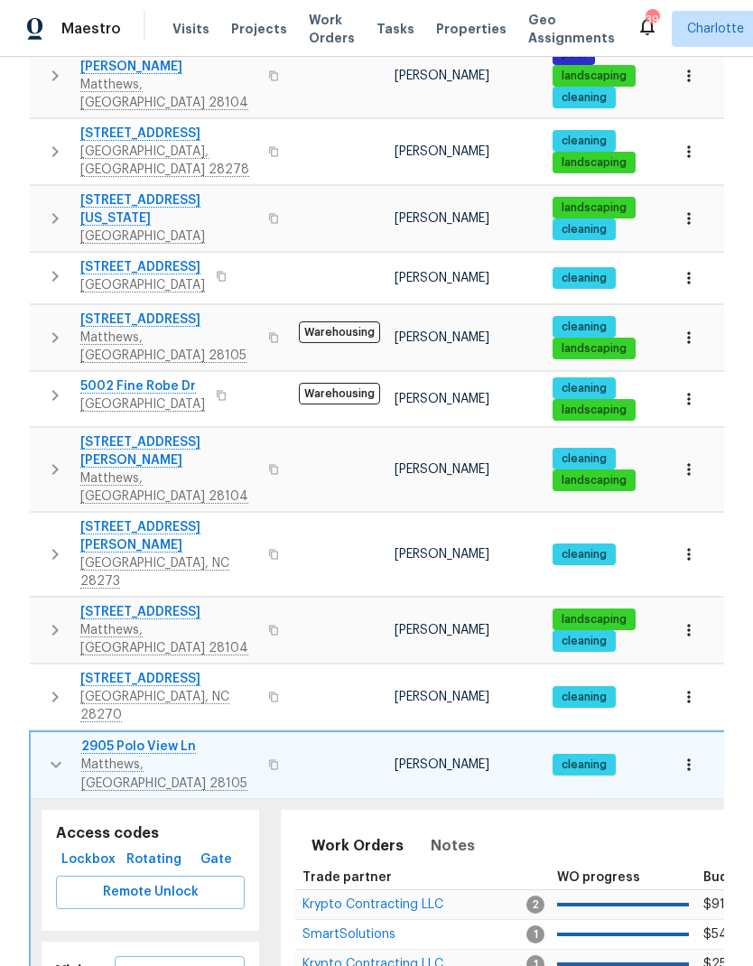
click at [51, 754] on icon "button" at bounding box center [56, 765] width 22 height 22
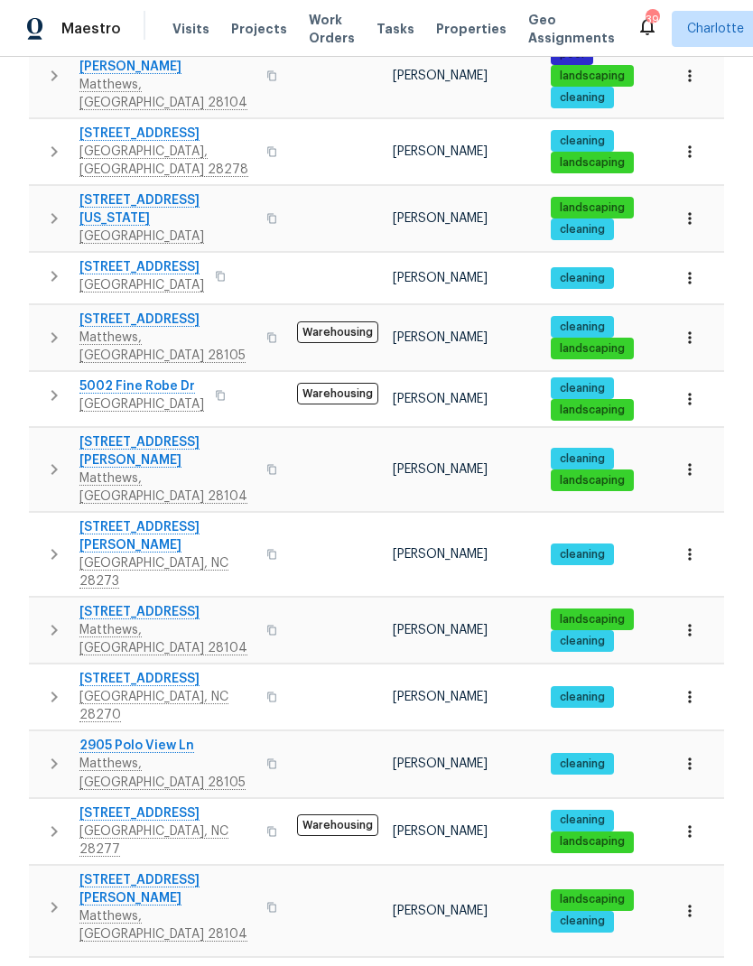
click at [47, 821] on icon "button" at bounding box center [54, 832] width 22 height 22
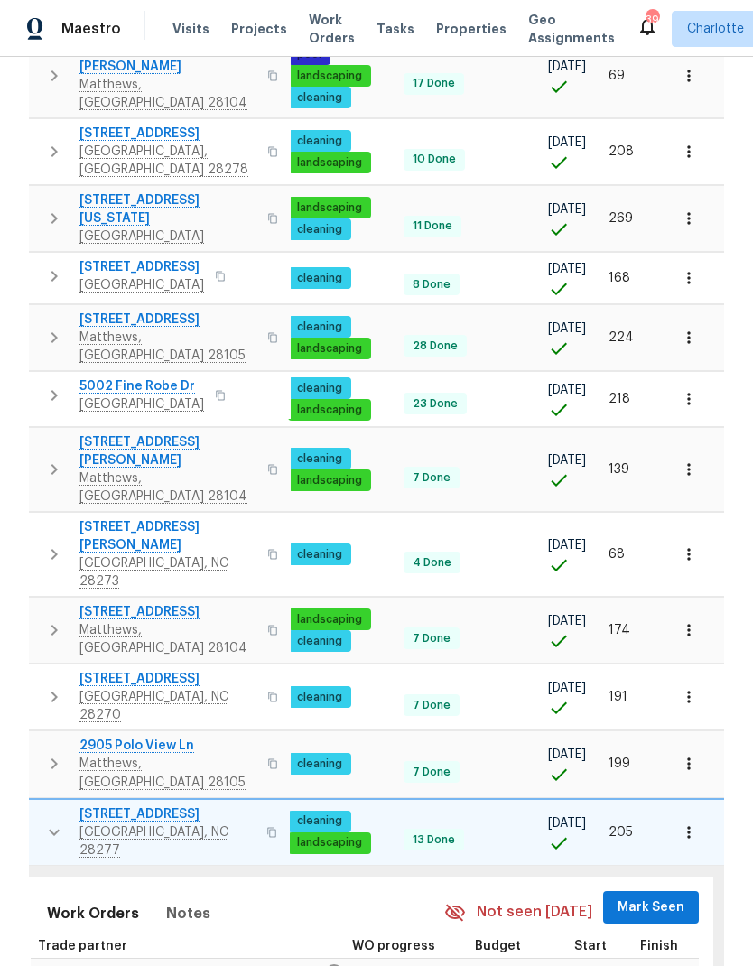
click at [681, 897] on span "Mark Seen" at bounding box center [651, 908] width 67 height 23
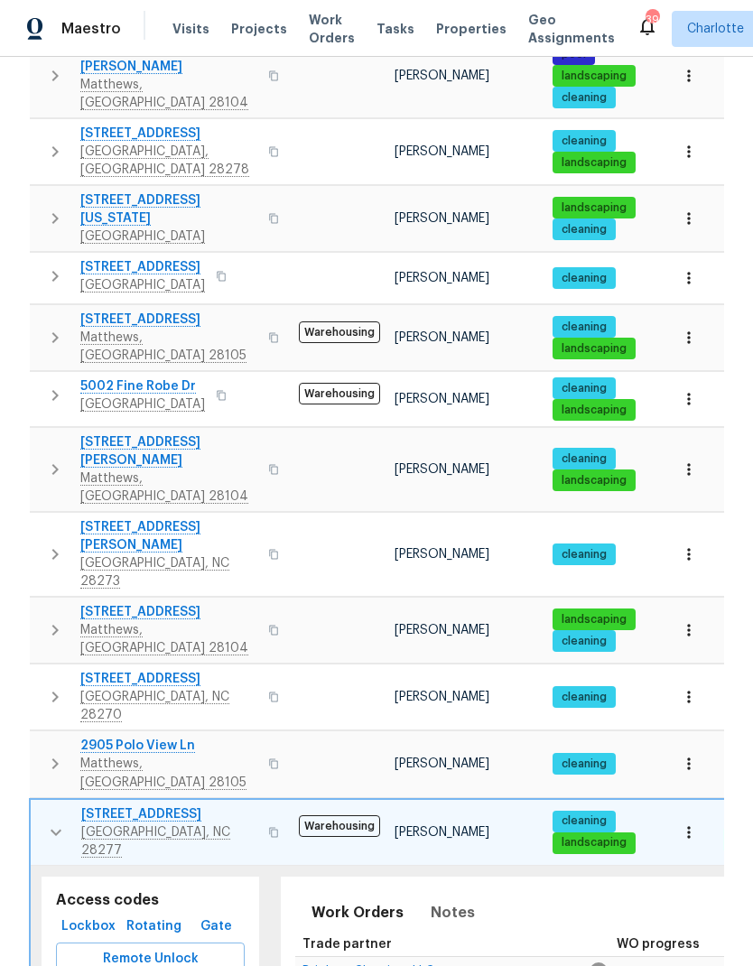
click at [60, 822] on icon "button" at bounding box center [56, 833] width 22 height 22
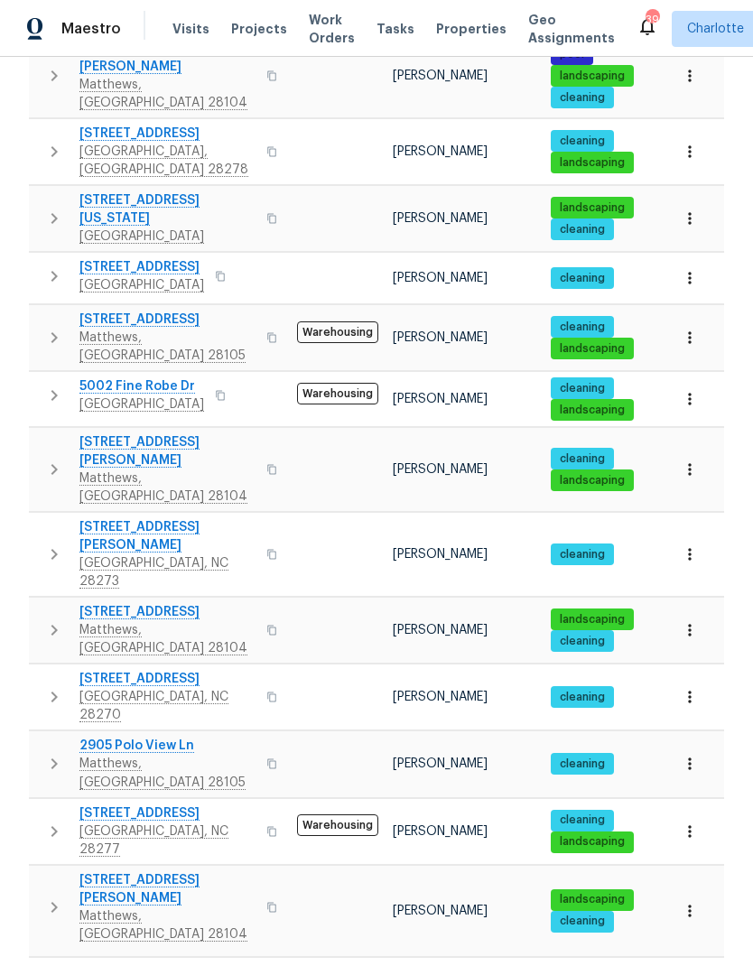
click at [53, 897] on icon "button" at bounding box center [54, 908] width 22 height 22
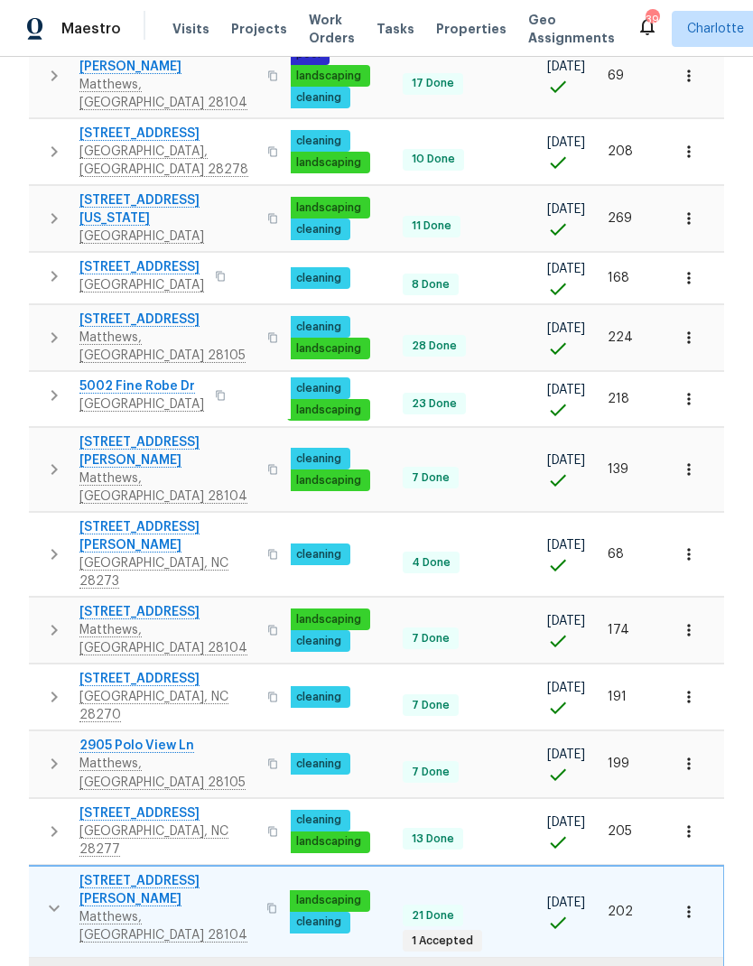
scroll to position [0, 265]
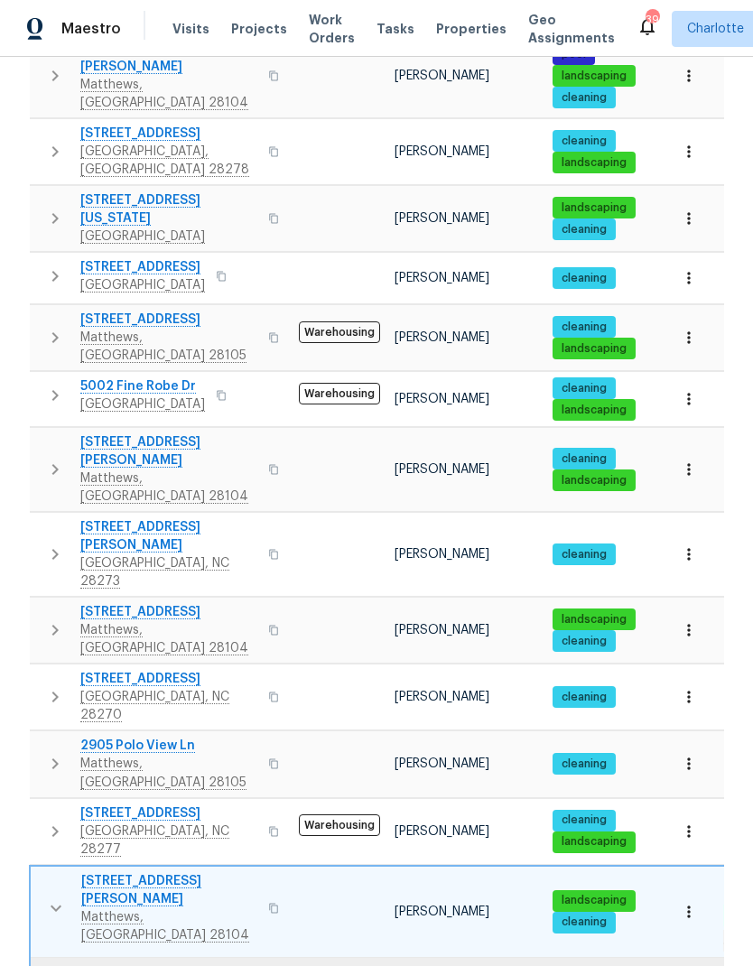
scroll to position [0, 0]
click at [53, 897] on icon "button" at bounding box center [56, 908] width 22 height 22
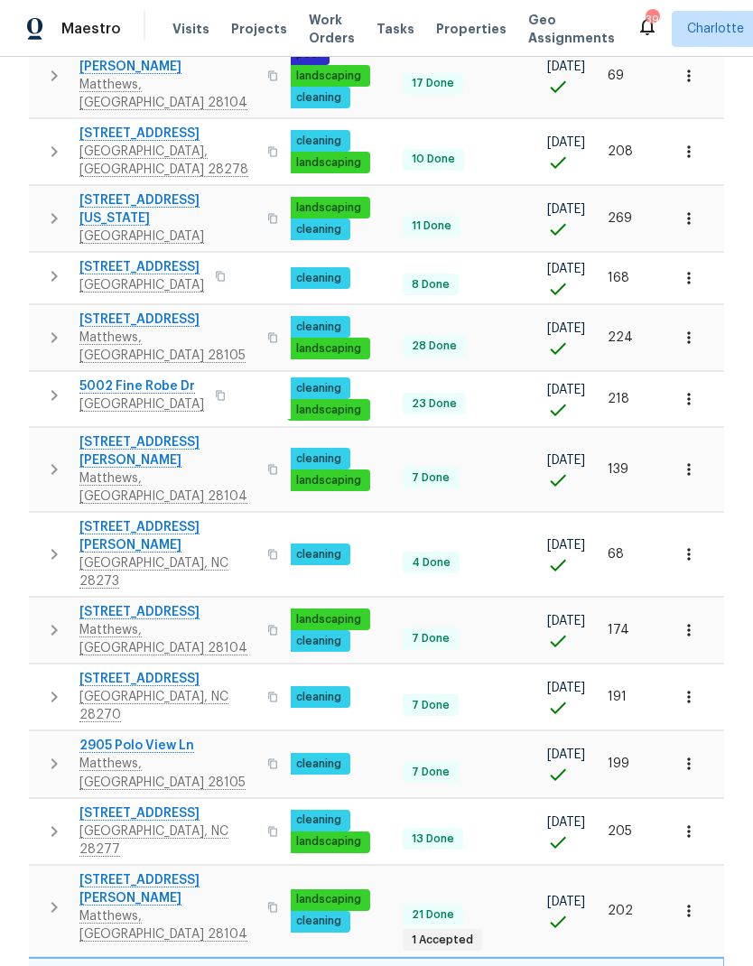
scroll to position [0, 265]
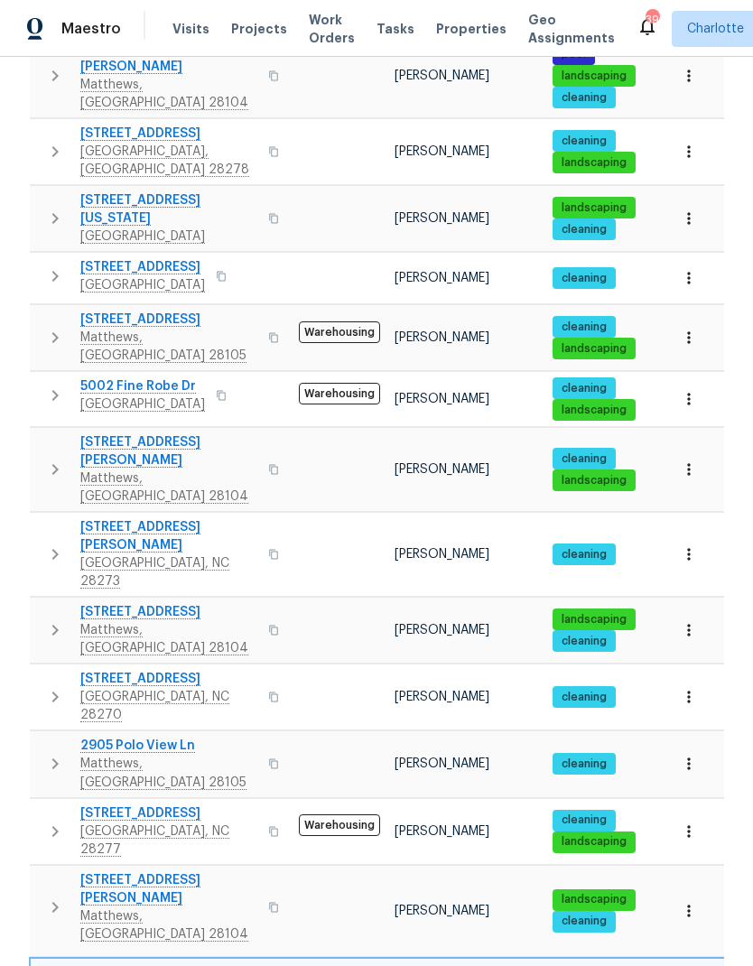
scroll to position [0, 0]
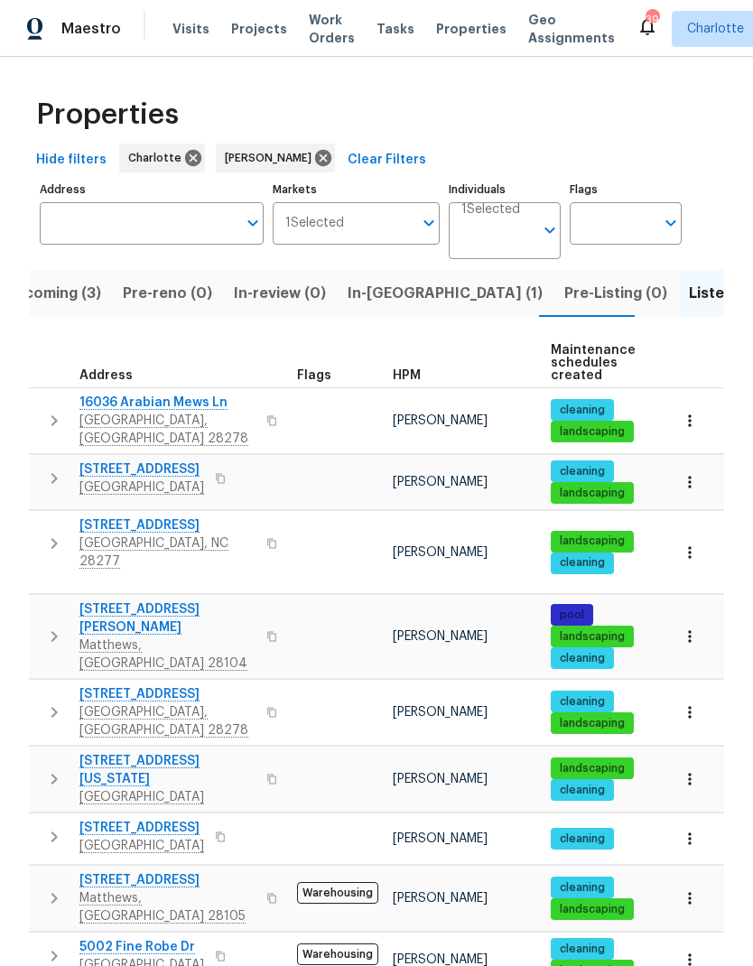
click at [410, 270] on button "In-reno (1)" at bounding box center [445, 293] width 217 height 47
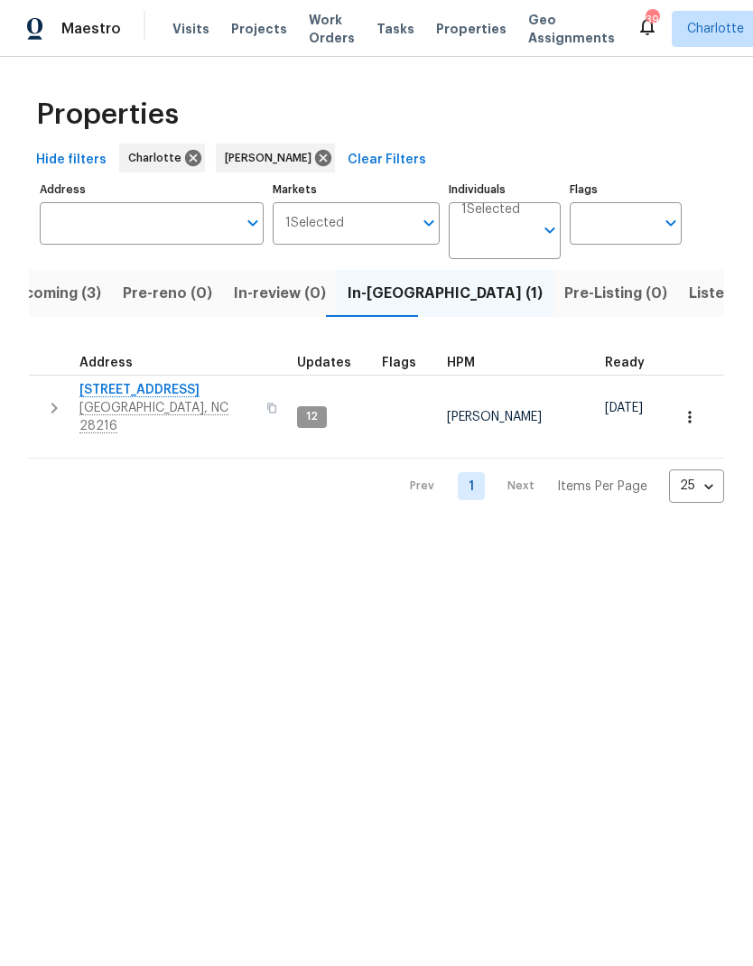
click at [100, 391] on span "9065 Cinnabay Dr" at bounding box center [167, 390] width 176 height 18
click at [84, 532] on html "Maestro Visits Projects Work Orders Tasks Properties Geo Assignments 39 Charlot…" at bounding box center [376, 266] width 753 height 532
click at [665, 232] on icon "Open" at bounding box center [671, 223] width 22 height 22
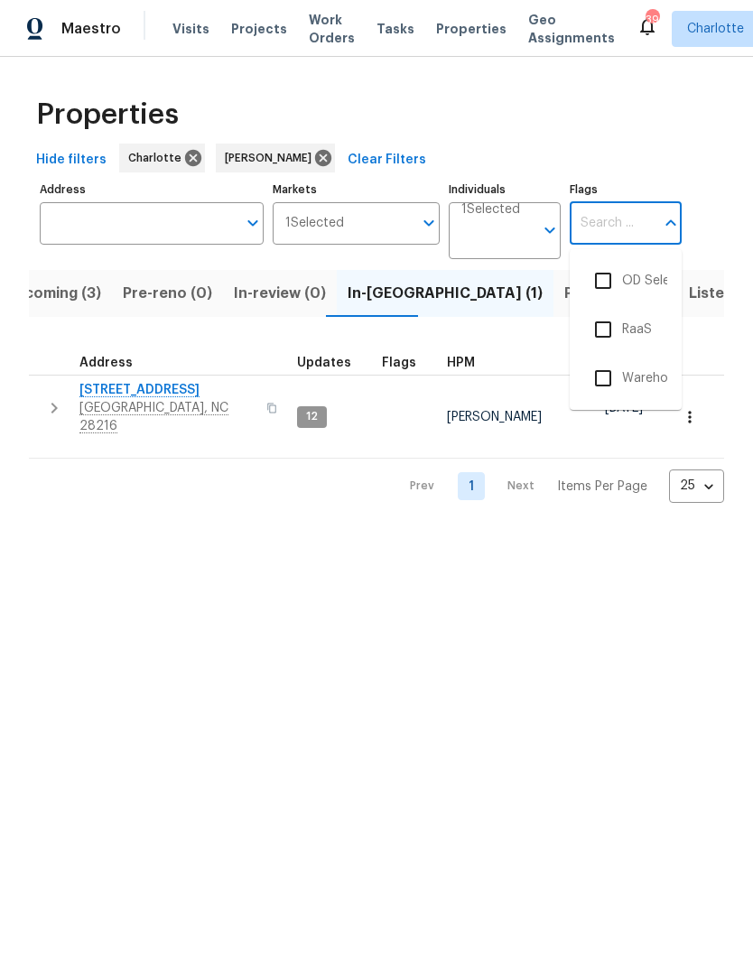
click at [603, 283] on input "checkbox" at bounding box center [603, 281] width 38 height 38
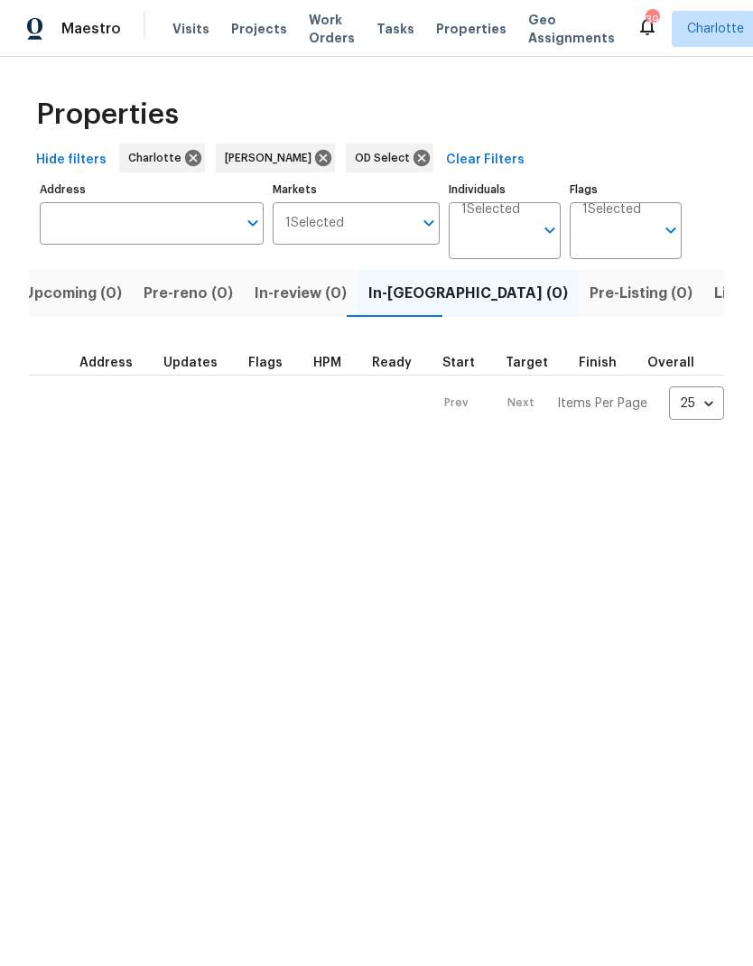
click at [669, 233] on icon "Open" at bounding box center [671, 230] width 22 height 22
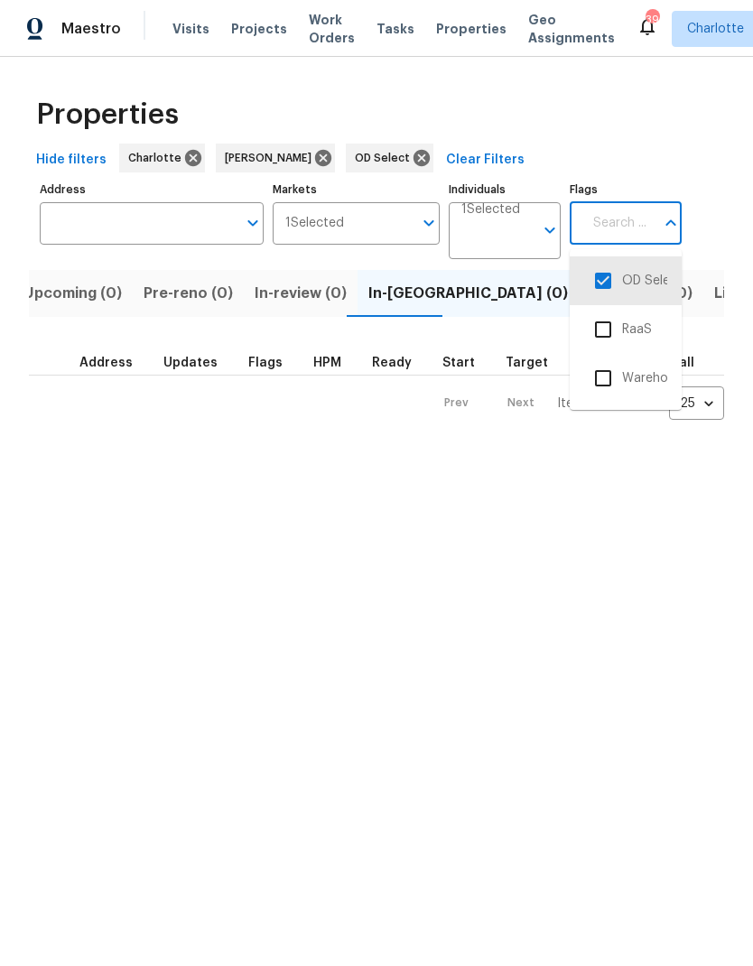
click at [611, 281] on input "checkbox" at bounding box center [603, 281] width 38 height 38
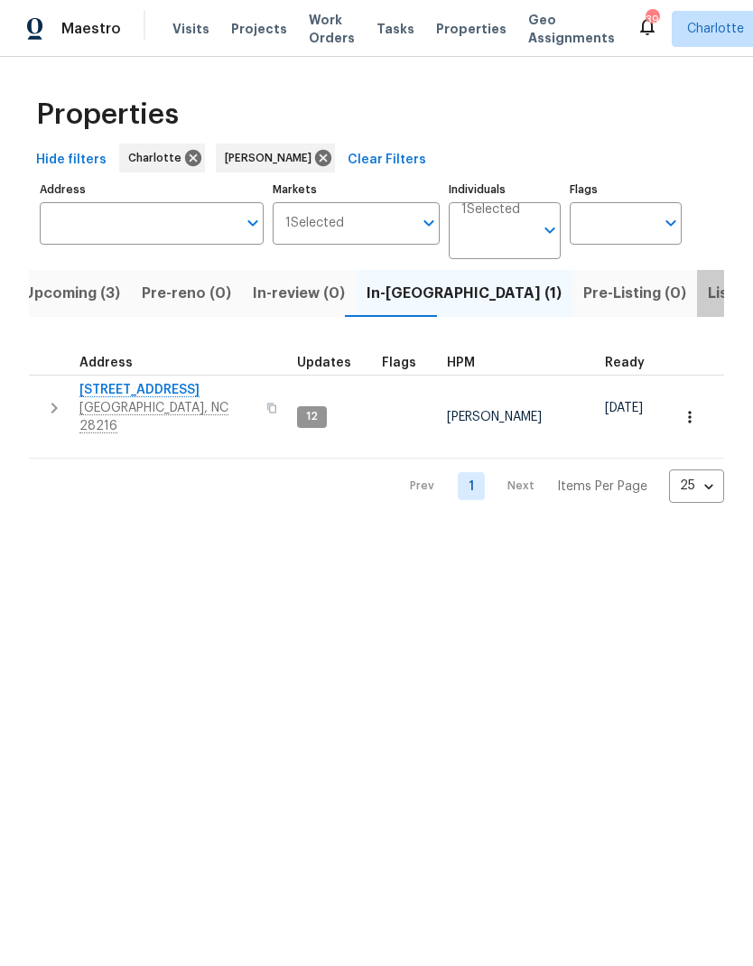
click at [708, 287] on span "Listed (20)" at bounding box center [747, 293] width 79 height 25
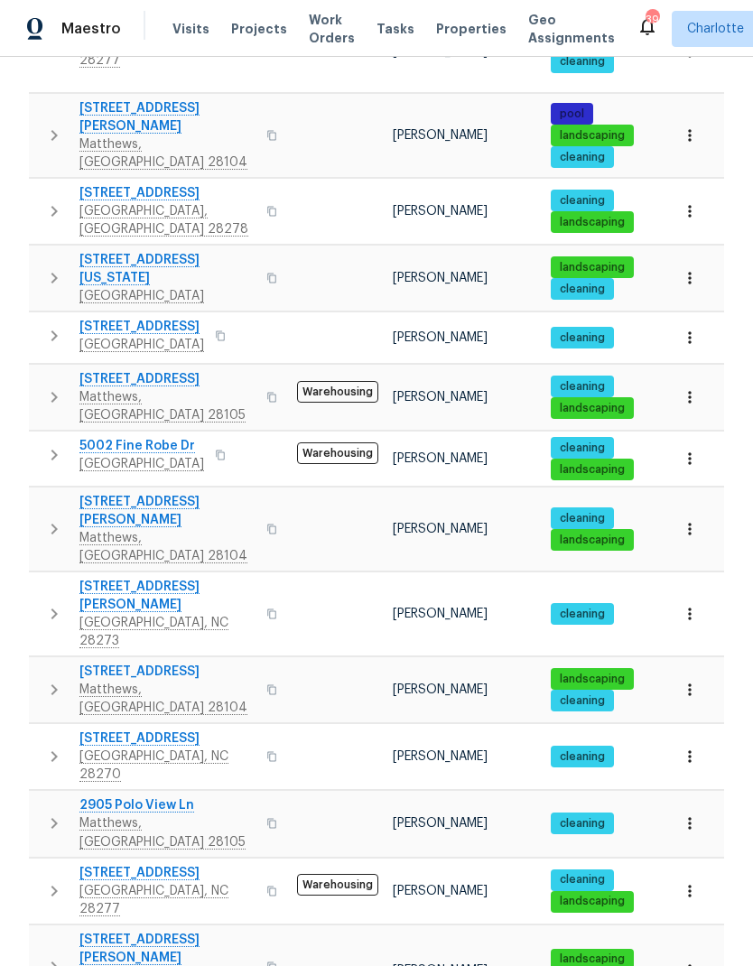
scroll to position [503, 0]
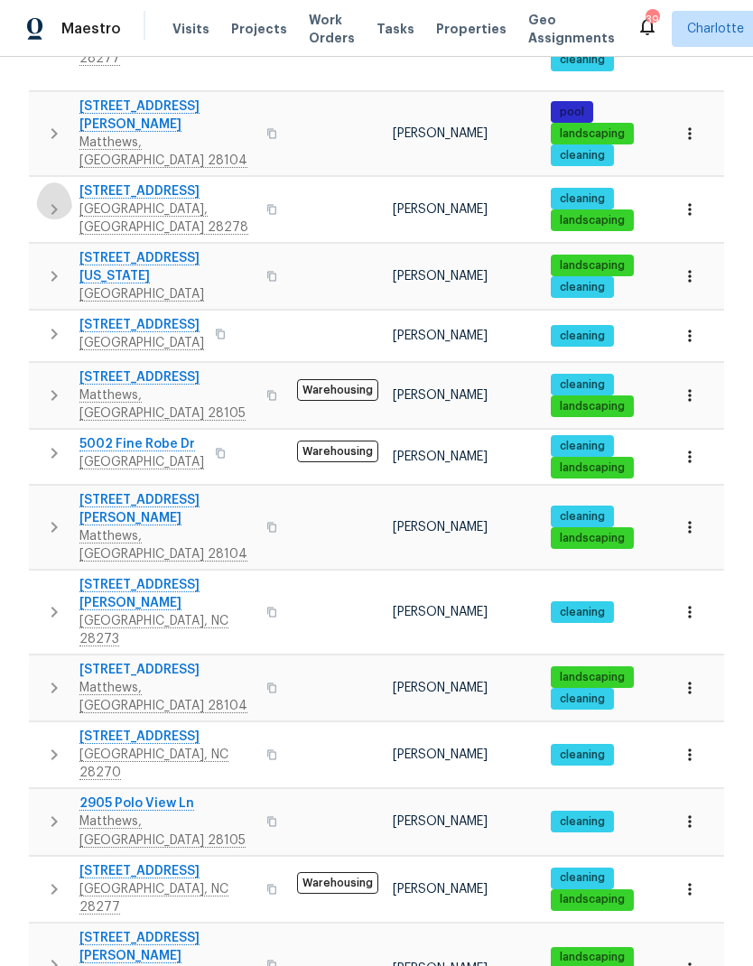
click at [46, 199] on icon "button" at bounding box center [54, 210] width 22 height 22
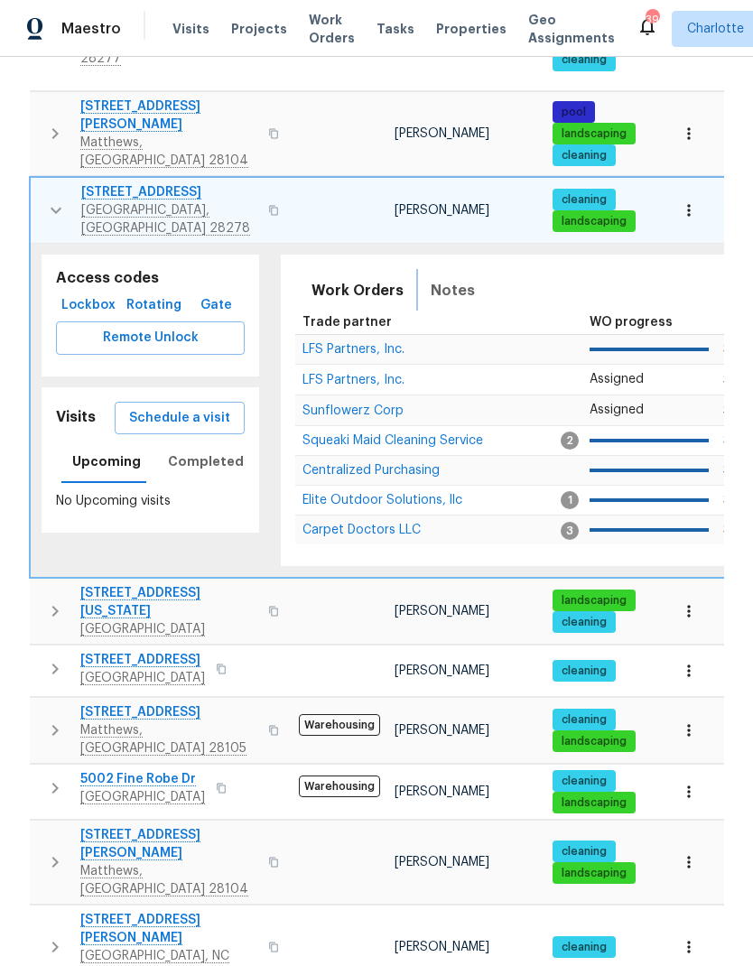
click at [448, 269] on button "Notes" at bounding box center [453, 290] width 66 height 43
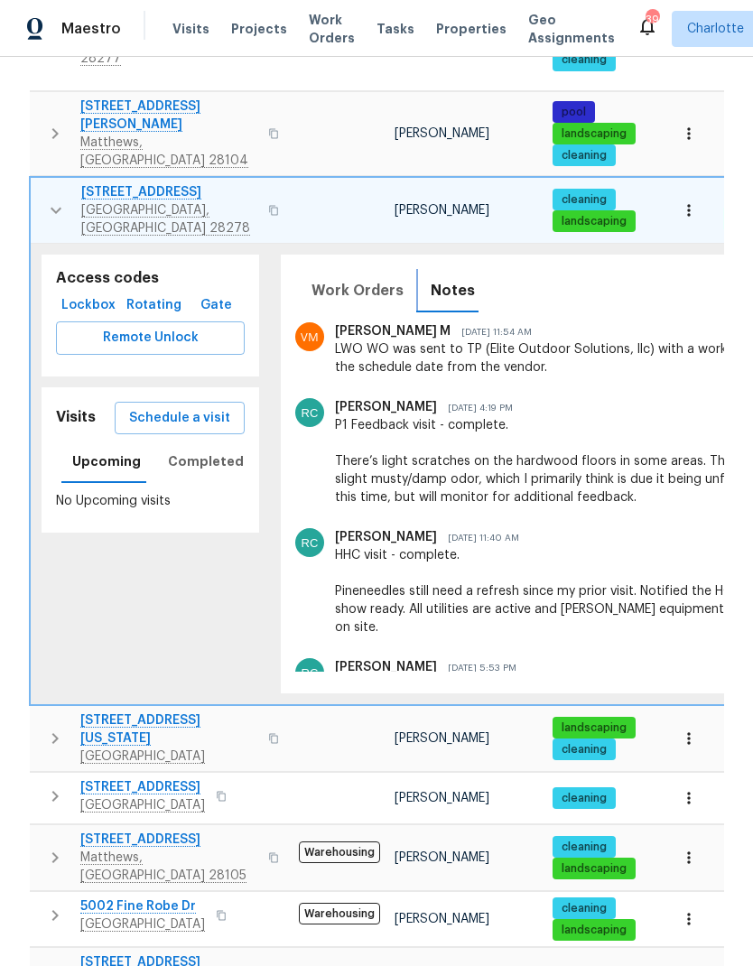
scroll to position [293, 0]
click at [47, 183] on button "button" at bounding box center [56, 210] width 36 height 54
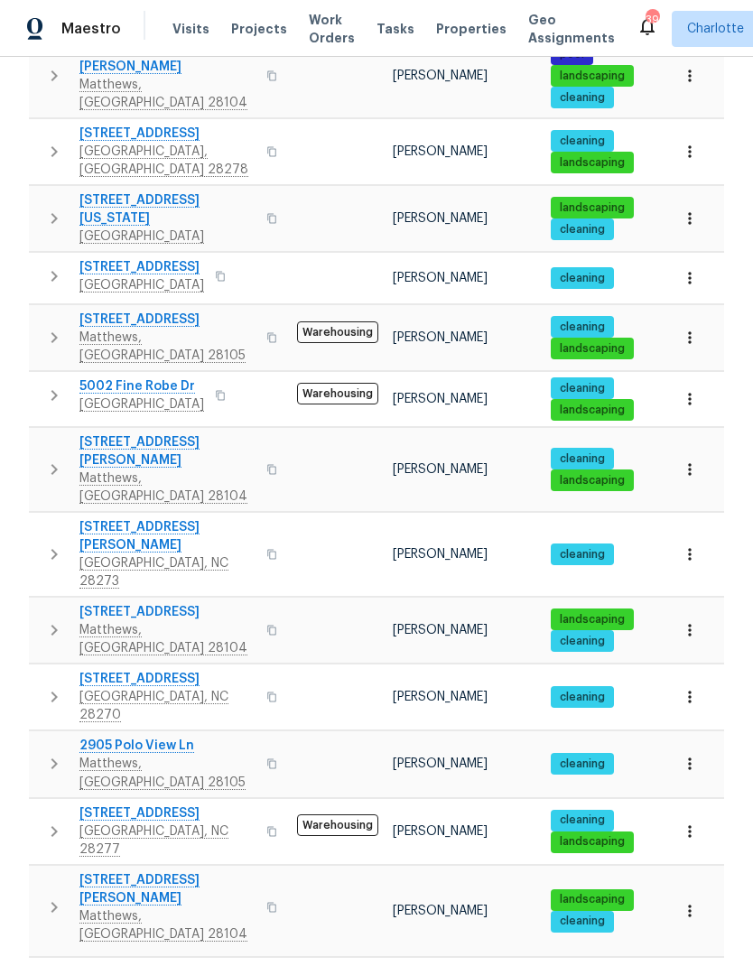
scroll to position [58, 0]
click at [41, 258] on button "button" at bounding box center [54, 276] width 36 height 36
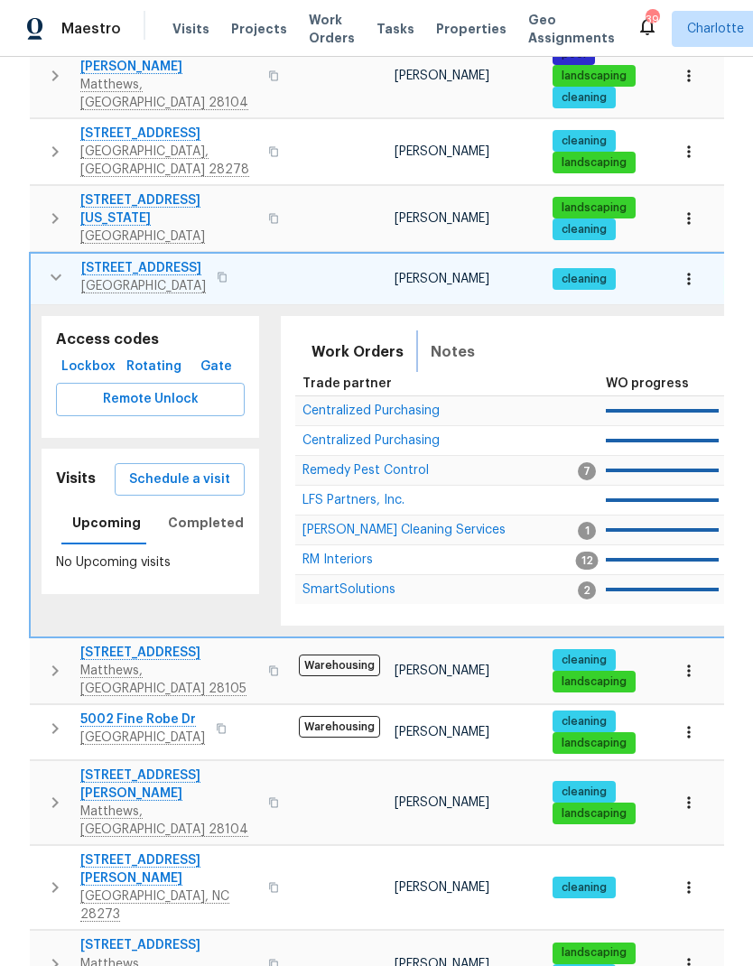
click at [462, 339] on span "Notes" at bounding box center [453, 351] width 44 height 25
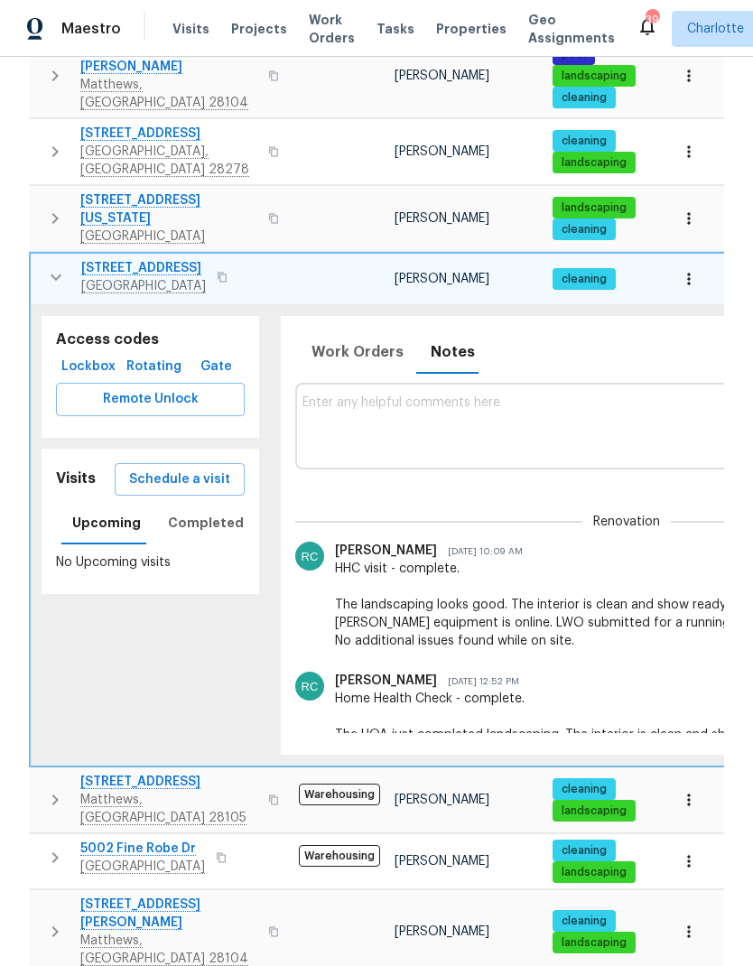
click at [33, 254] on td "7116 Winery Ln Charlotte, NC 28227" at bounding box center [161, 277] width 261 height 47
click at [35, 254] on td "7116 Winery Ln Charlotte, NC 28227" at bounding box center [161, 277] width 261 height 47
click at [49, 259] on button "button" at bounding box center [56, 277] width 36 height 36
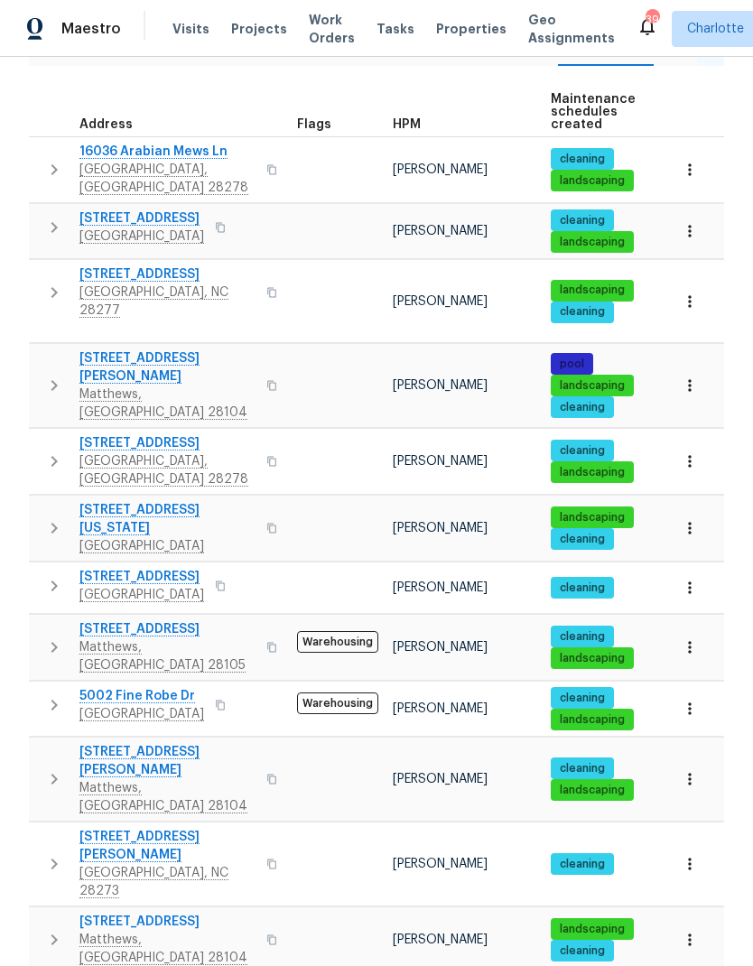
scroll to position [250, 0]
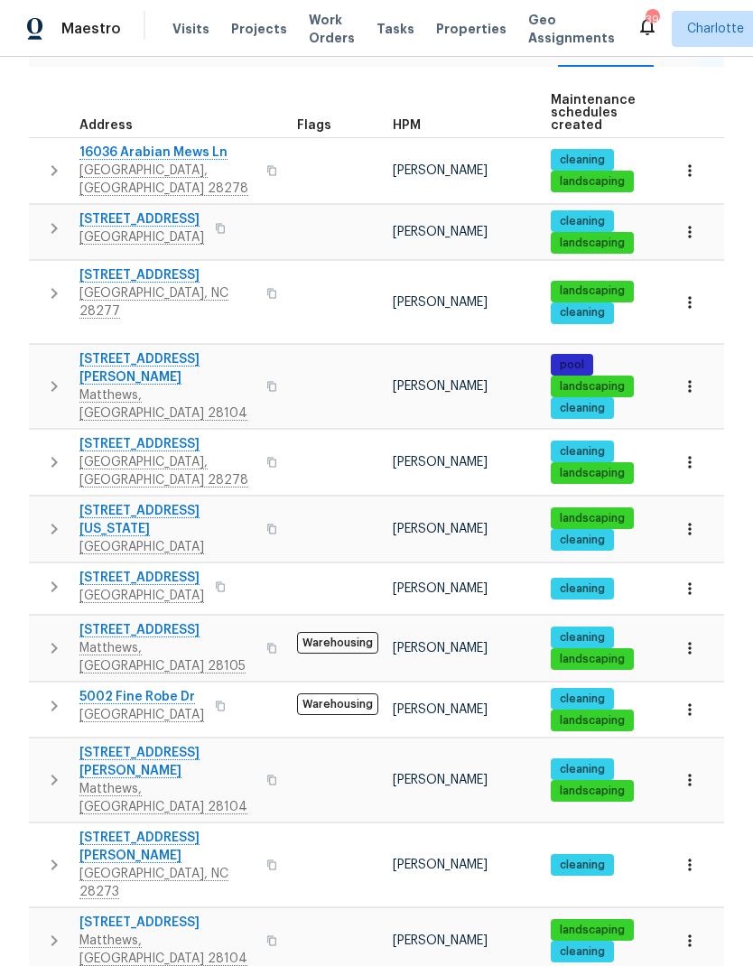
click at [37, 350] on button "button" at bounding box center [54, 386] width 36 height 72
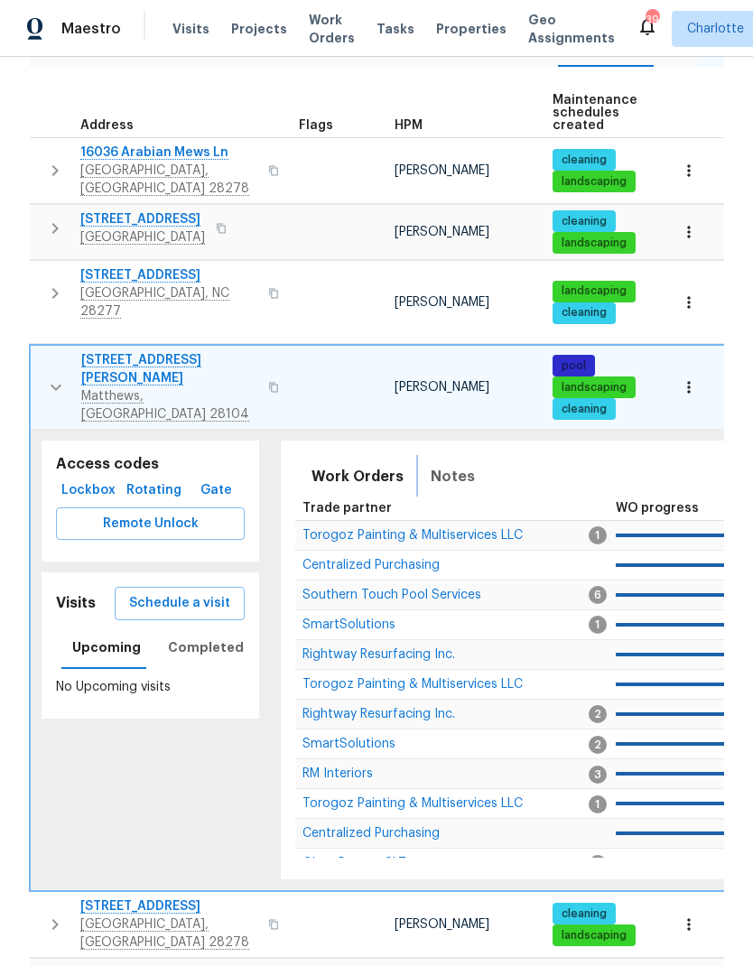
click at [454, 464] on span "Notes" at bounding box center [453, 476] width 44 height 25
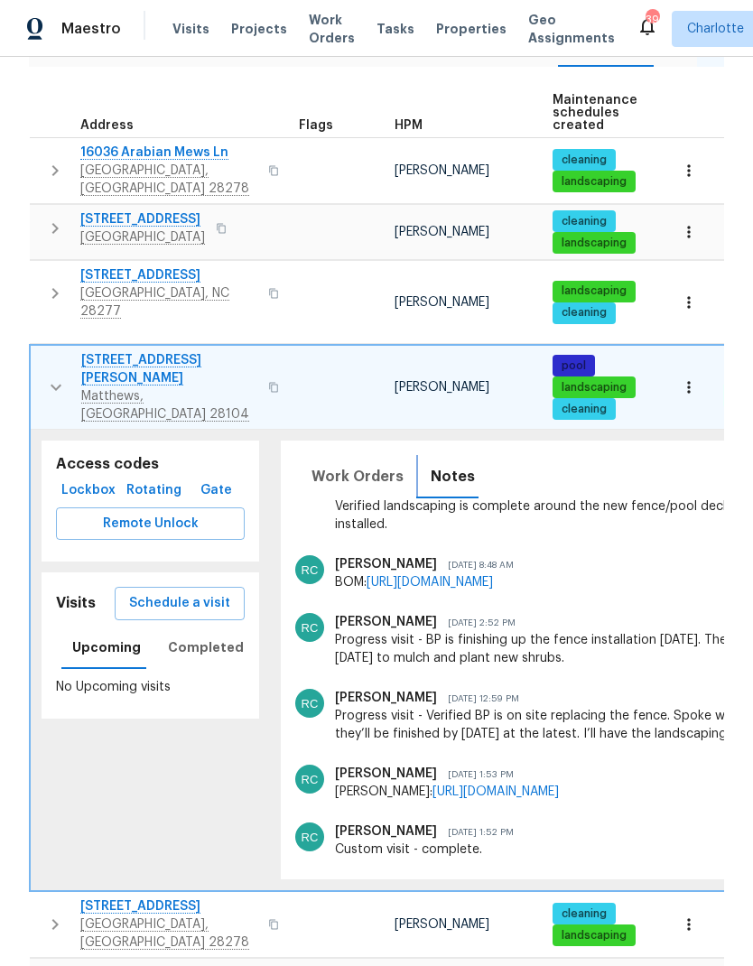
scroll to position [224, 0]
click at [41, 351] on button "button" at bounding box center [56, 387] width 36 height 72
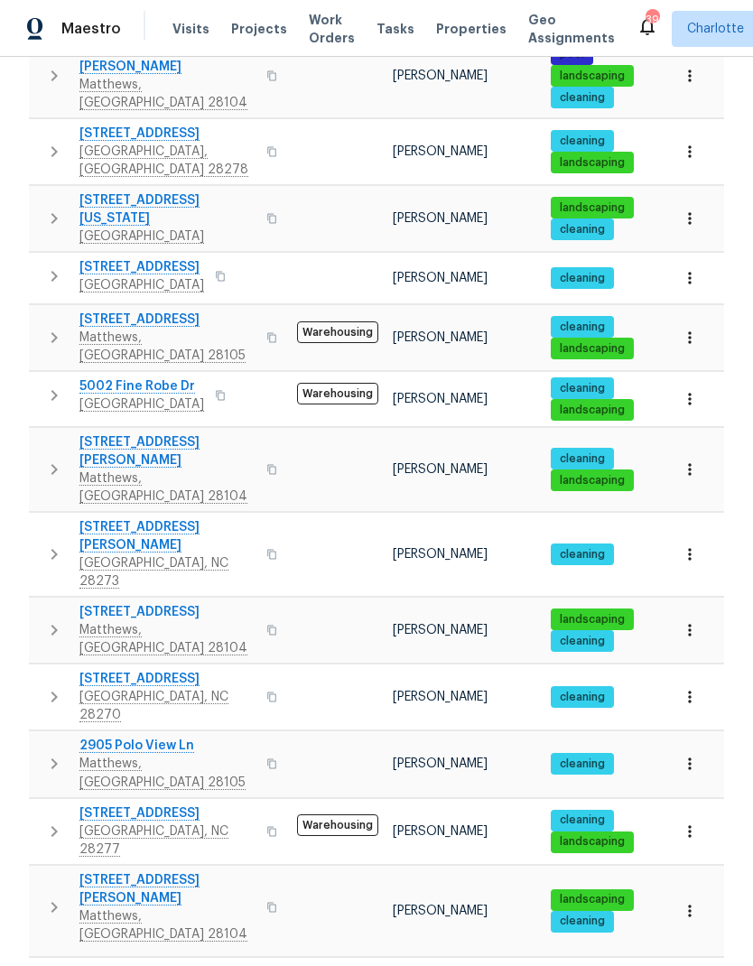
scroll to position [72, 0]
click at [41, 670] on button "button" at bounding box center [54, 697] width 36 height 54
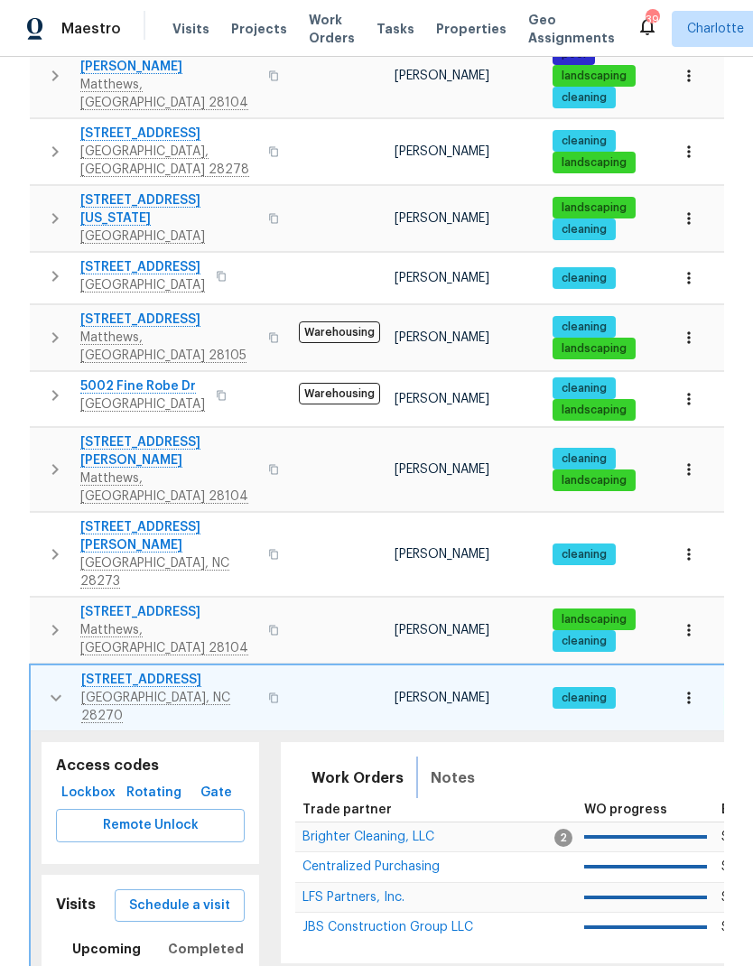
click at [456, 766] on span "Notes" at bounding box center [453, 778] width 44 height 25
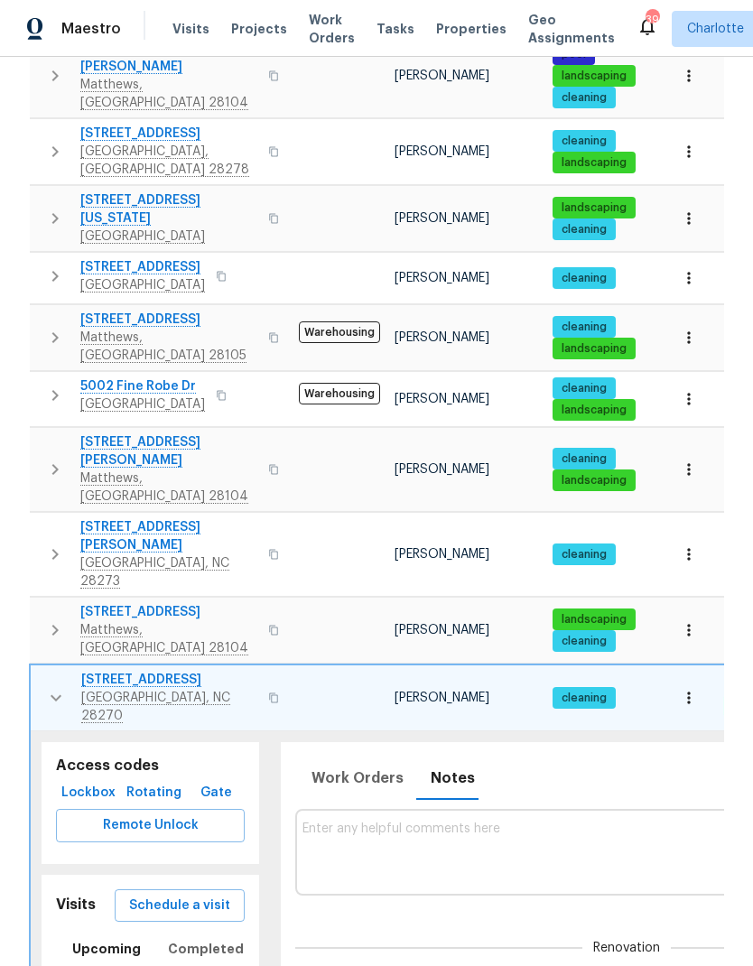
click at [45, 687] on icon "button" at bounding box center [56, 698] width 22 height 22
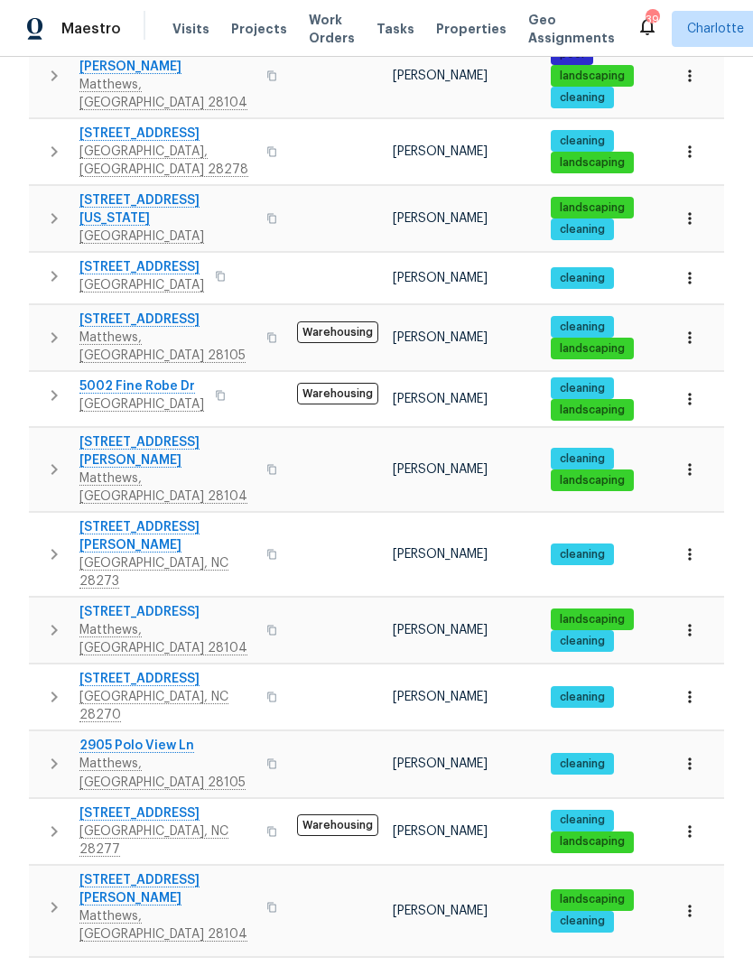
click at [44, 753] on icon "button" at bounding box center [54, 764] width 22 height 22
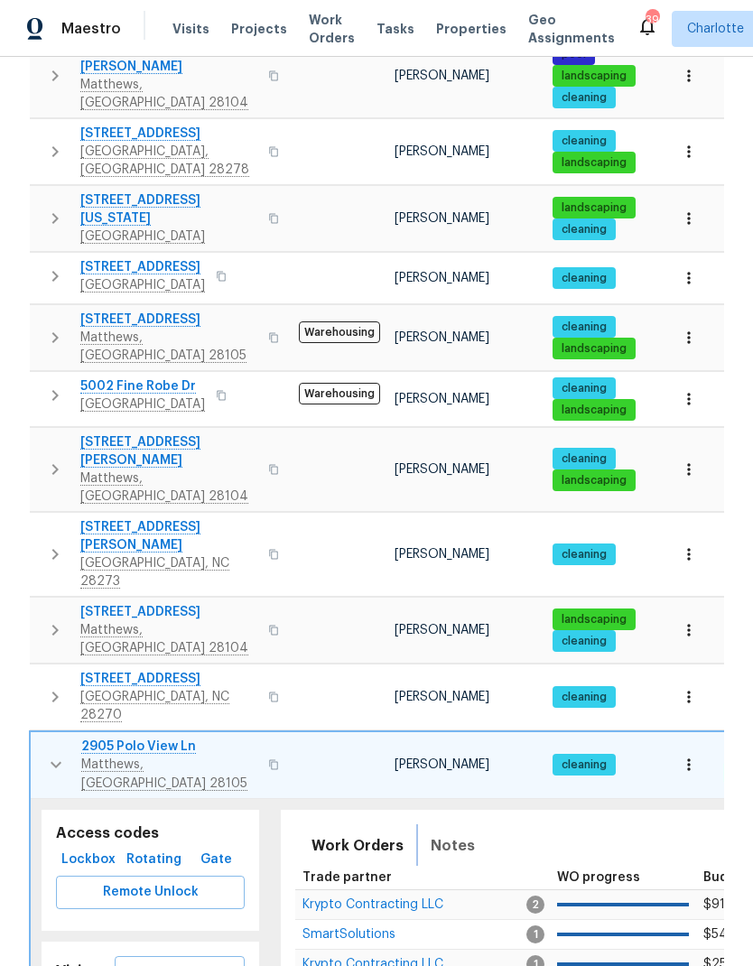
click at [465, 833] on span "Notes" at bounding box center [453, 845] width 44 height 25
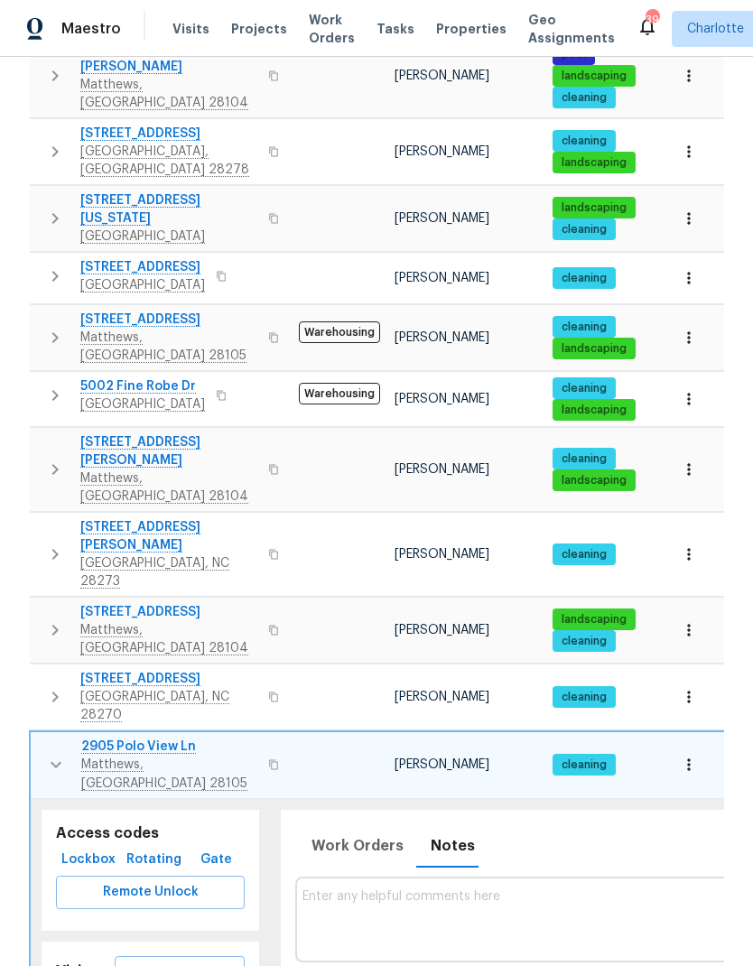
click at [47, 754] on icon "button" at bounding box center [56, 765] width 22 height 22
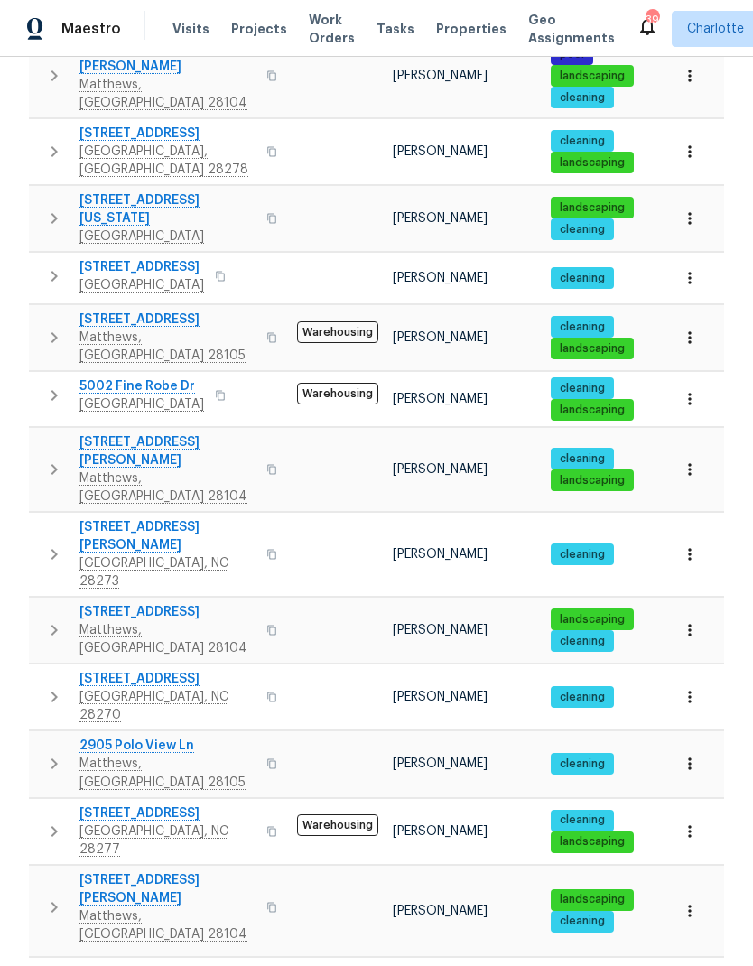
click at [42, 804] on button "button" at bounding box center [54, 831] width 36 height 54
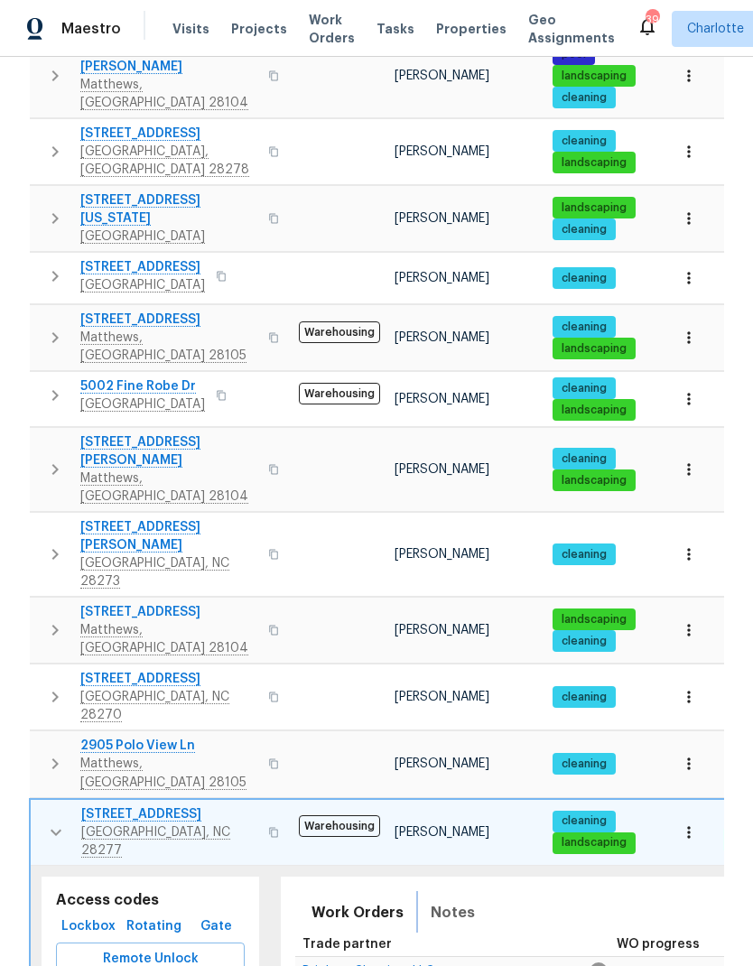
click at [464, 900] on span "Notes" at bounding box center [453, 912] width 44 height 25
click at [45, 822] on icon "button" at bounding box center [56, 833] width 22 height 22
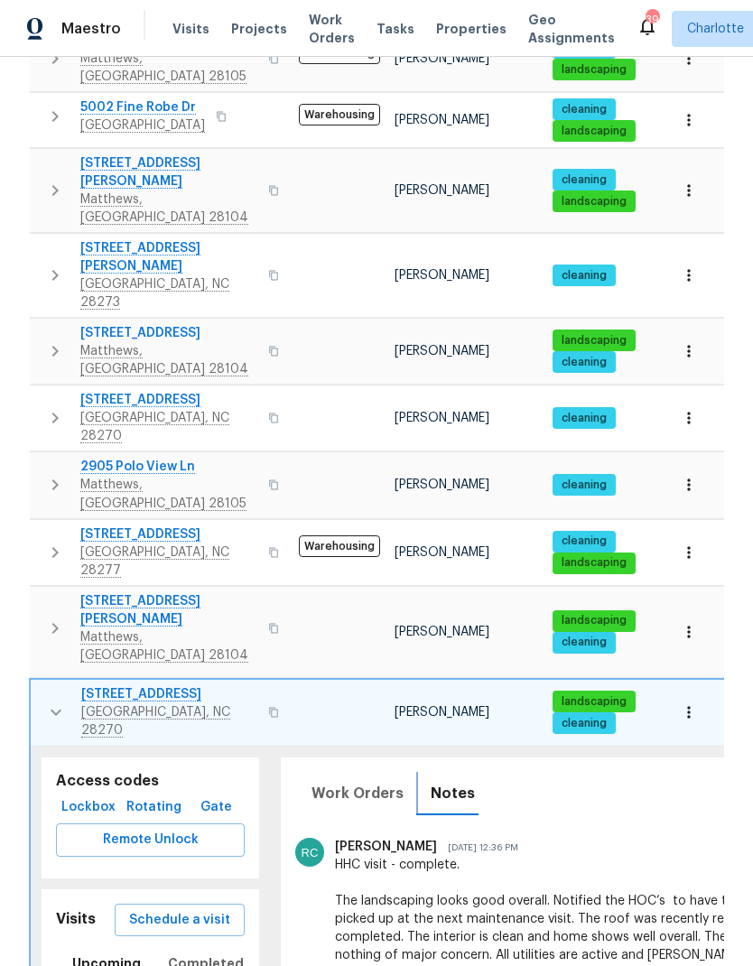
scroll to position [0, 0]
click at [42, 680] on td "7401 Limerick Dr Charlotte, NC 28270" at bounding box center [161, 712] width 261 height 65
click at [31, 680] on td "7401 Limerick Dr Charlotte, NC 28270" at bounding box center [161, 712] width 261 height 65
click at [40, 680] on td "7401 Limerick Dr Charlotte, NC 28270" at bounding box center [161, 712] width 261 height 65
click at [38, 685] on button "button" at bounding box center [56, 712] width 36 height 54
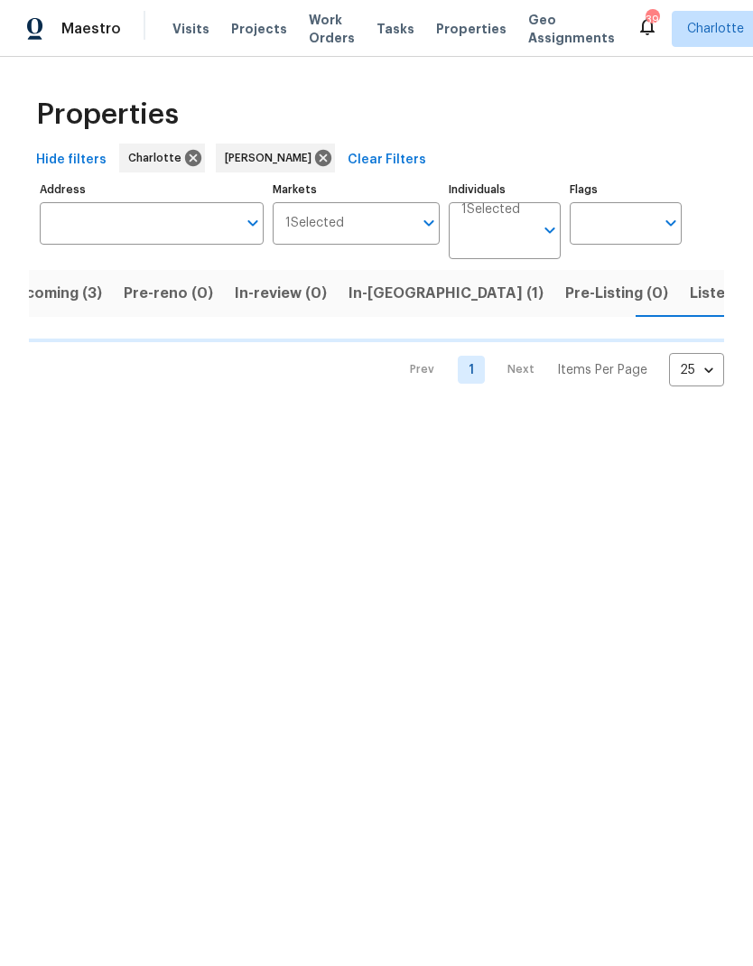
scroll to position [0, 35]
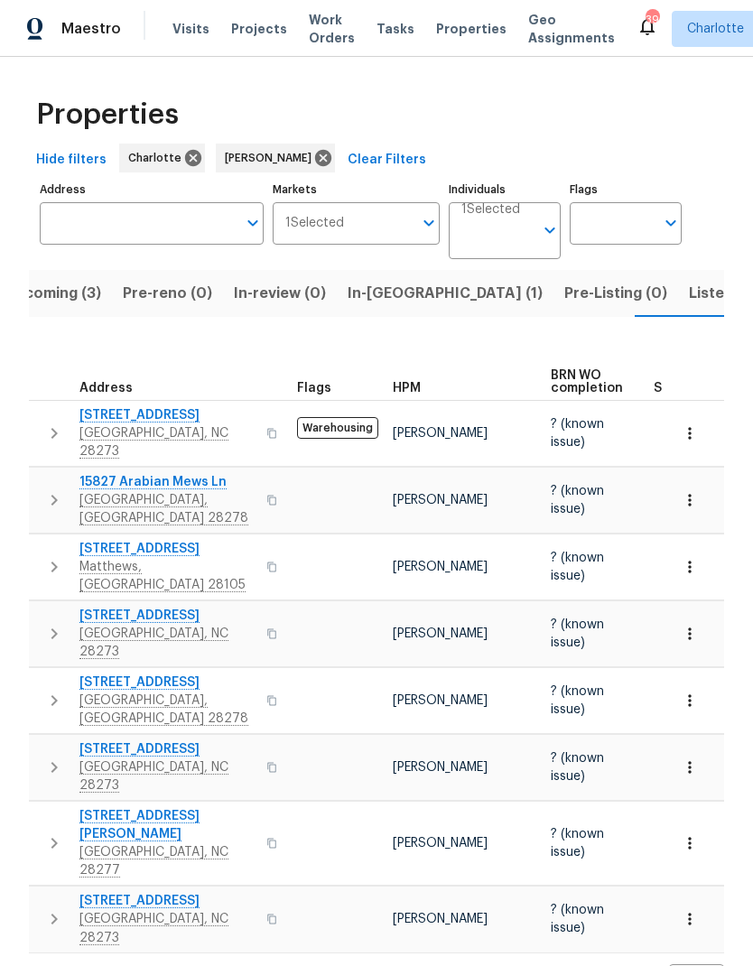
click at [42, 428] on button "button" at bounding box center [54, 433] width 36 height 54
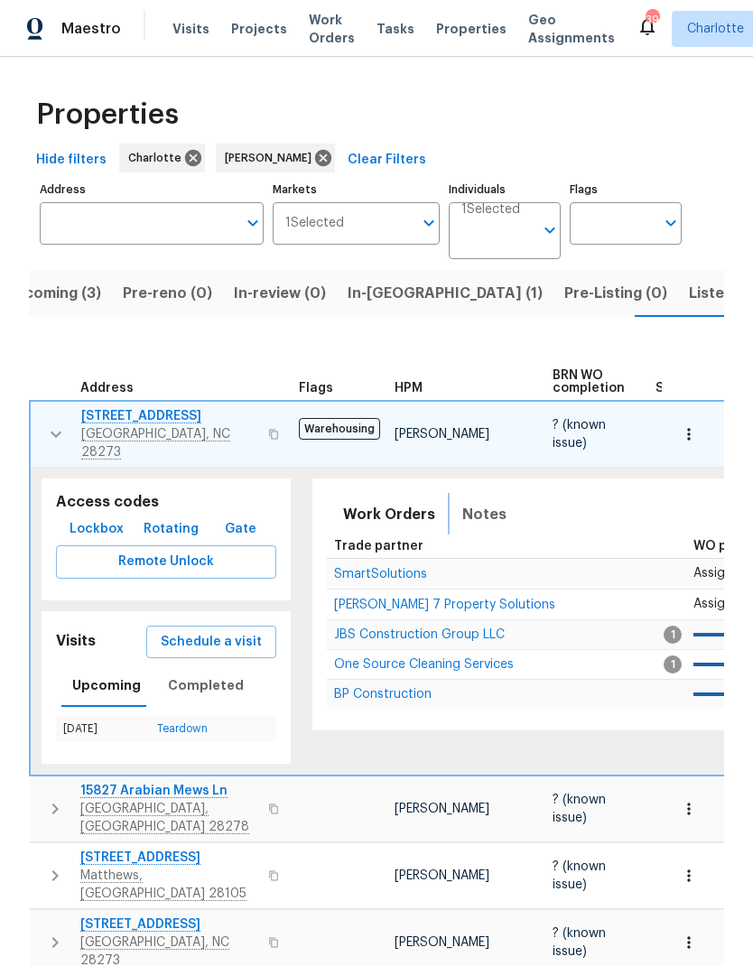
click at [463, 513] on span "Notes" at bounding box center [484, 514] width 44 height 25
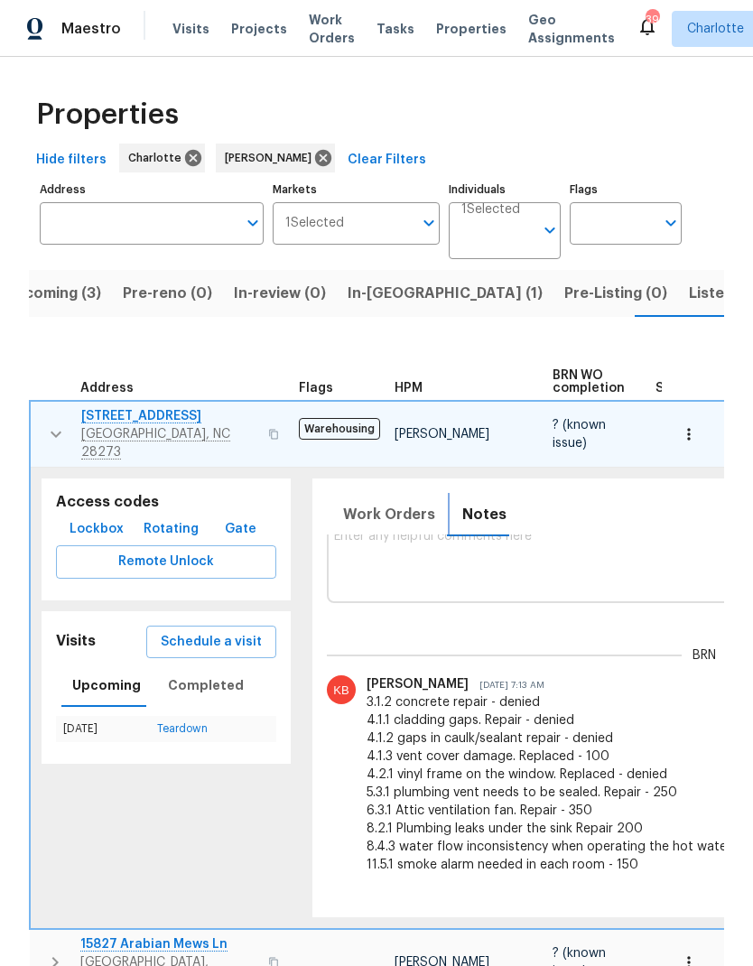
scroll to position [29, 0]
click at [39, 434] on button "button" at bounding box center [56, 434] width 36 height 54
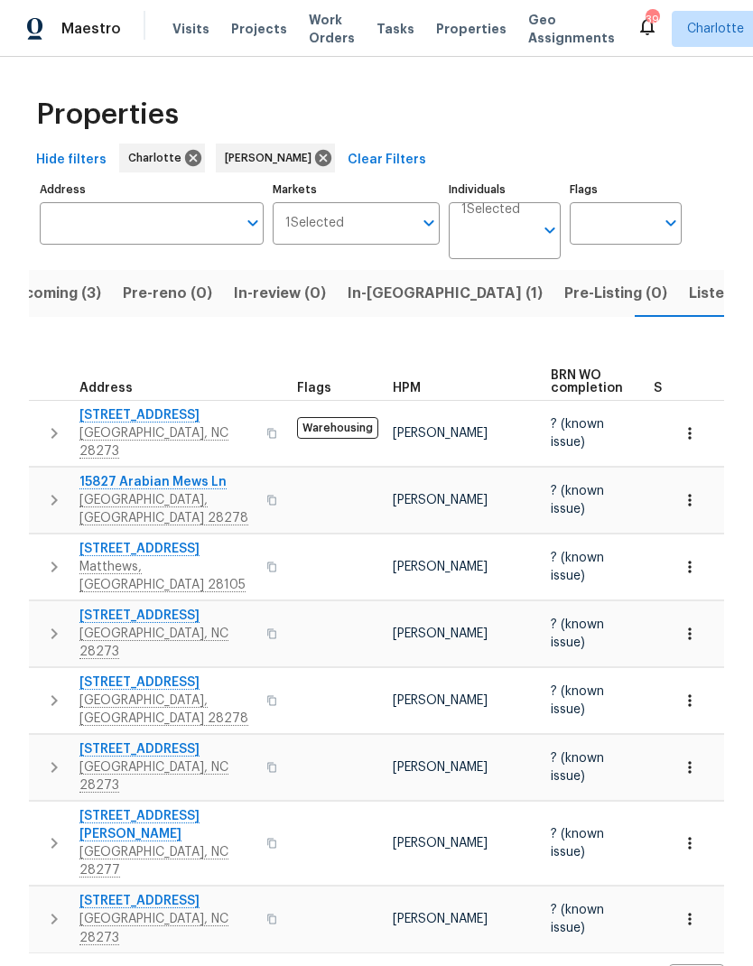
click at [689, 298] on span "Listed (20)" at bounding box center [728, 293] width 79 height 25
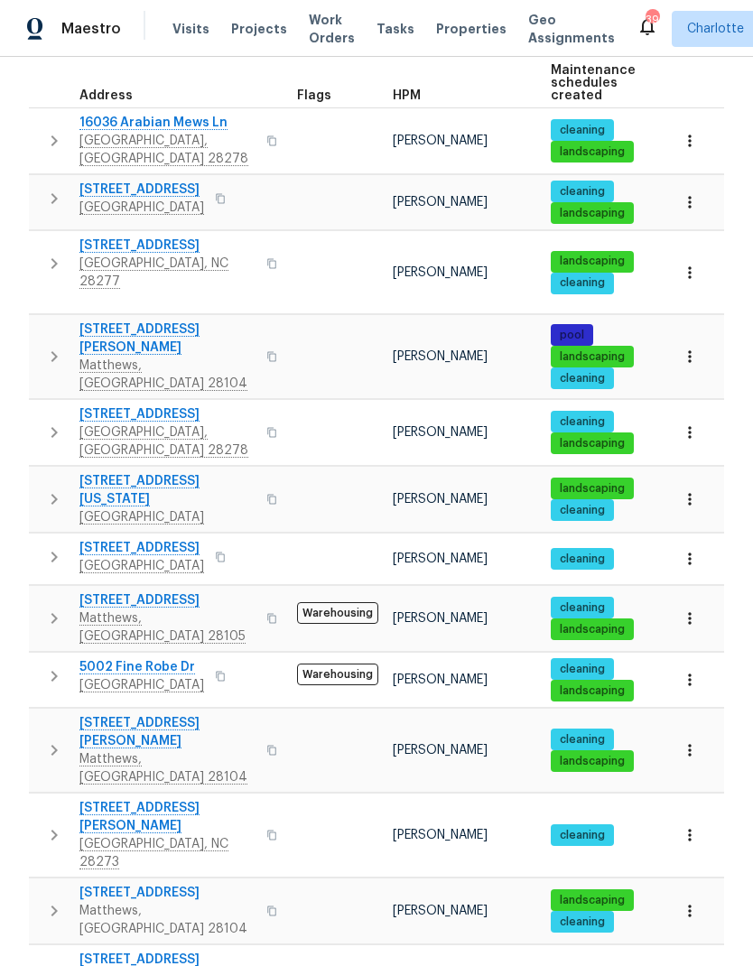
scroll to position [278, 0]
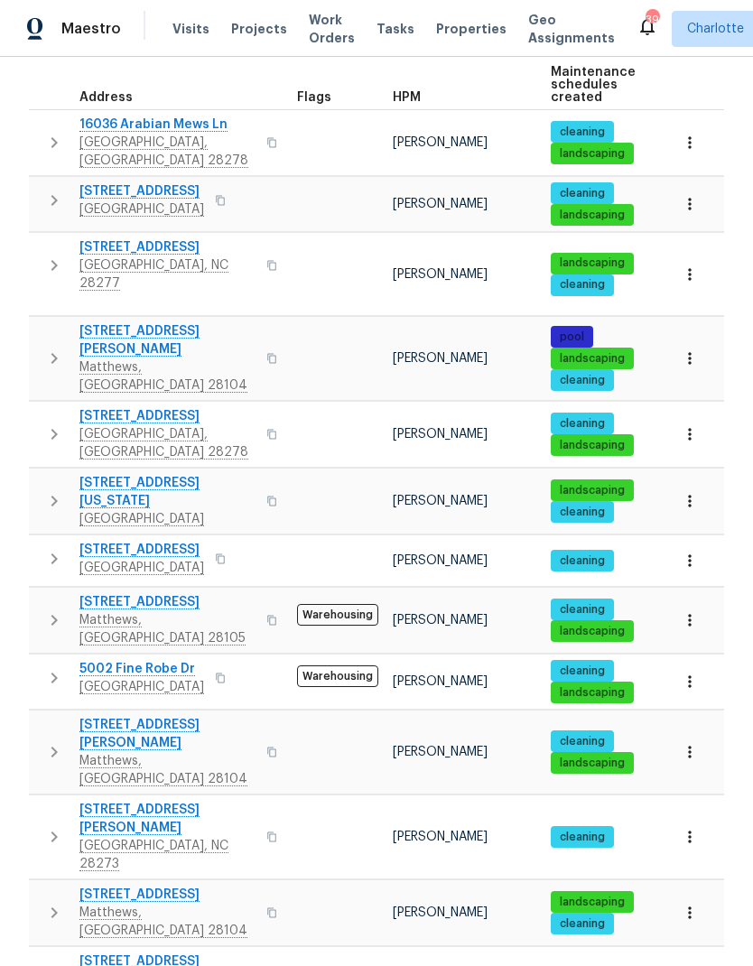
click at [42, 407] on button "button" at bounding box center [54, 434] width 36 height 54
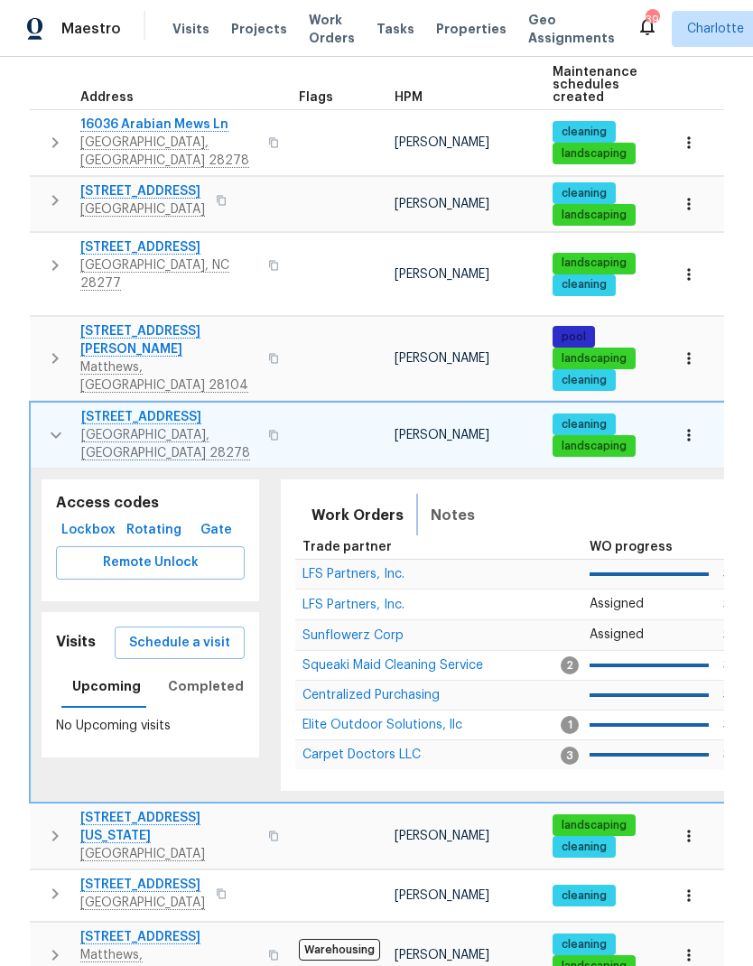
click at [446, 503] on span "Notes" at bounding box center [453, 515] width 44 height 25
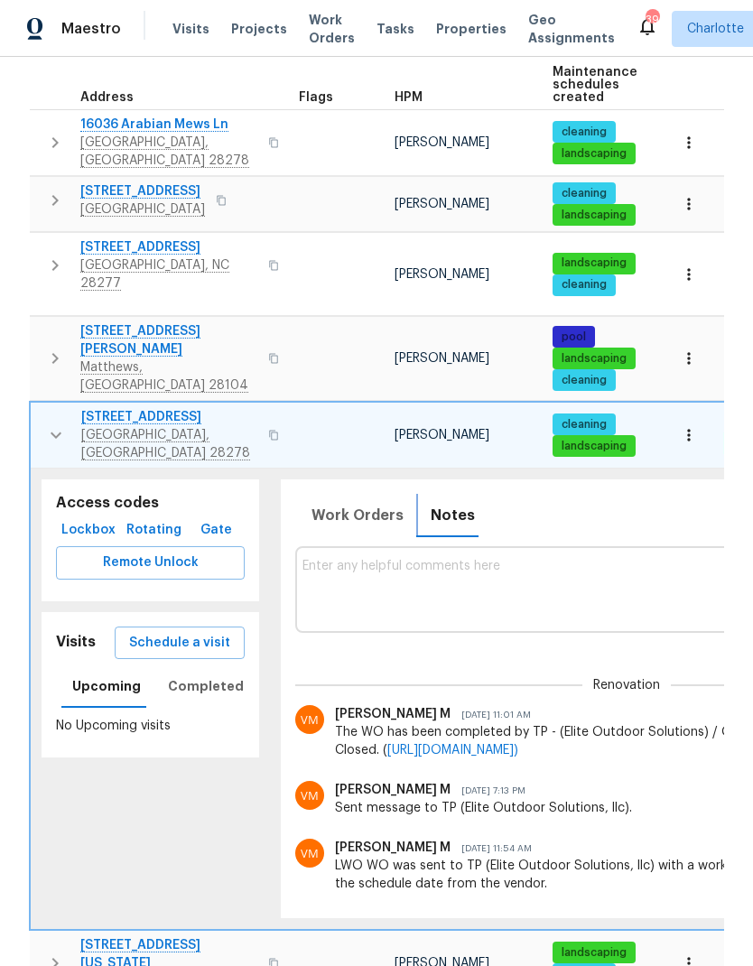
scroll to position [0, 0]
click at [38, 408] on button "button" at bounding box center [56, 435] width 36 height 54
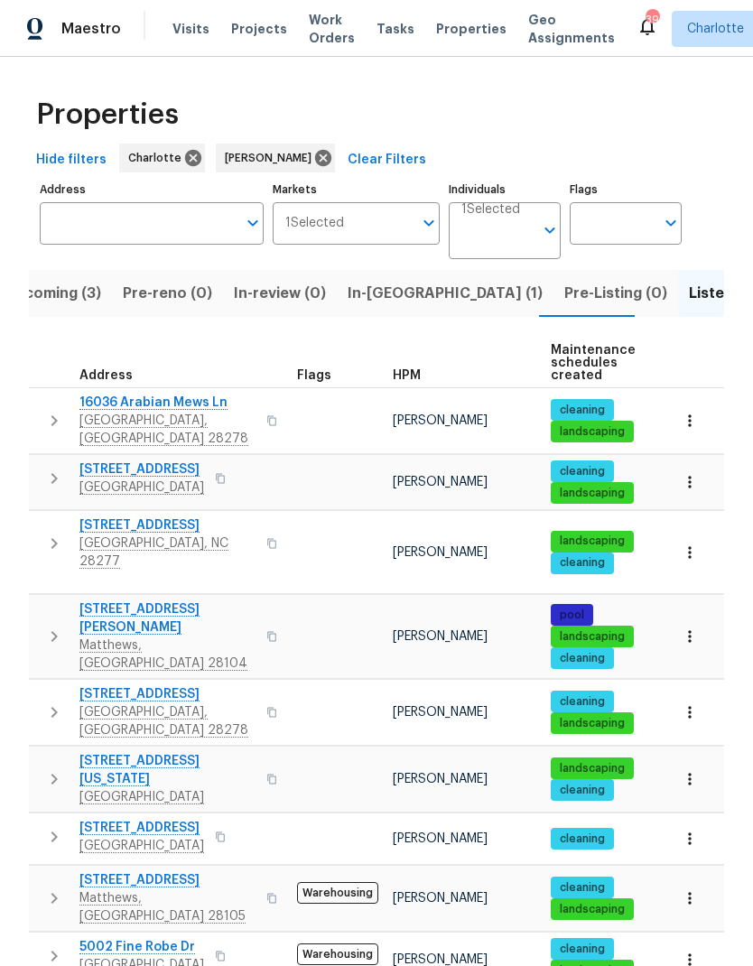
click at [384, 301] on span "In-reno (1)" at bounding box center [445, 293] width 195 height 25
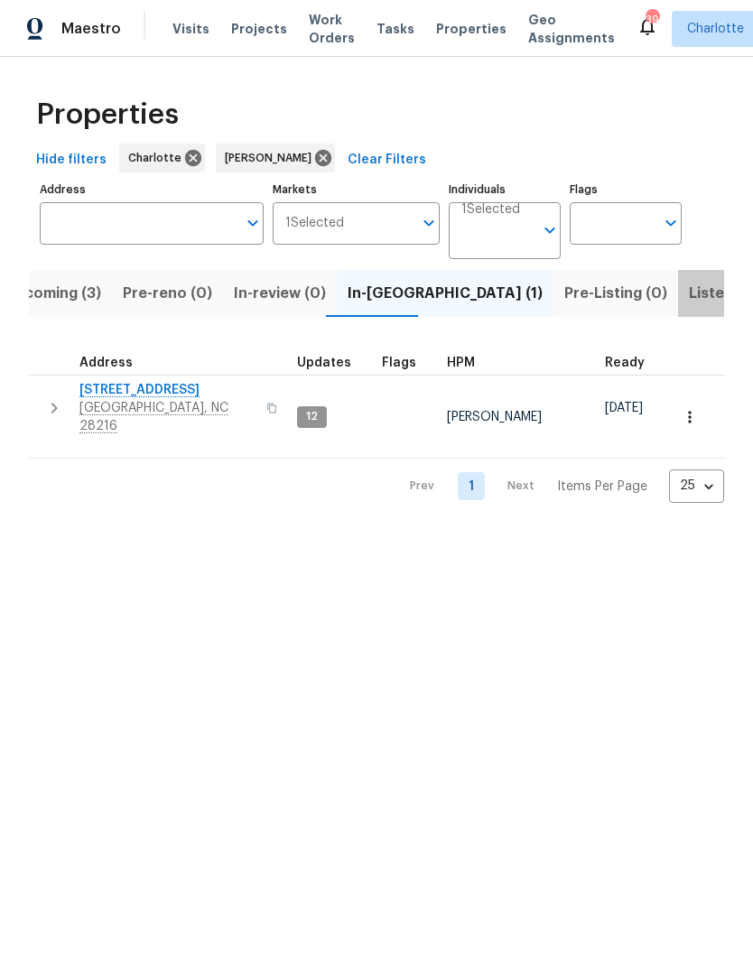
click at [689, 301] on span "Listed (20)" at bounding box center [728, 293] width 79 height 25
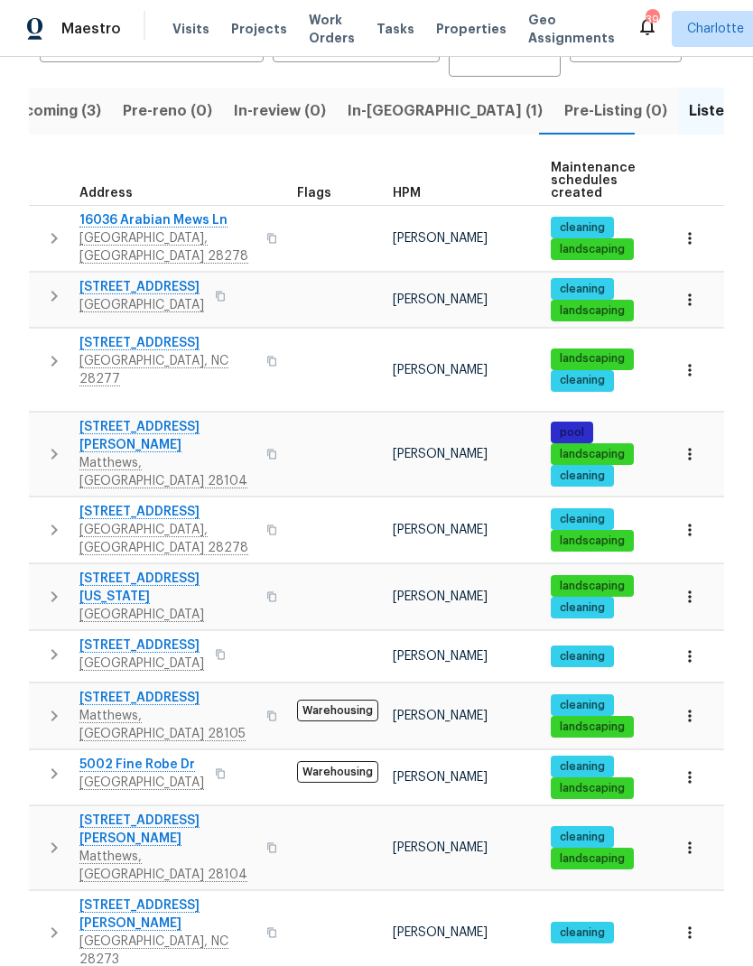
scroll to position [187, 0]
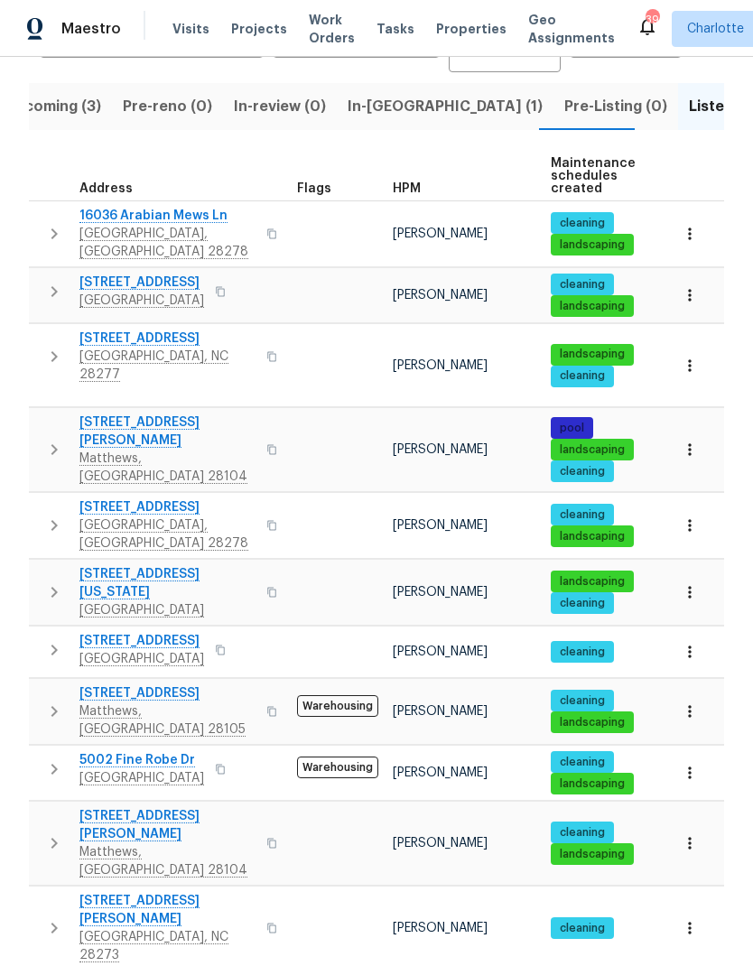
click at [42, 632] on button "button" at bounding box center [54, 650] width 36 height 36
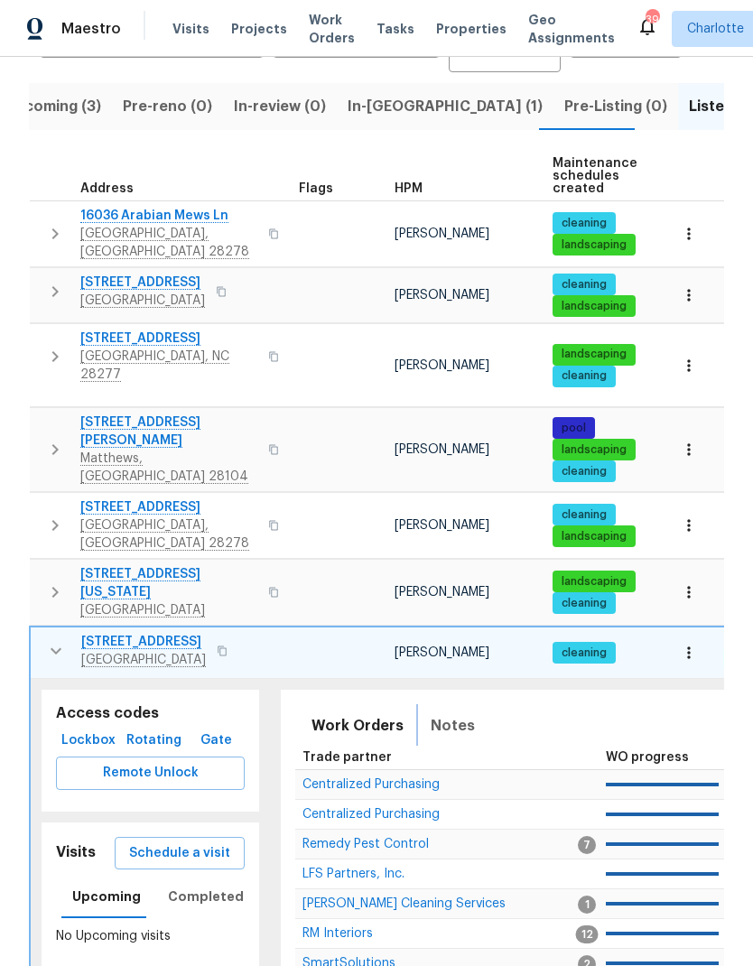
click at [448, 713] on span "Notes" at bounding box center [453, 725] width 44 height 25
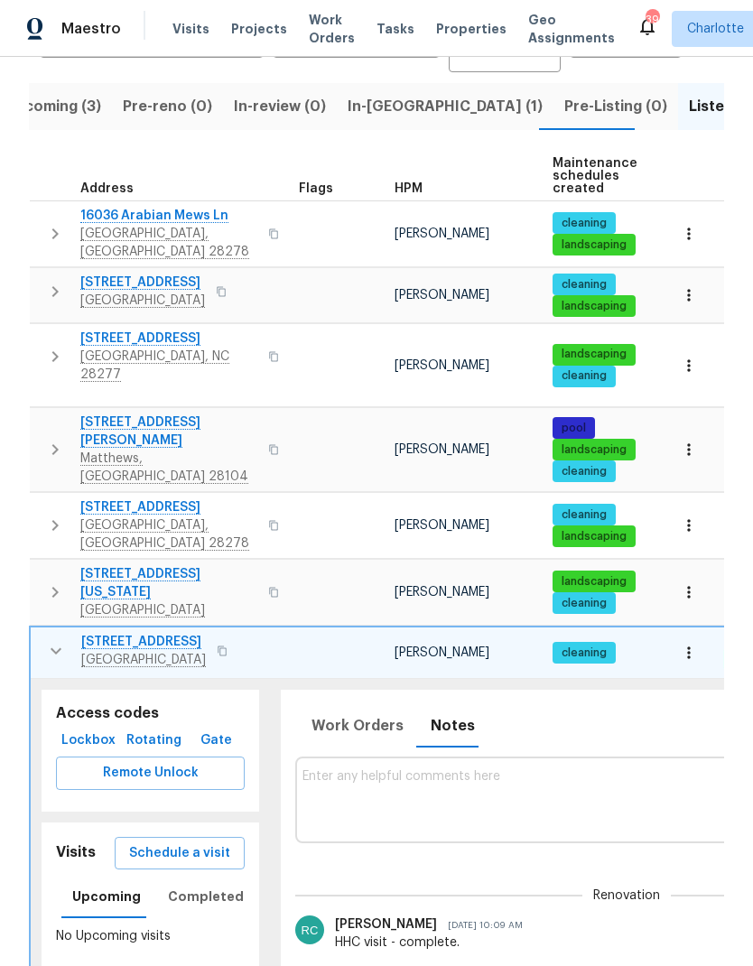
click at [47, 640] on icon "button" at bounding box center [56, 651] width 22 height 22
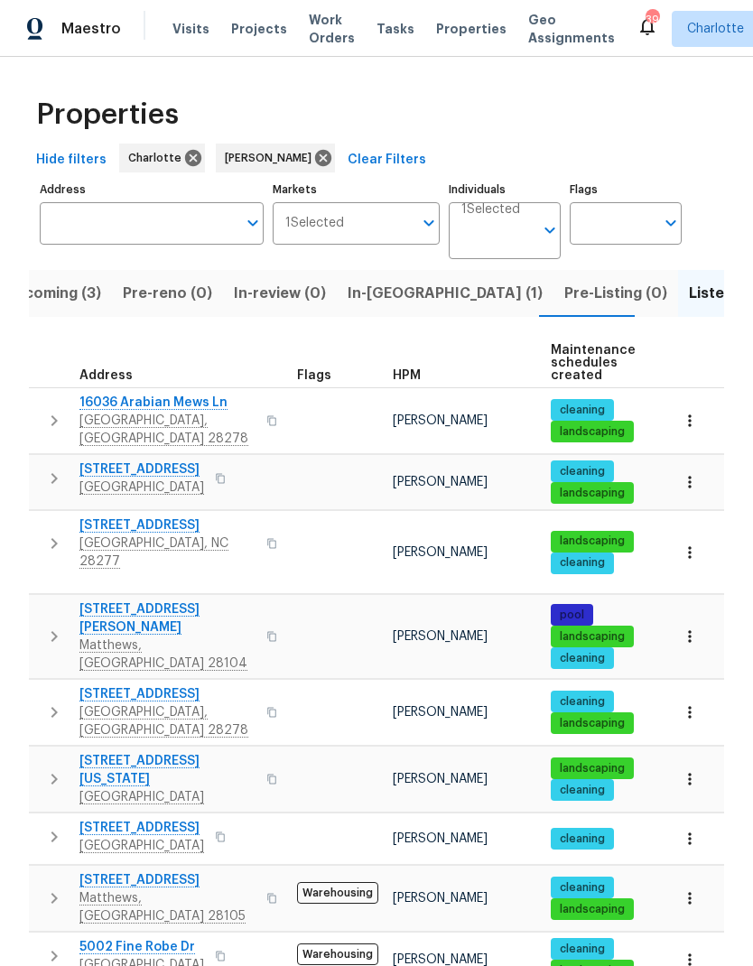
scroll to position [0, 0]
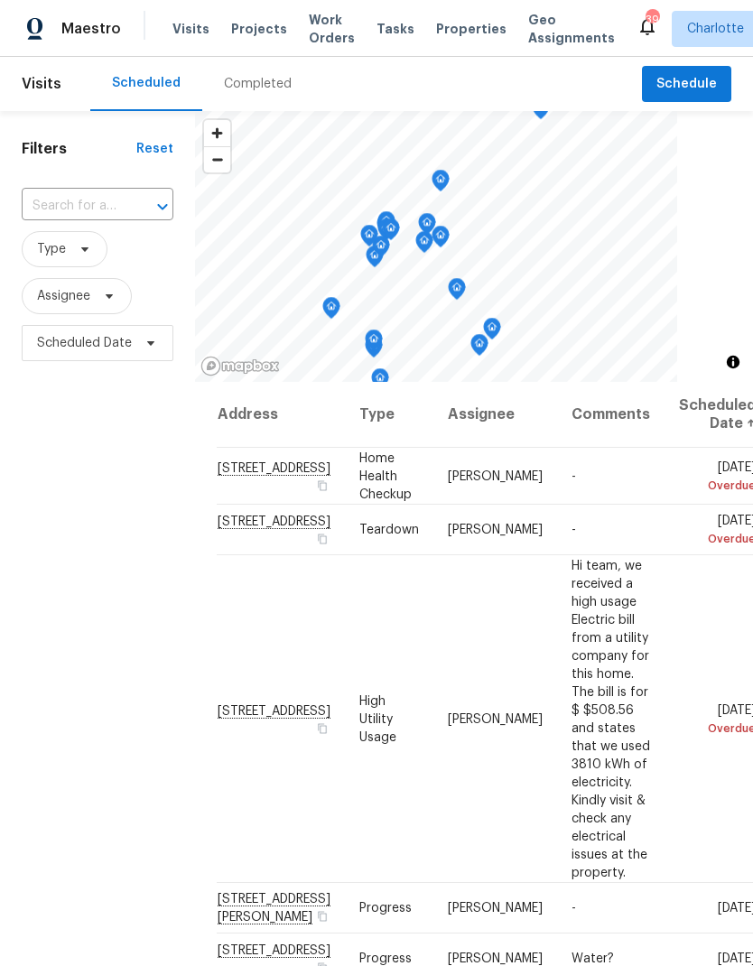
click at [309, 42] on span "Work Orders" at bounding box center [332, 29] width 46 height 36
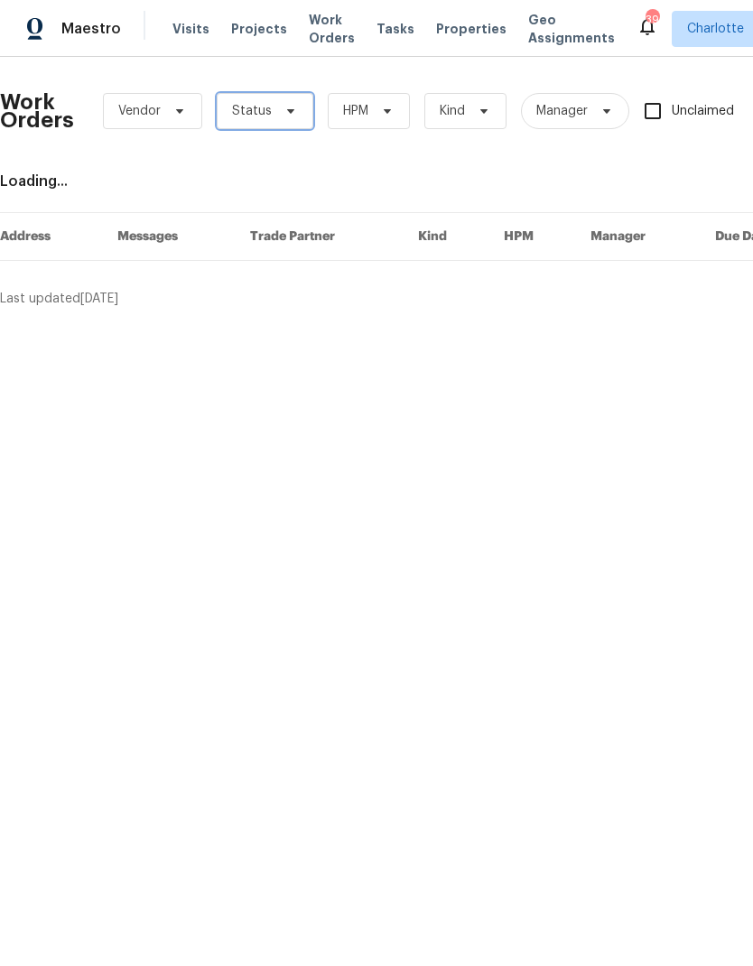
click at [257, 120] on span "Status" at bounding box center [265, 111] width 97 height 36
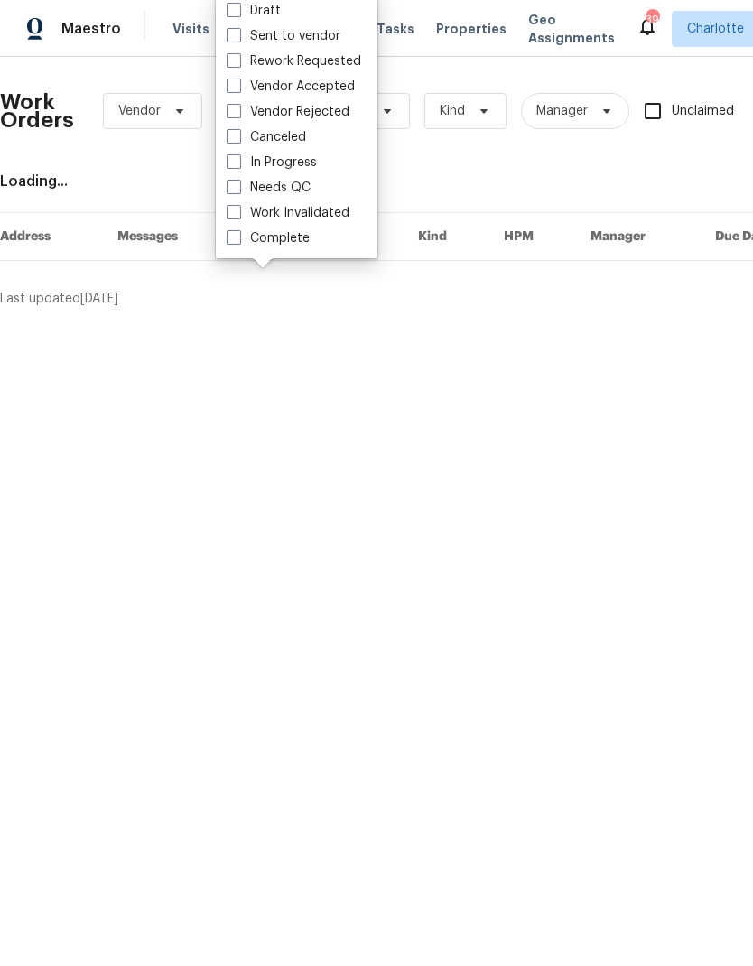
click at [292, 194] on label "Needs QC" at bounding box center [269, 188] width 84 height 18
click at [238, 190] on input "Needs QC" at bounding box center [233, 185] width 12 height 12
checkbox input "true"
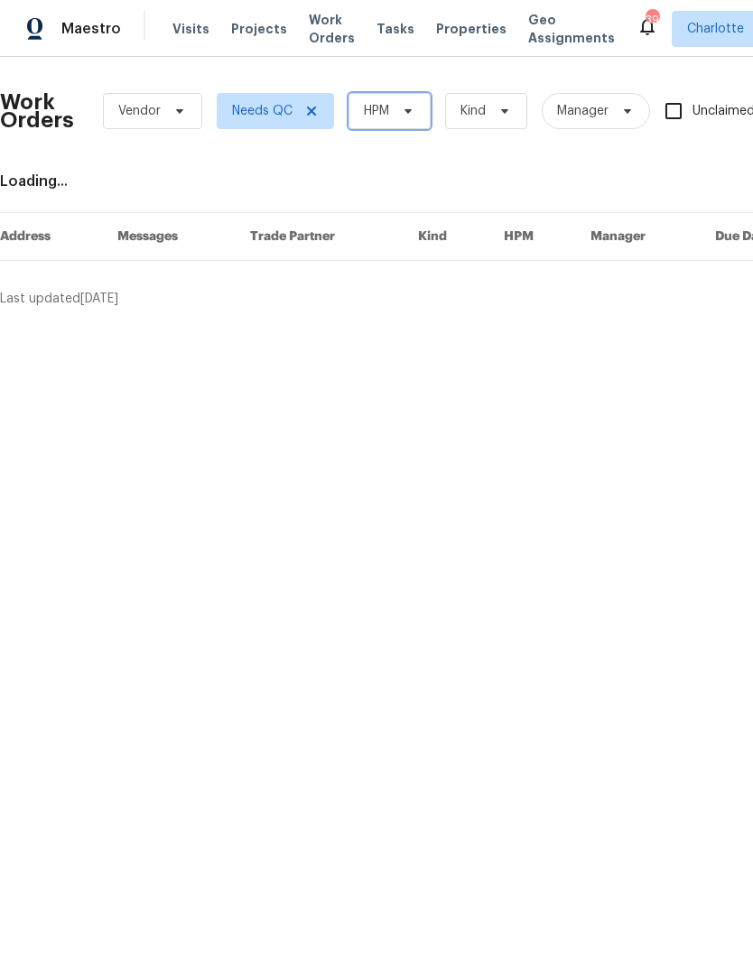
click at [401, 114] on icon at bounding box center [408, 111] width 14 height 14
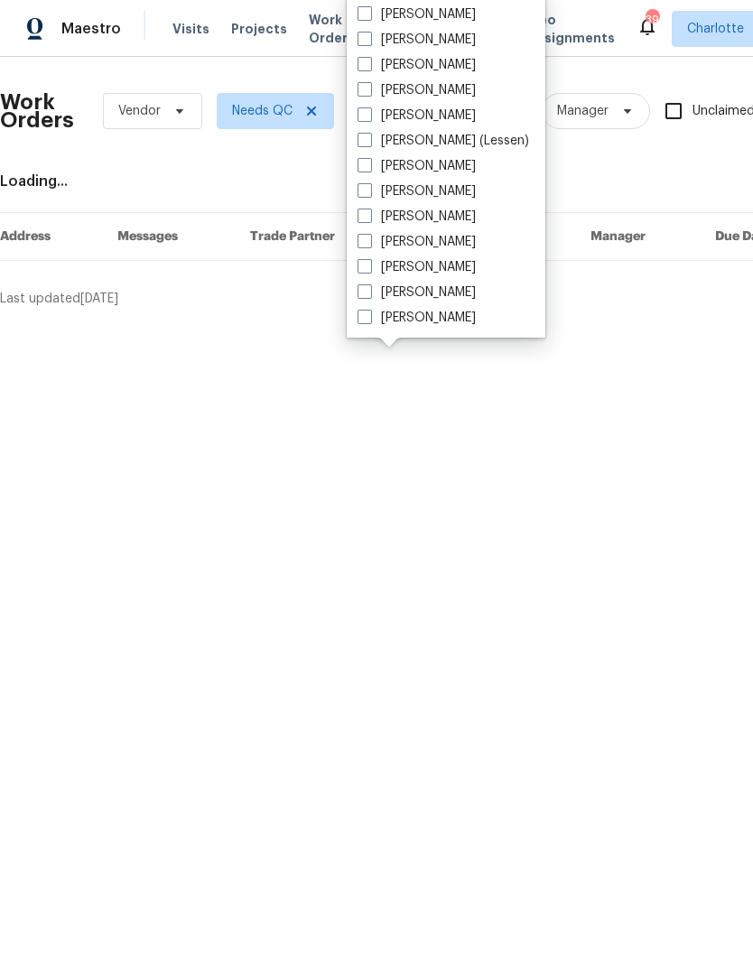
scroll to position [224, 0]
click at [438, 324] on label "[PERSON_NAME]" at bounding box center [417, 318] width 118 height 18
click at [369, 321] on input "[PERSON_NAME]" at bounding box center [364, 315] width 12 height 12
checkbox input "true"
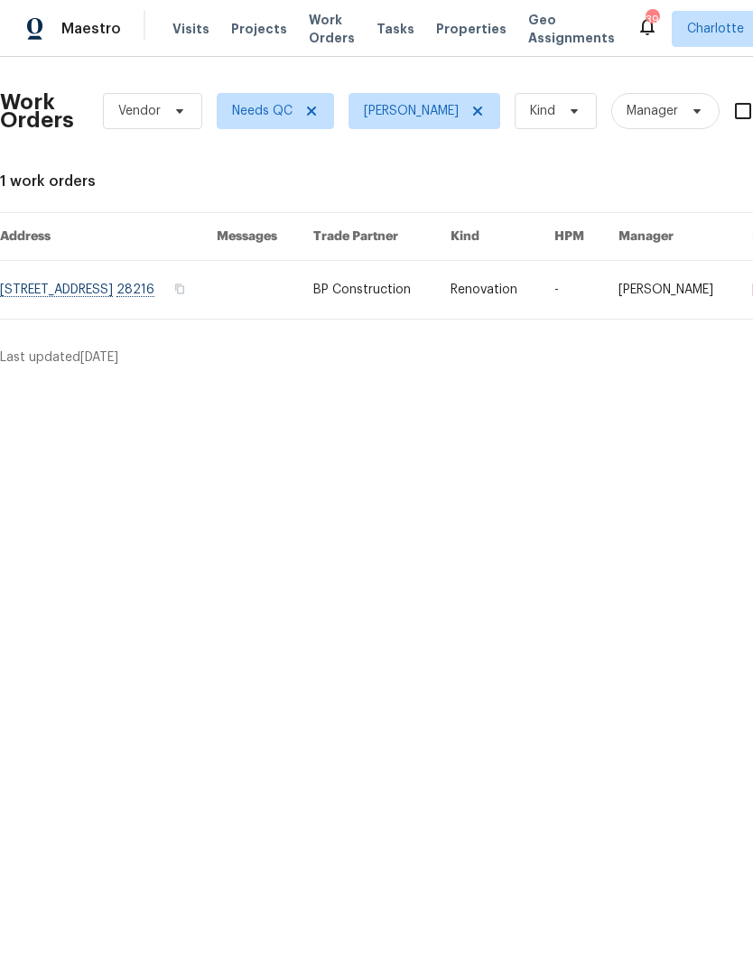
click at [83, 26] on span "Maestro" at bounding box center [91, 29] width 60 height 18
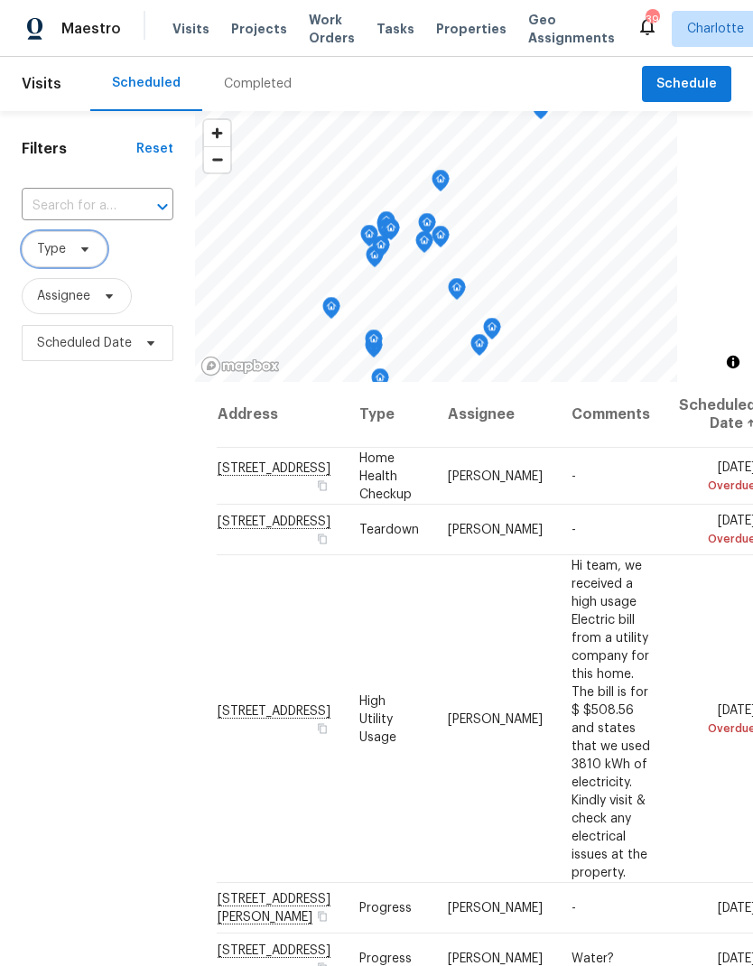
click at [88, 246] on icon at bounding box center [85, 249] width 14 height 14
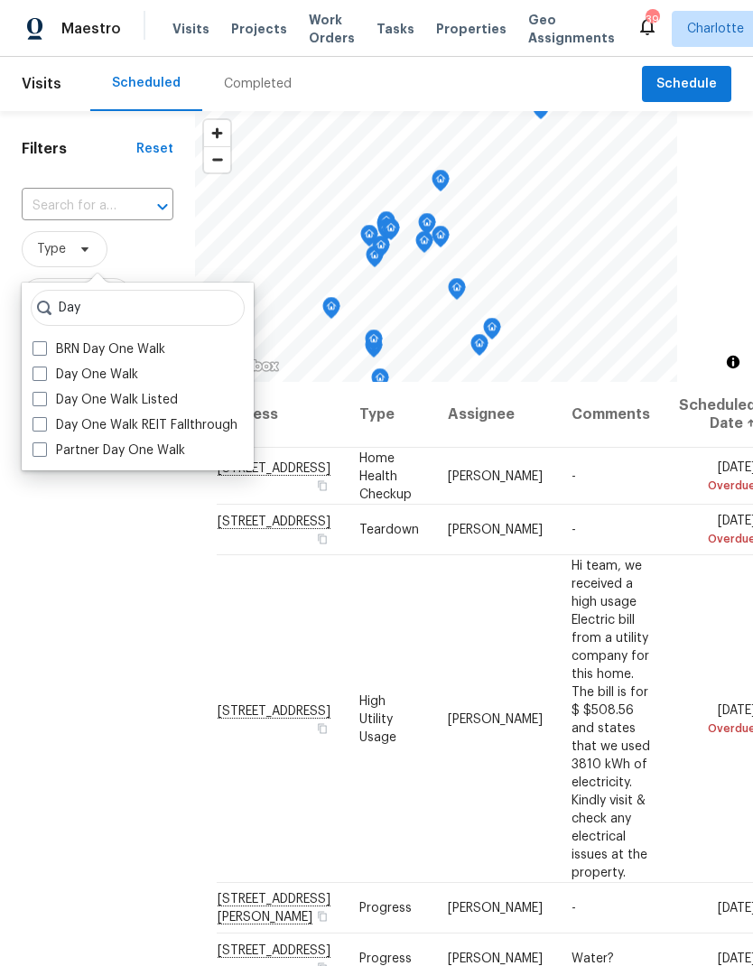
type input "Day"
click at [39, 376] on span at bounding box center [40, 374] width 14 height 14
click at [39, 376] on input "Day One Walk" at bounding box center [39, 372] width 12 height 12
checkbox input "true"
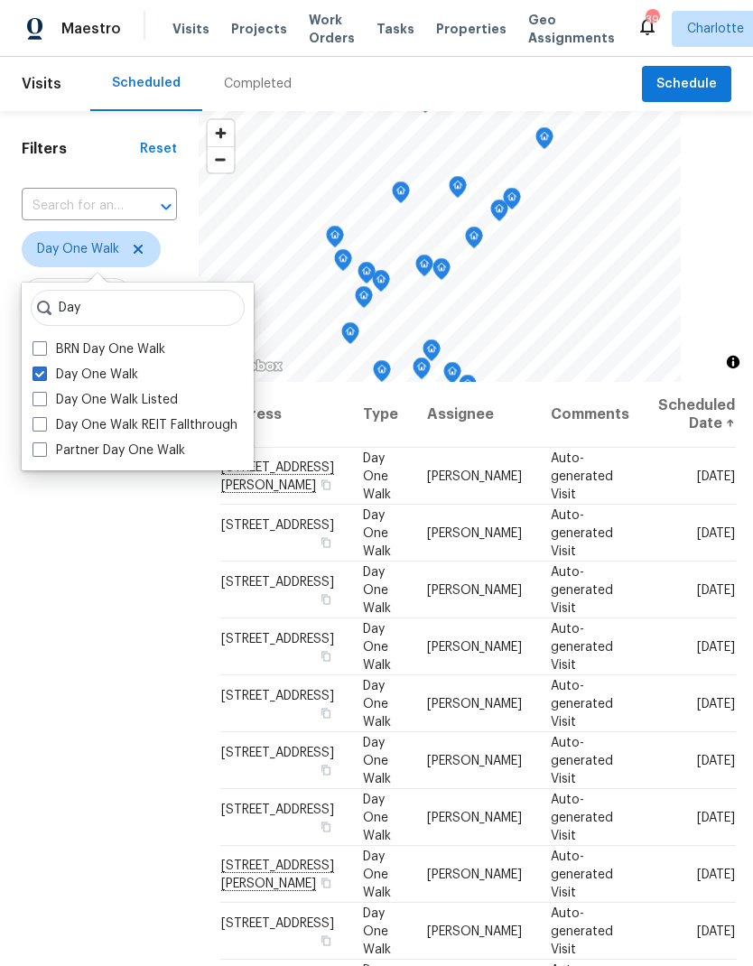
click at [65, 565] on div "Filters Reset ​ Day One Walk Assignee Scheduled Date" at bounding box center [99, 633] width 199 height 1044
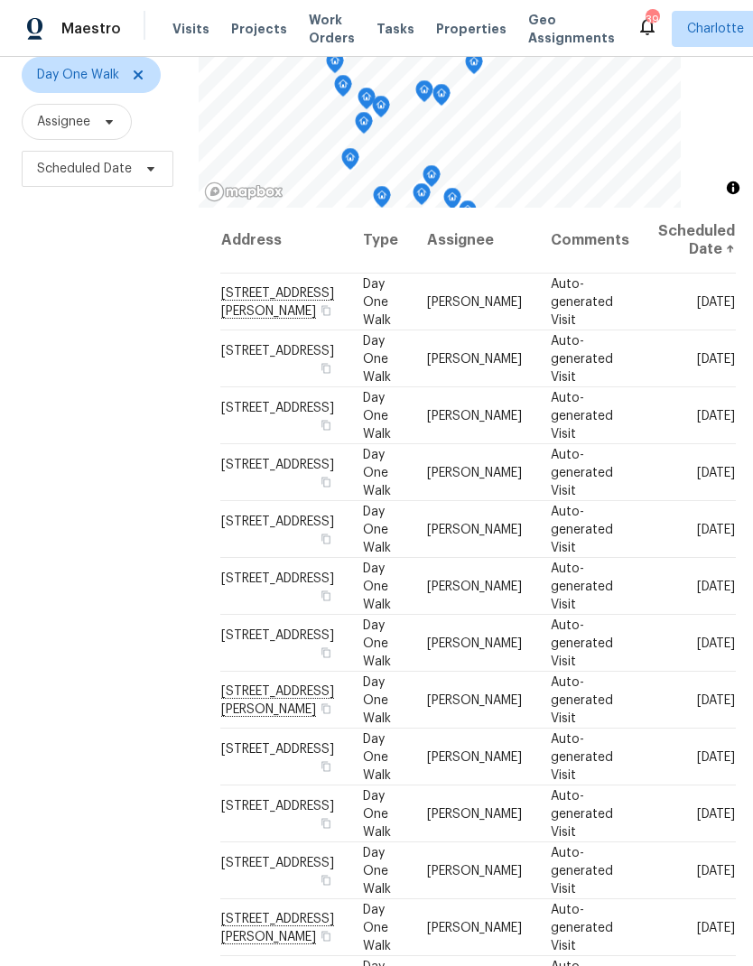
click at [90, 488] on div "Filters Reset ​ Day One Walk Assignee Scheduled Date" at bounding box center [99, 459] width 199 height 1044
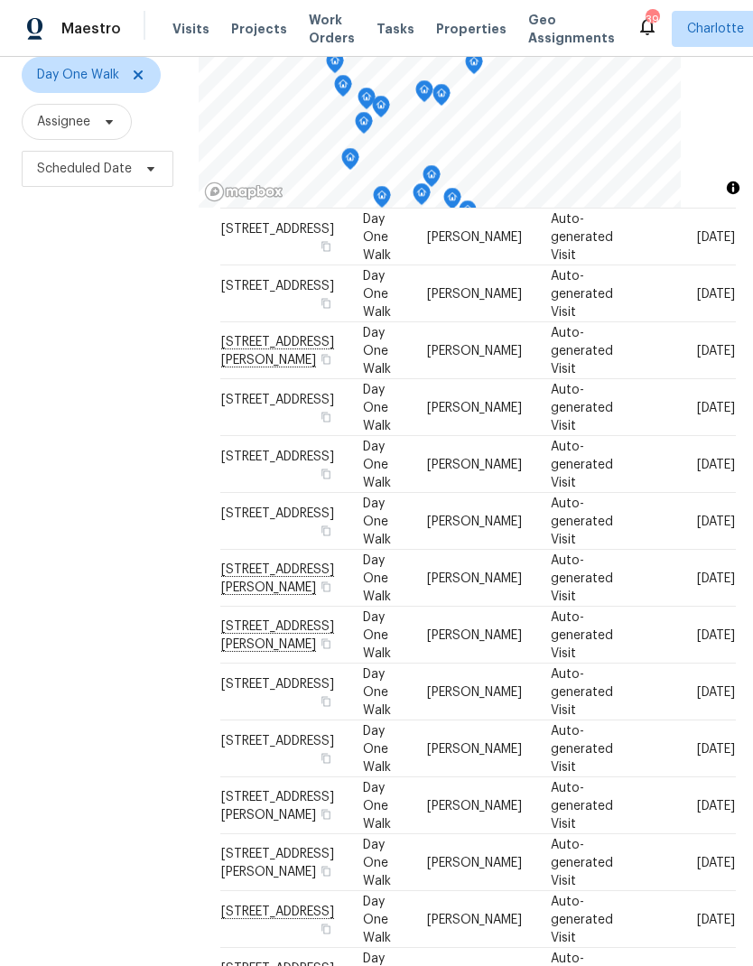
click at [80, 491] on div "Filters Reset ​ Day One Walk Assignee Scheduled Date" at bounding box center [99, 459] width 199 height 1044
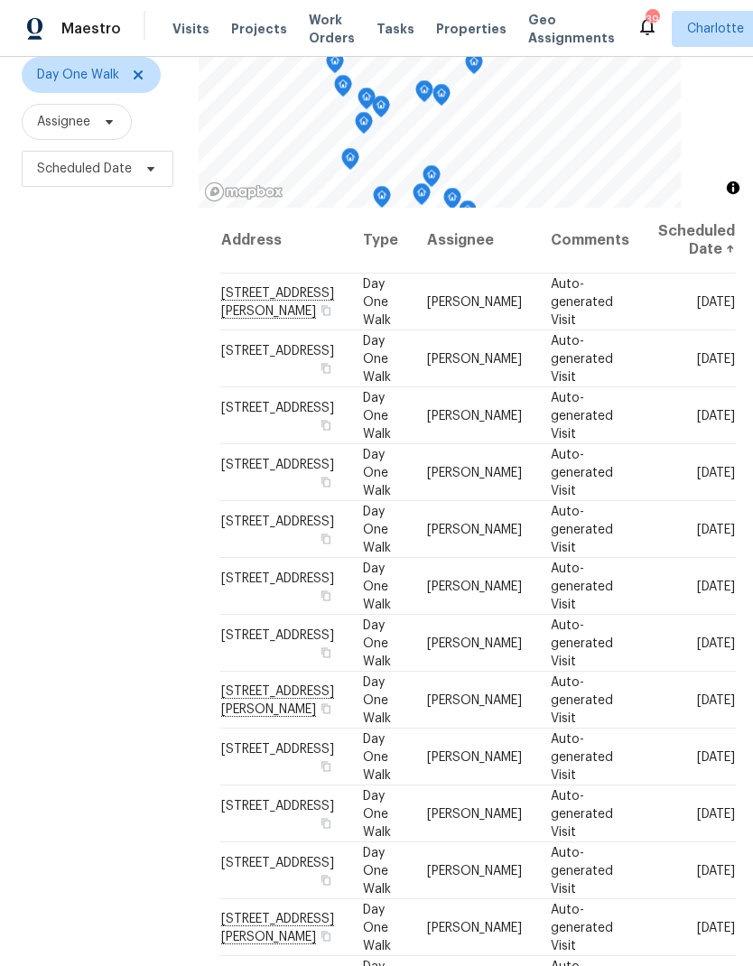
scroll to position [0, 0]
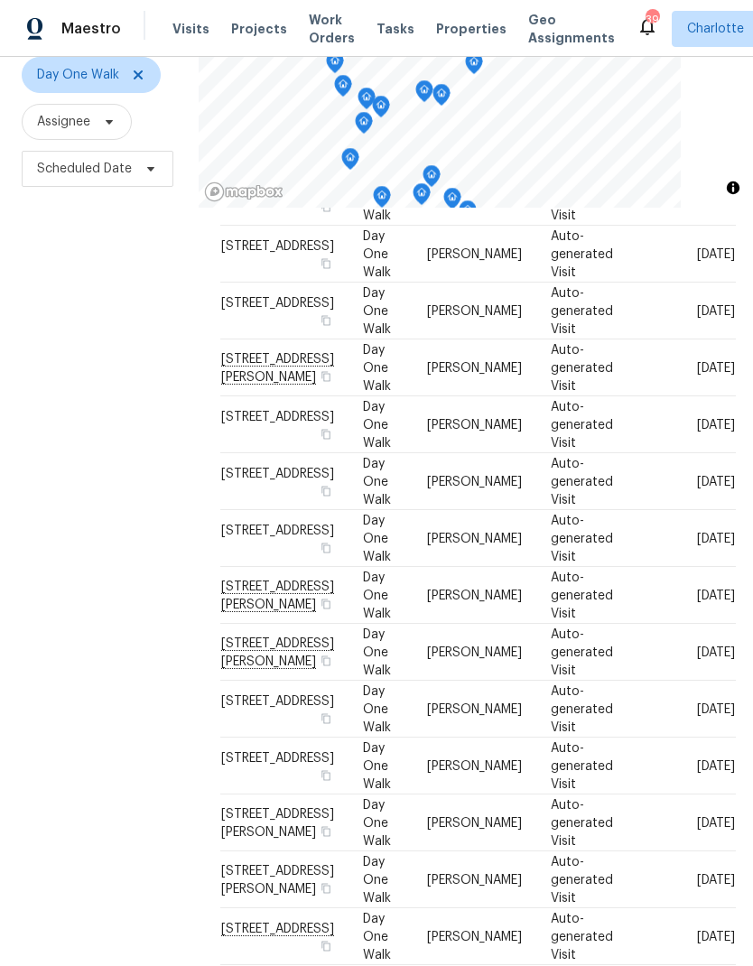
click at [69, 464] on div "Filters Reset ​ Day One Walk Assignee Scheduled Date" at bounding box center [99, 459] width 199 height 1044
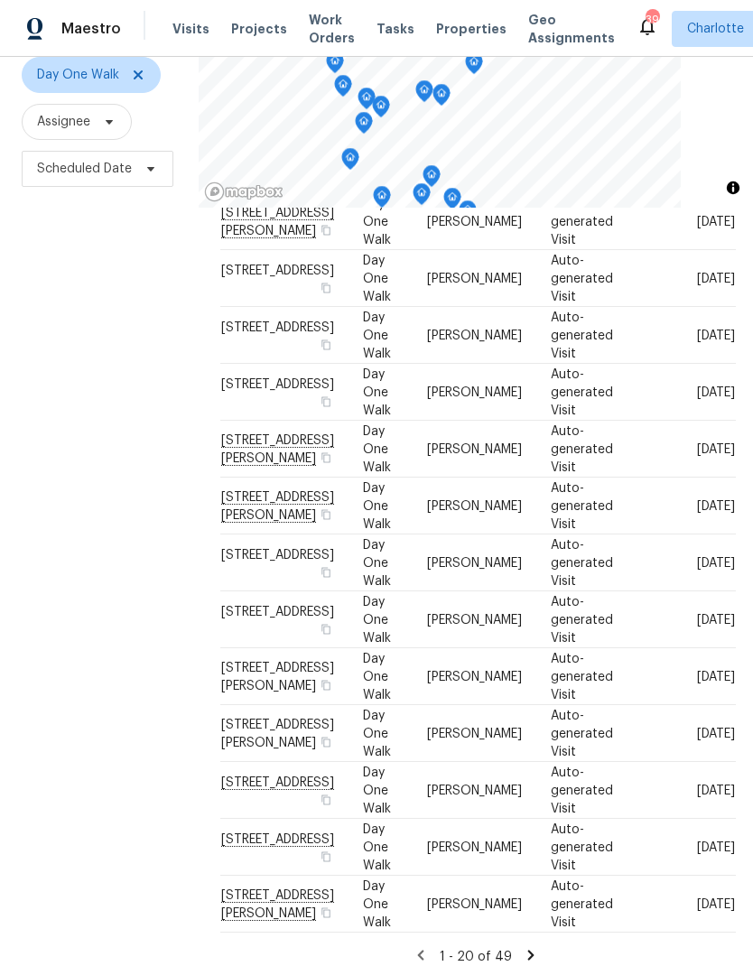
scroll to position [484, 0]
click at [84, 484] on div "Filters Reset ​ Day One Walk Assignee Scheduled Date" at bounding box center [99, 459] width 199 height 1044
click at [70, 467] on div "Filters Reset ​ Day One Walk Assignee Scheduled Date" at bounding box center [99, 459] width 199 height 1044
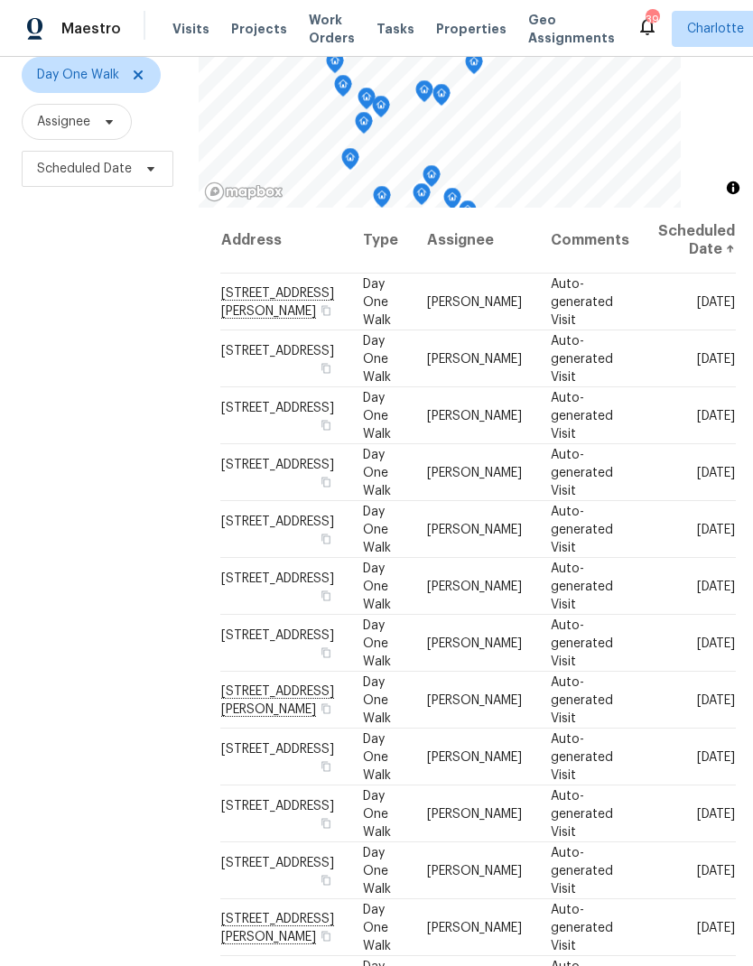
scroll to position [0, 0]
click at [84, 489] on div "Filters Reset ​ Day One Walk Assignee Scheduled Date" at bounding box center [99, 459] width 199 height 1044
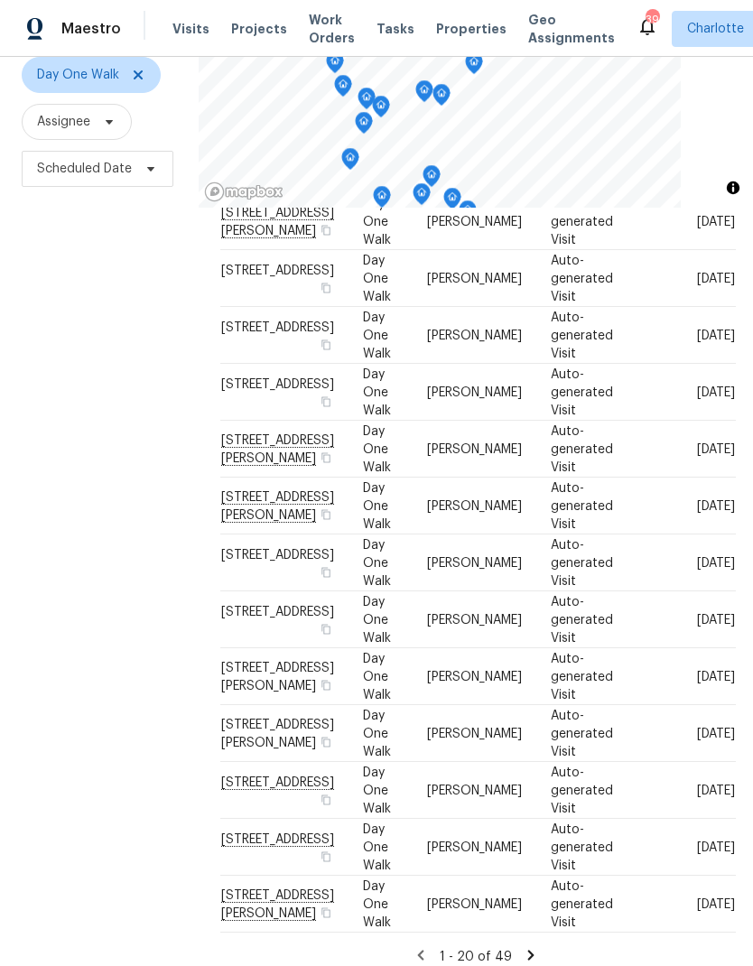
click at [84, 497] on div "Filters Reset ​ Day One Walk Assignee Scheduled Date" at bounding box center [99, 459] width 199 height 1044
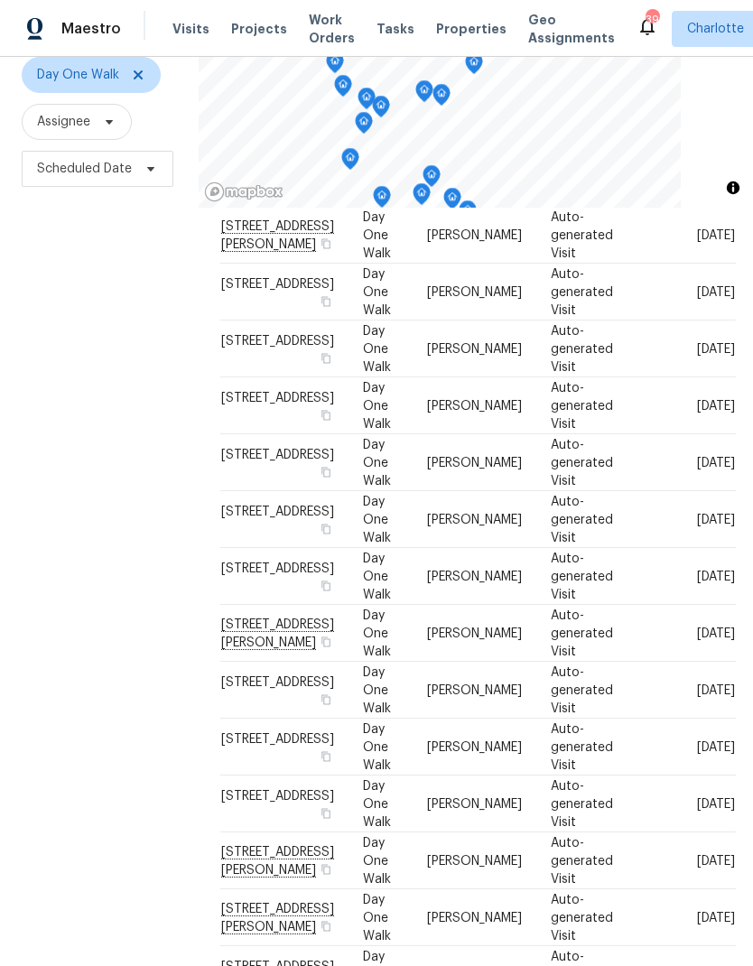
scroll to position [80, 0]
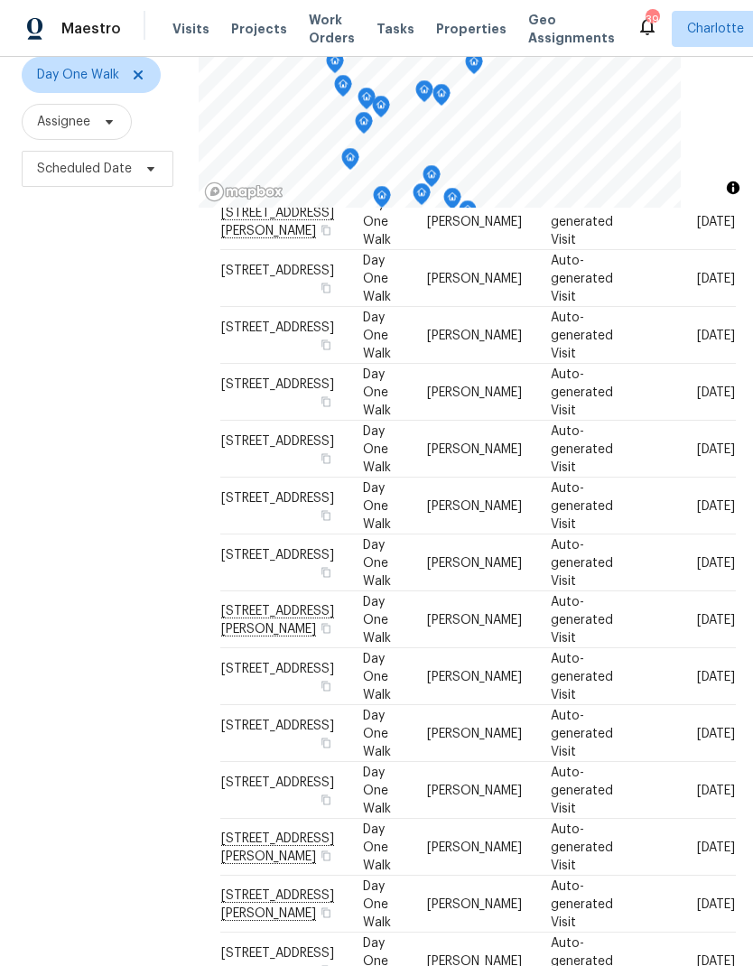
click at [70, 463] on div "Filters Reset ​ Day One Walk Assignee Scheduled Date" at bounding box center [99, 459] width 199 height 1044
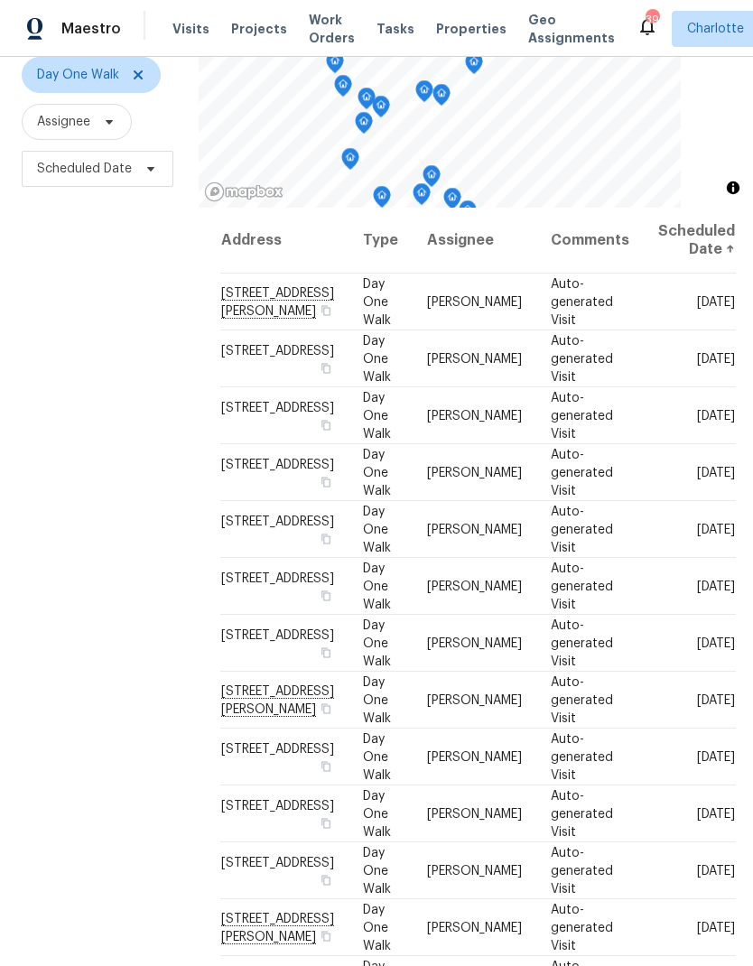
scroll to position [0, 0]
click at [73, 466] on div "Filters Reset ​ Day One Walk Assignee Scheduled Date" at bounding box center [99, 459] width 199 height 1044
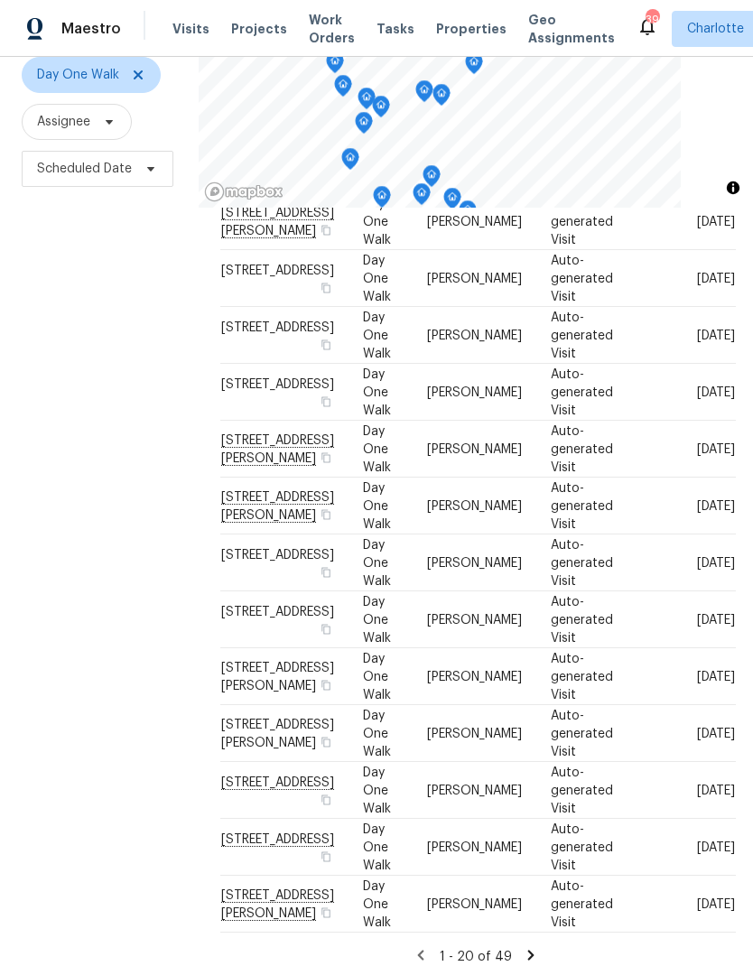
scroll to position [529, 0]
click at [531, 947] on icon at bounding box center [531, 955] width 16 height 16
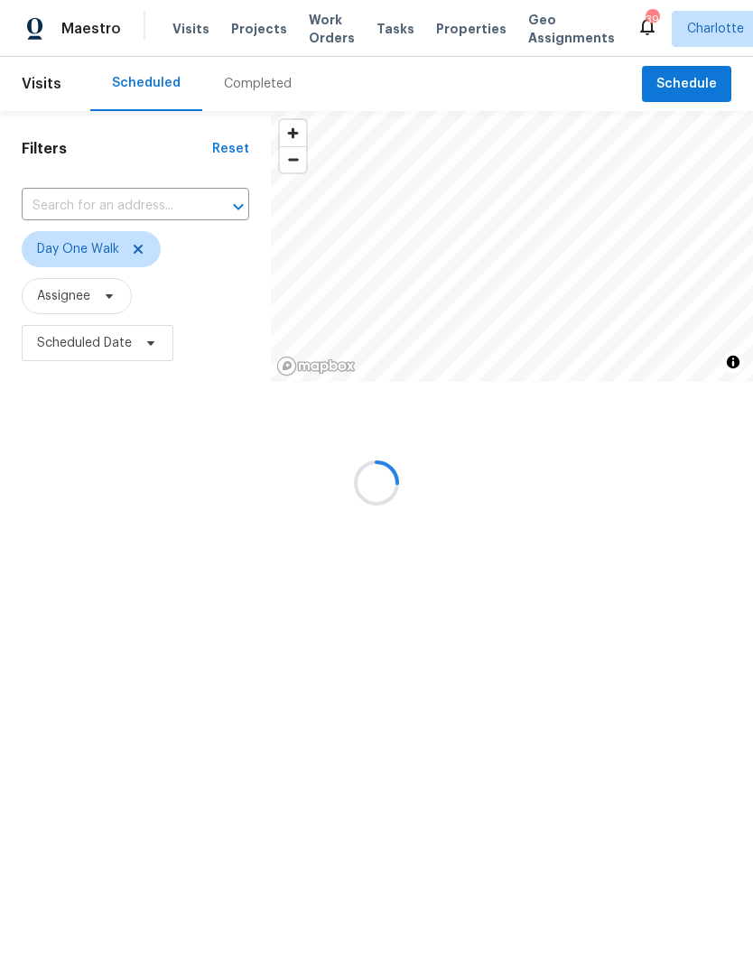
scroll to position [0, 0]
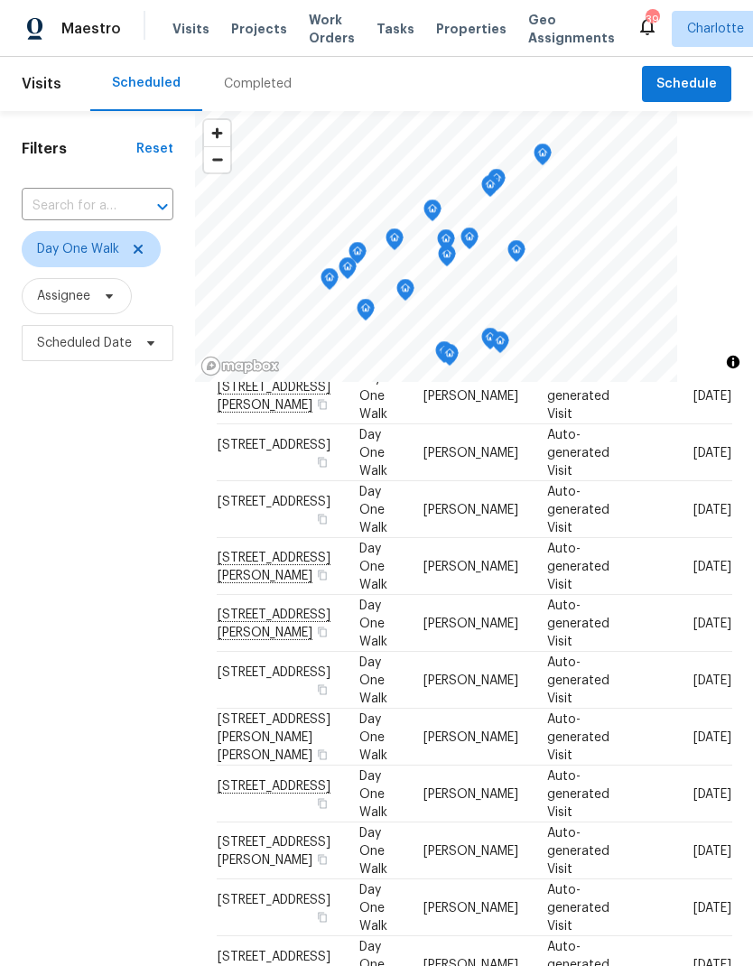
click at [77, 474] on div "Filters Reset ​ Day One Walk Assignee Scheduled Date" at bounding box center [97, 633] width 195 height 1044
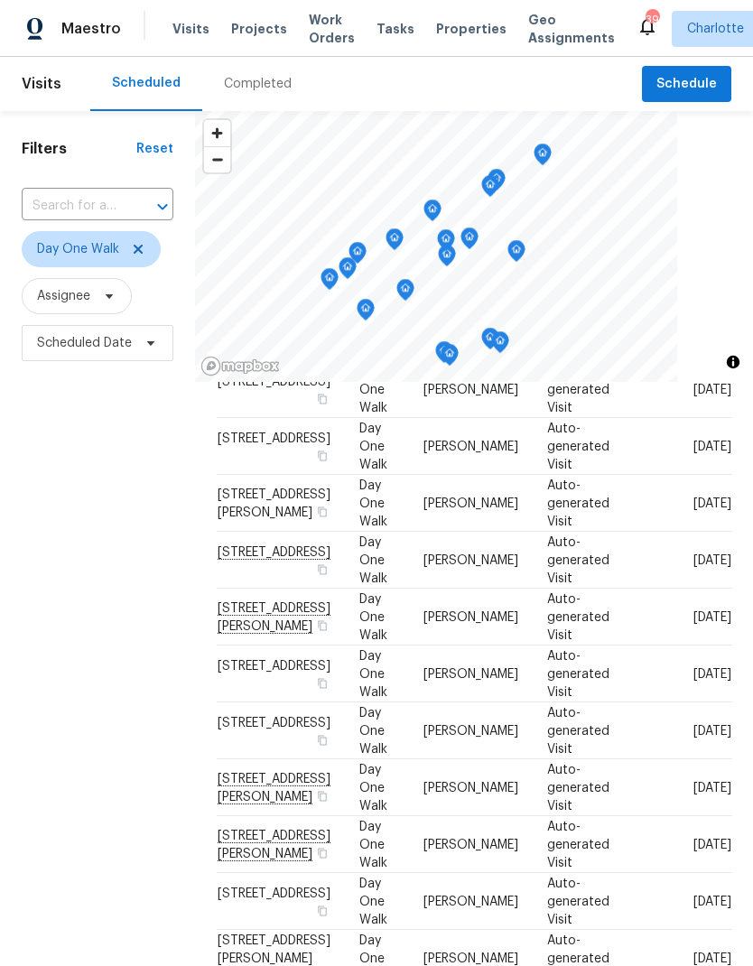
scroll to position [256, 0]
click at [75, 469] on div "Filters Reset ​ Day One Walk Assignee Scheduled Date" at bounding box center [97, 633] width 195 height 1044
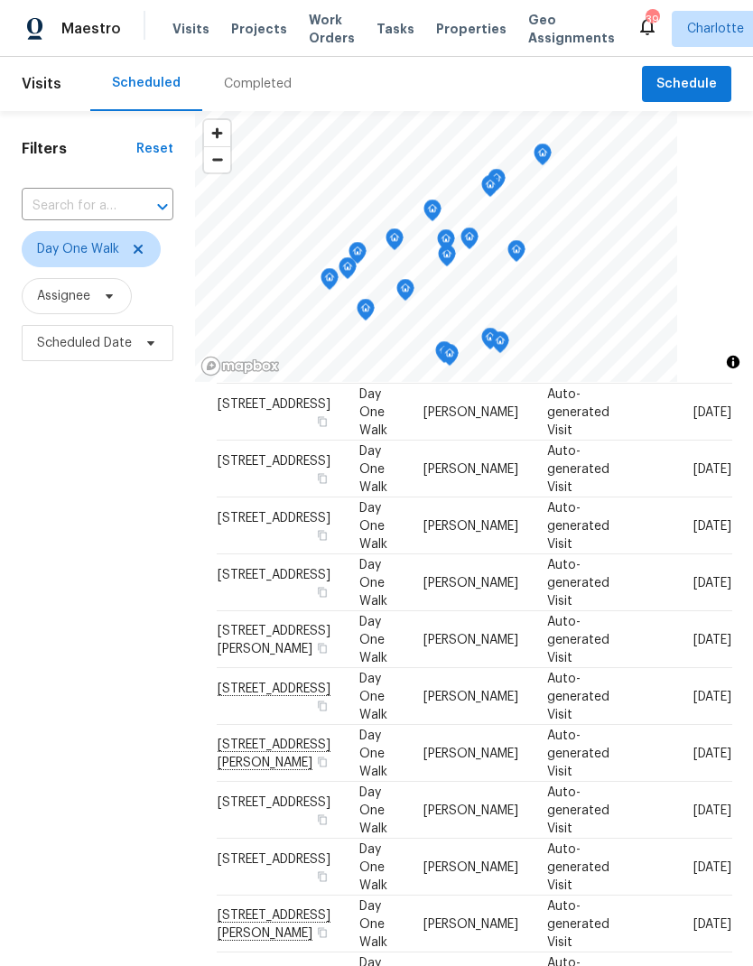
scroll to position [66, 0]
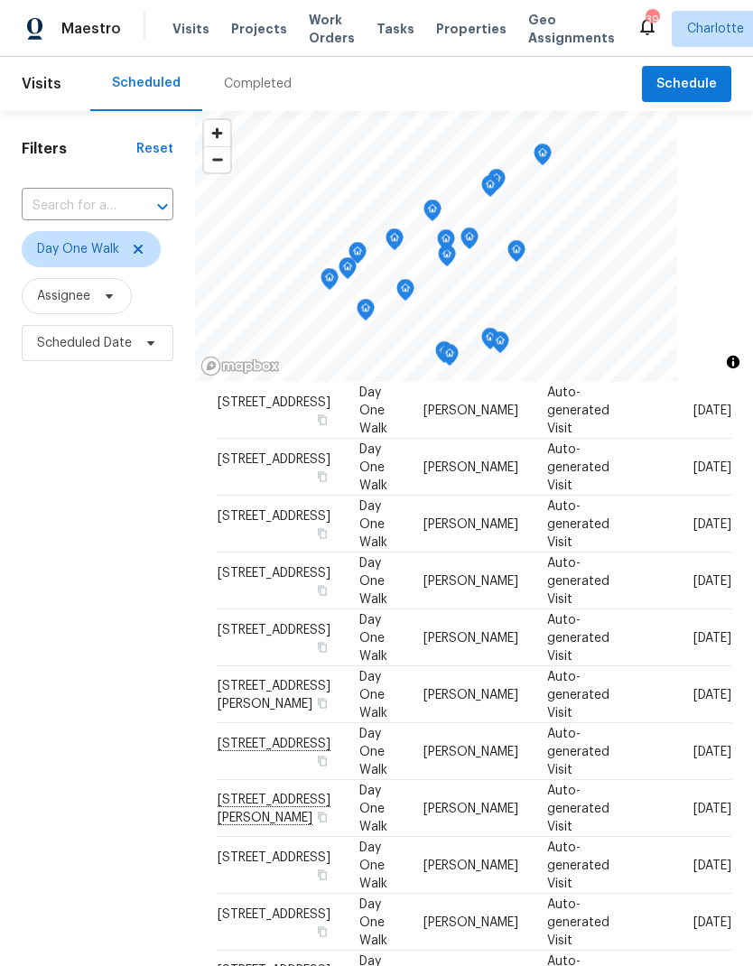
click at [70, 463] on div "Filters Reset ​ Day One Walk Assignee Scheduled Date" at bounding box center [97, 633] width 195 height 1044
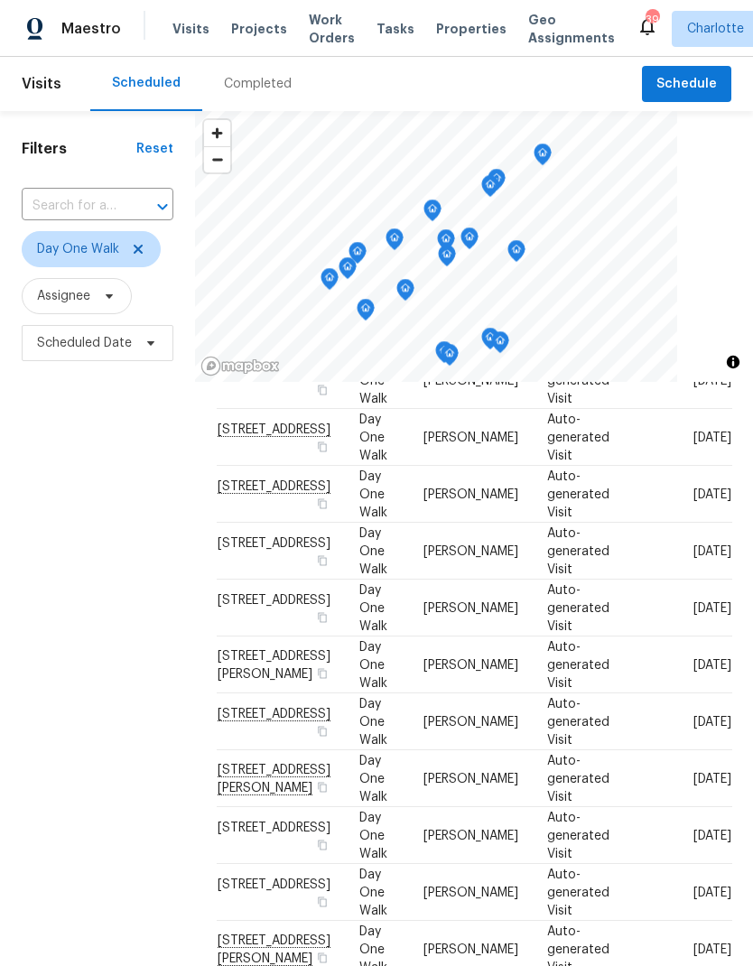
scroll to position [97, 0]
click at [76, 471] on div "Filters Reset ​ Day One Walk Assignee Scheduled Date" at bounding box center [97, 633] width 195 height 1044
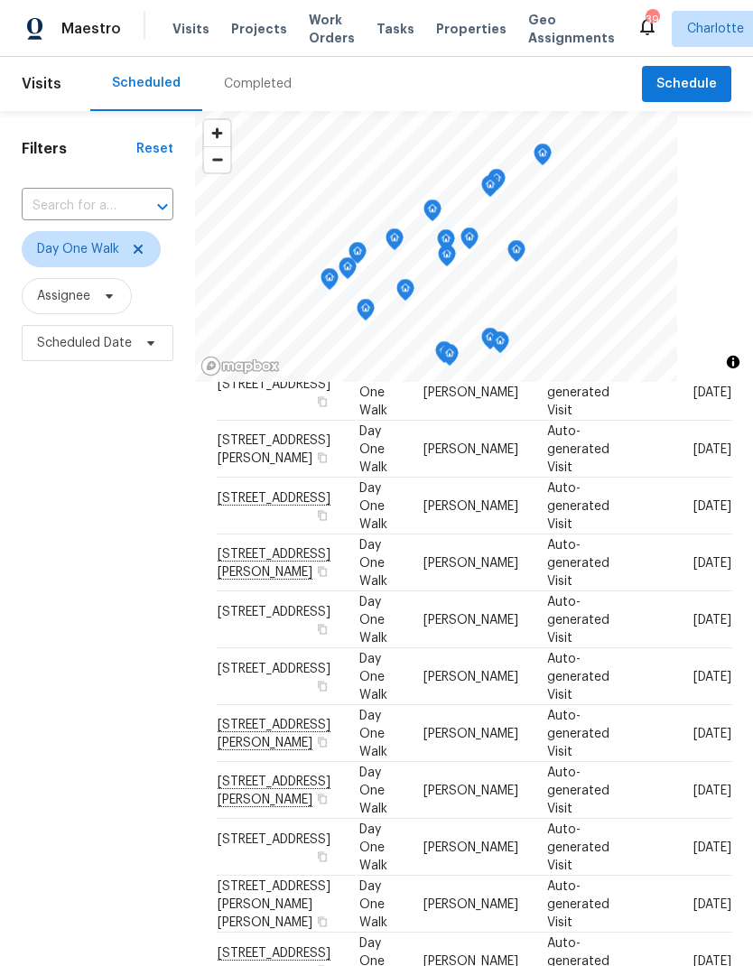
click at [78, 480] on div "Filters Reset ​ Day One Walk Assignee Scheduled Date" at bounding box center [97, 633] width 195 height 1044
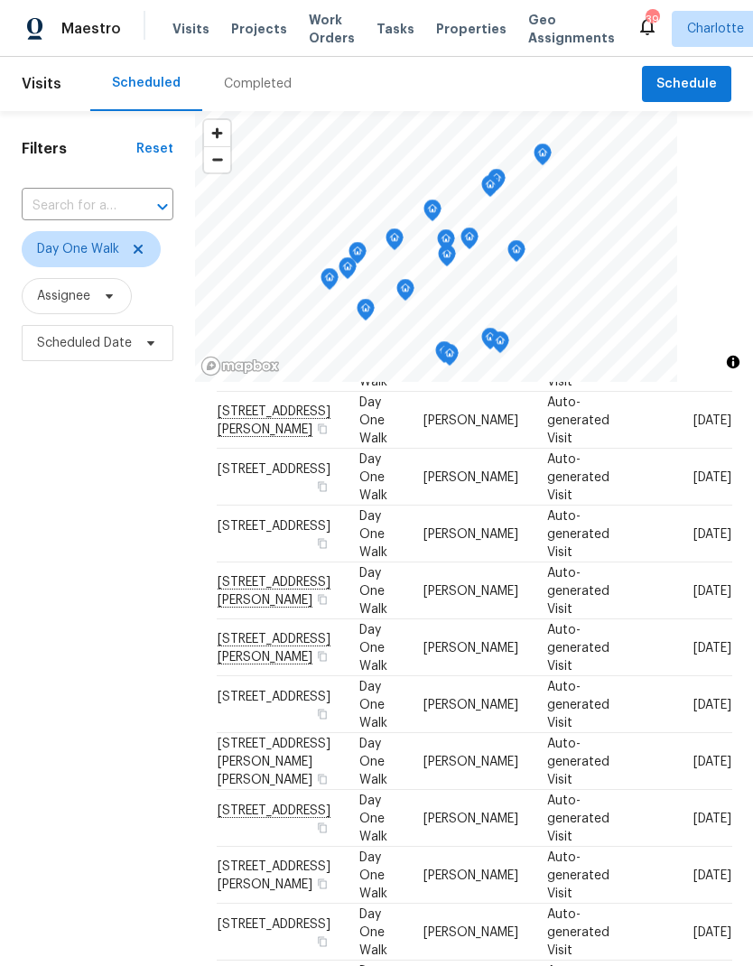
scroll to position [464, 0]
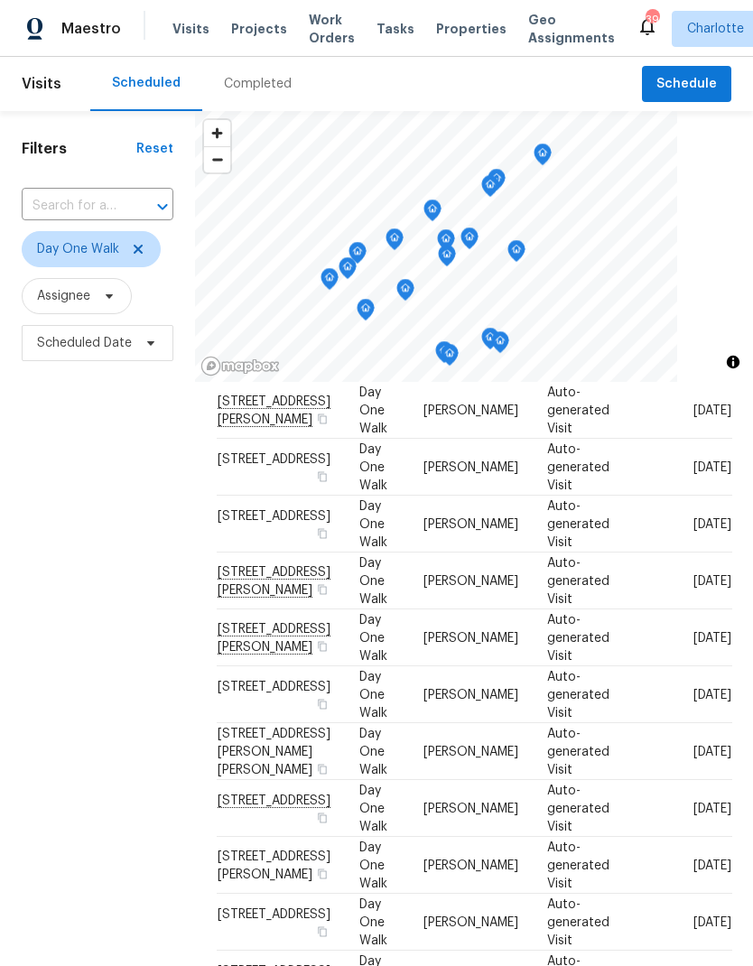
click at [82, 485] on div "Filters Reset ​ Day One Walk Assignee Scheduled Date" at bounding box center [97, 633] width 195 height 1044
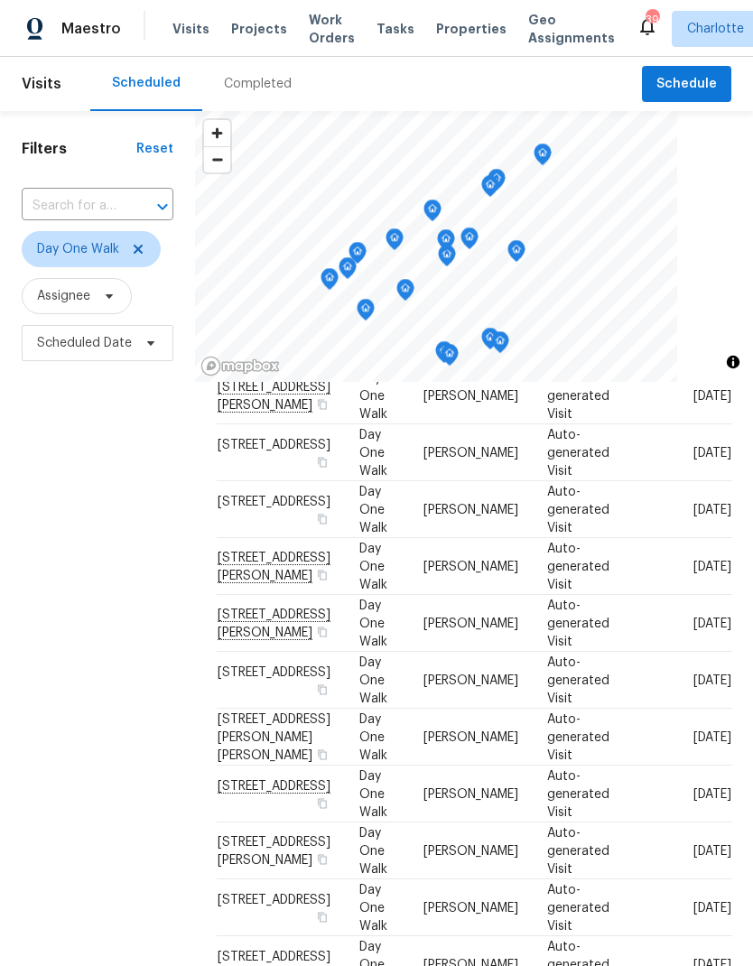
scroll to position [562, 0]
click at [90, 497] on div "Filters Reset ​ Day One Walk Assignee Scheduled Date" at bounding box center [97, 633] width 195 height 1044
click at [92, 529] on div "Filters Reset ​ Day One Walk Assignee Scheduled Date" at bounding box center [97, 633] width 195 height 1044
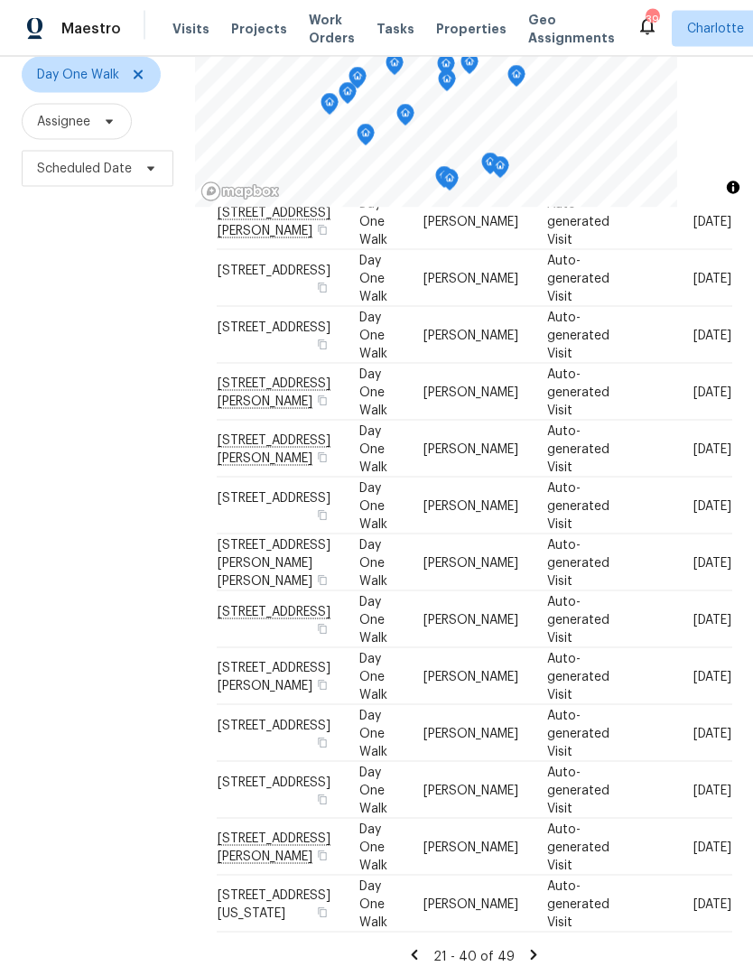
scroll to position [72, 0]
click at [534, 947] on icon at bounding box center [533, 955] width 16 height 16
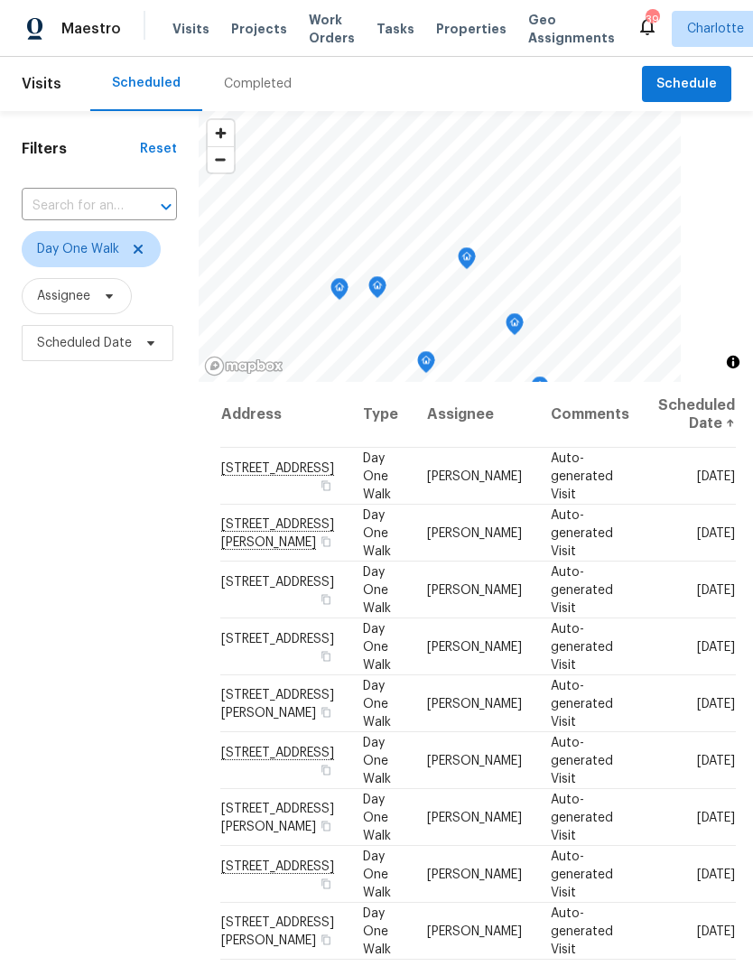
scroll to position [0, 0]
click at [126, 242] on span at bounding box center [135, 249] width 20 height 14
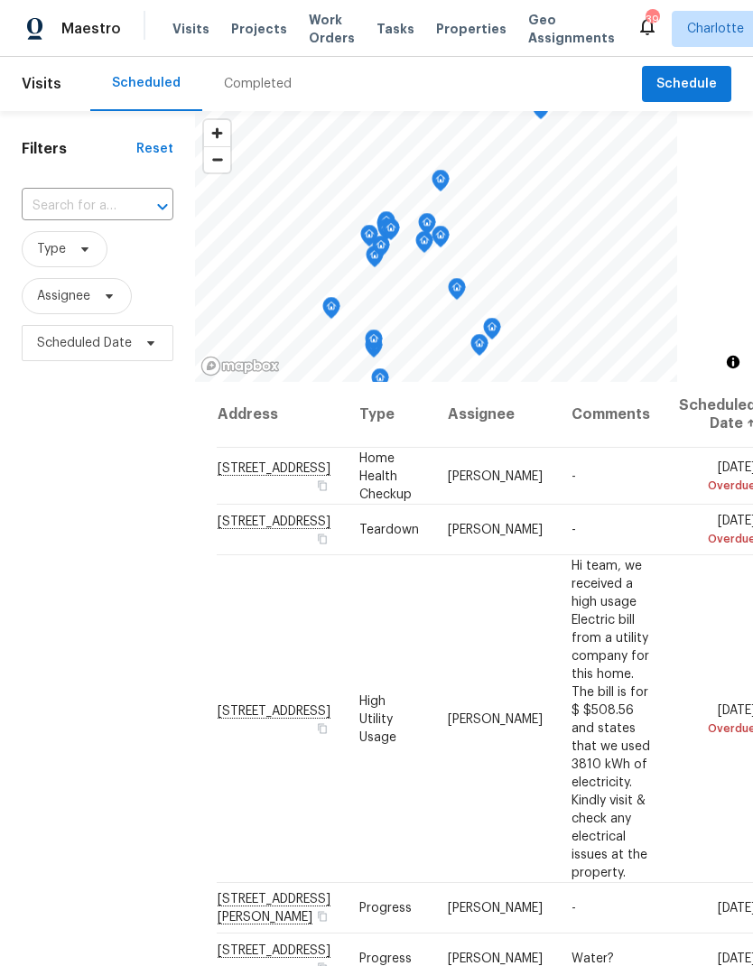
click at [81, 468] on div "Filters Reset ​ Type Assignee Scheduled Date" at bounding box center [97, 633] width 195 height 1044
click at [74, 471] on div "Filters Reset ​ Type Assignee Scheduled Date" at bounding box center [97, 633] width 195 height 1044
